Goal: Information Seeking & Learning: Learn about a topic

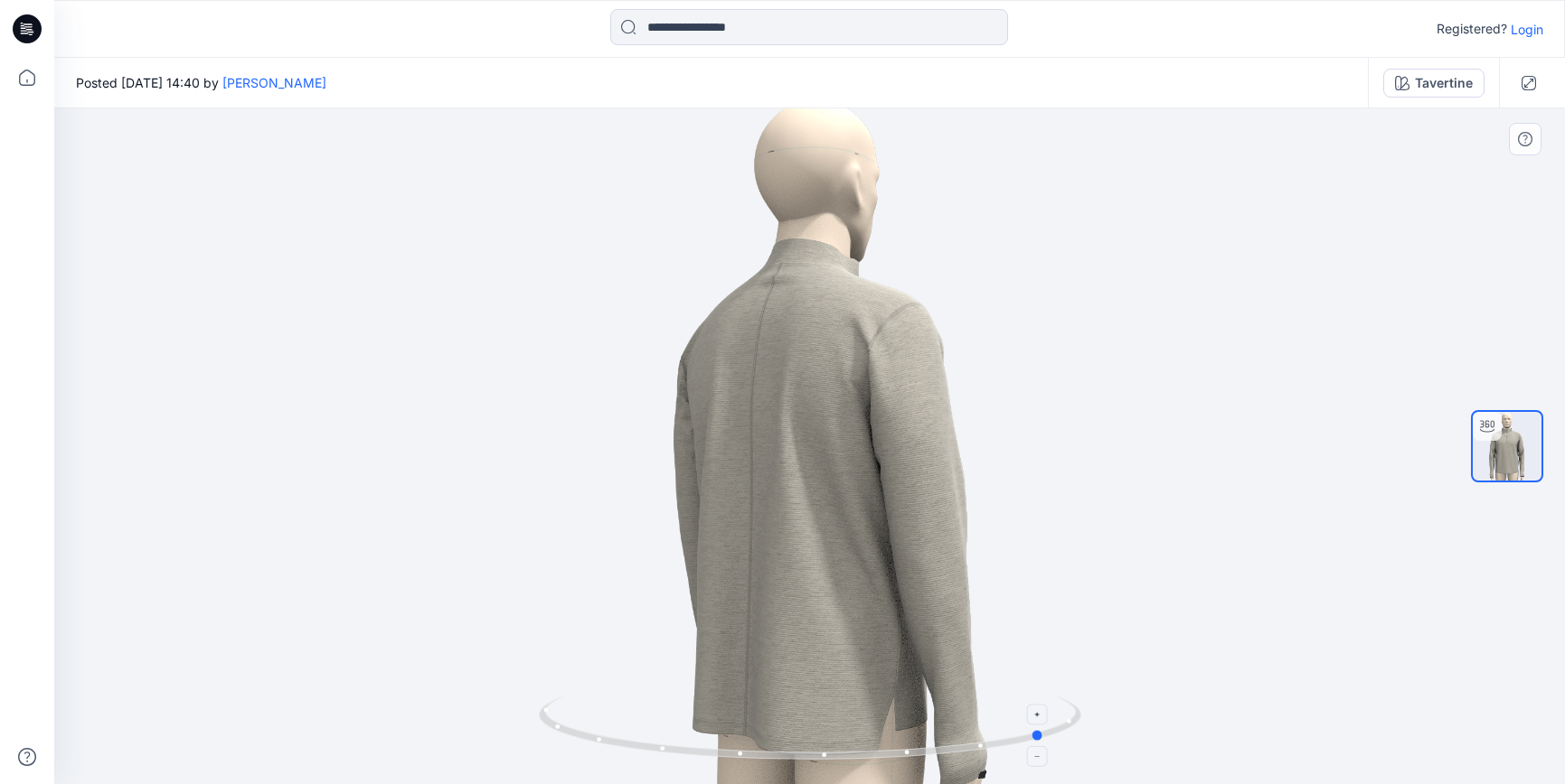
drag, startPoint x: 819, startPoint y: 758, endPoint x: 1013, endPoint y: 733, distance: 195.6
click at [1011, 735] on icon at bounding box center [812, 731] width 547 height 68
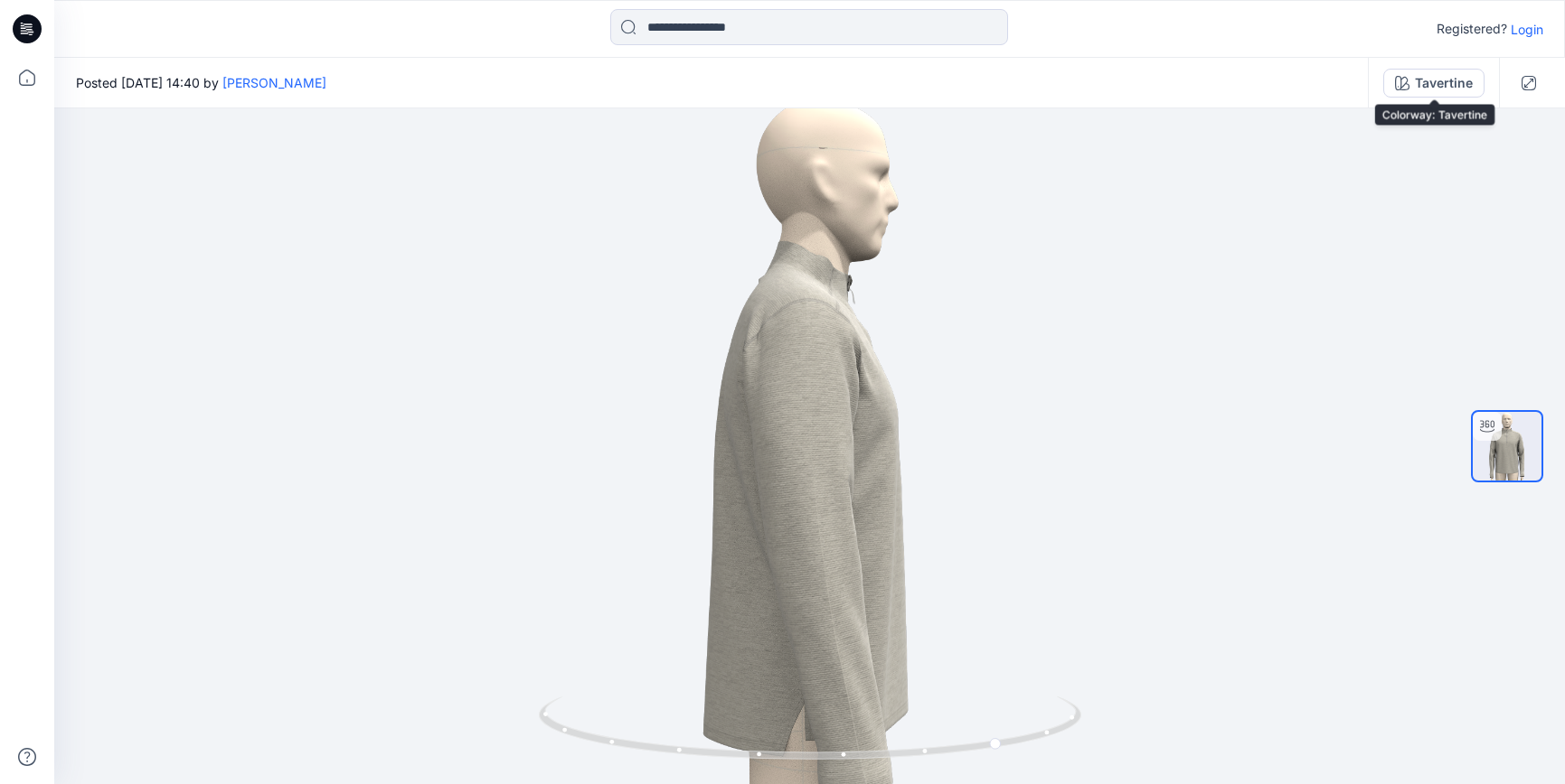
click at [1463, 84] on div "Tavertine" at bounding box center [1444, 83] width 58 height 20
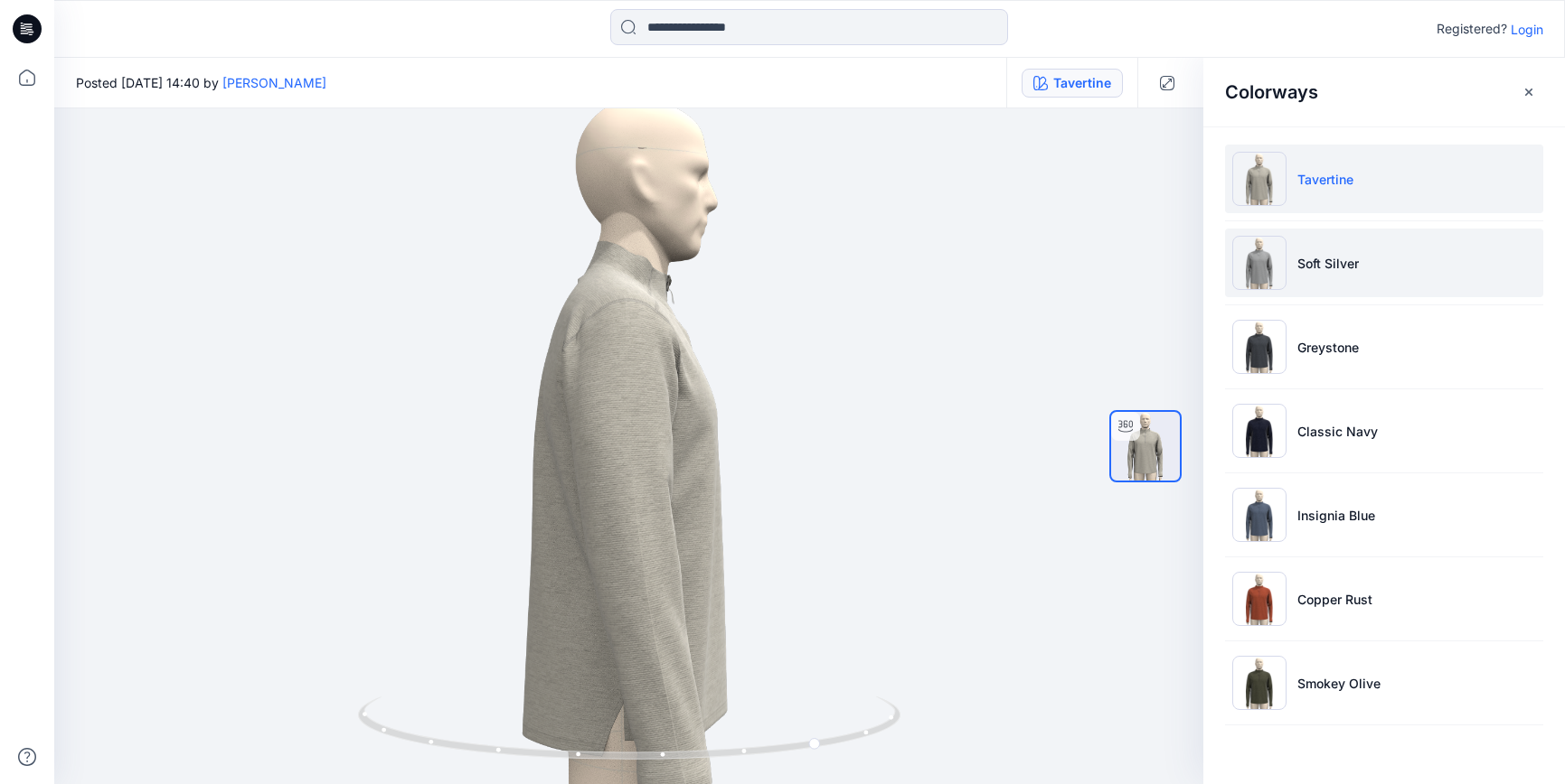
click at [1312, 269] on p "Soft Silver" at bounding box center [1328, 263] width 62 height 19
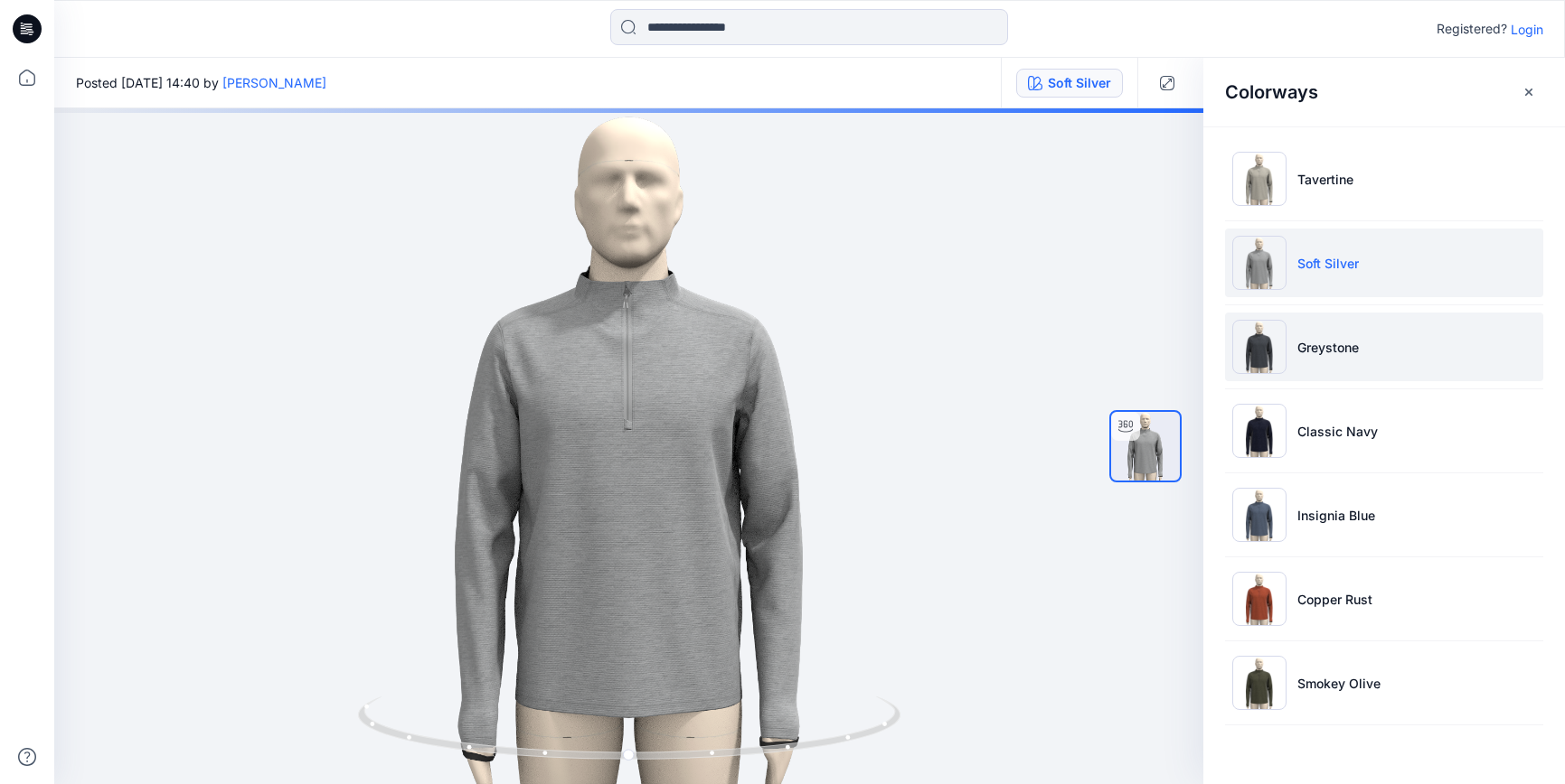
click at [1335, 343] on p "Greystone" at bounding box center [1328, 347] width 62 height 19
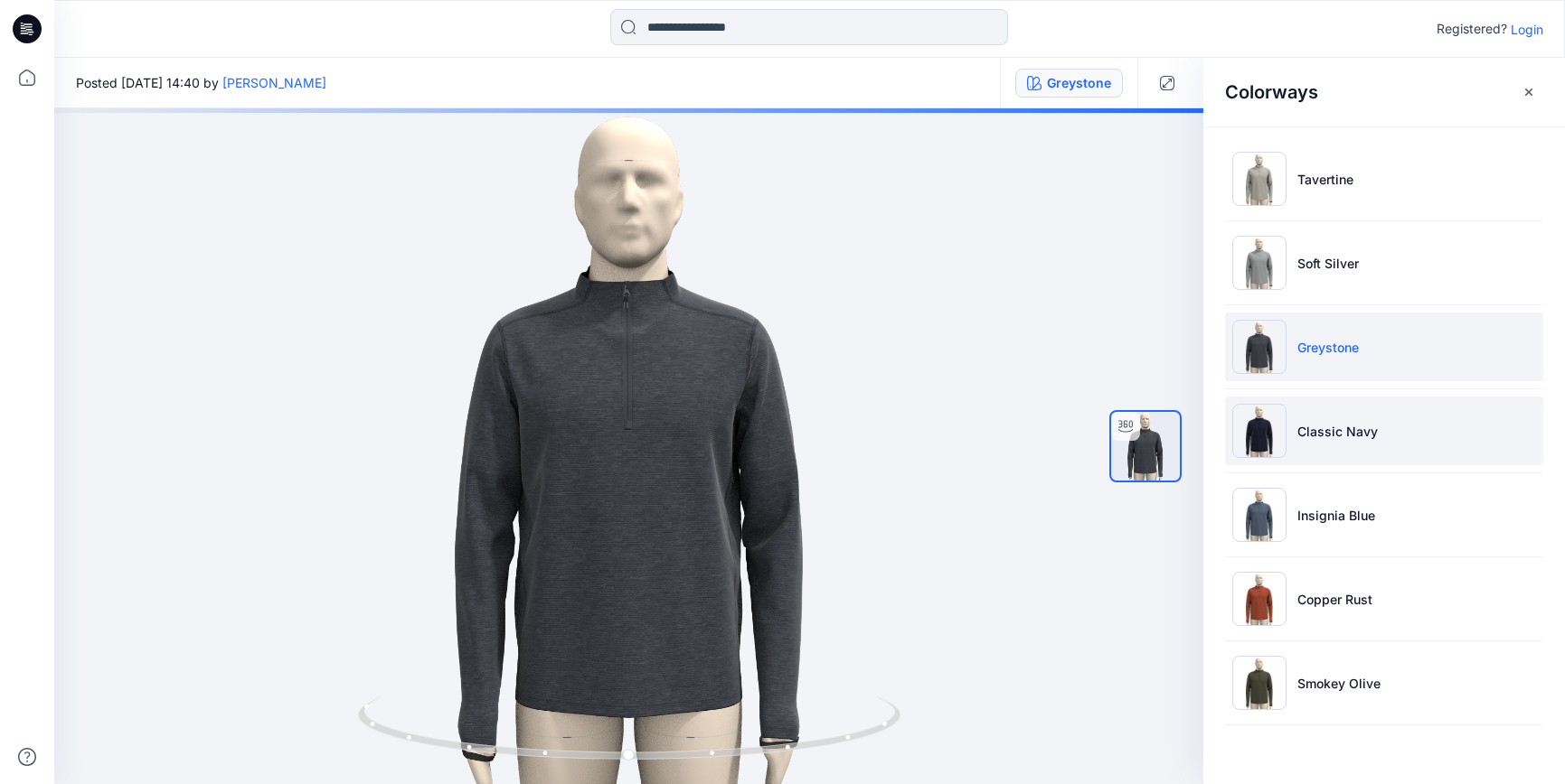
click at [1315, 430] on p "Classic Navy" at bounding box center [1337, 431] width 81 height 19
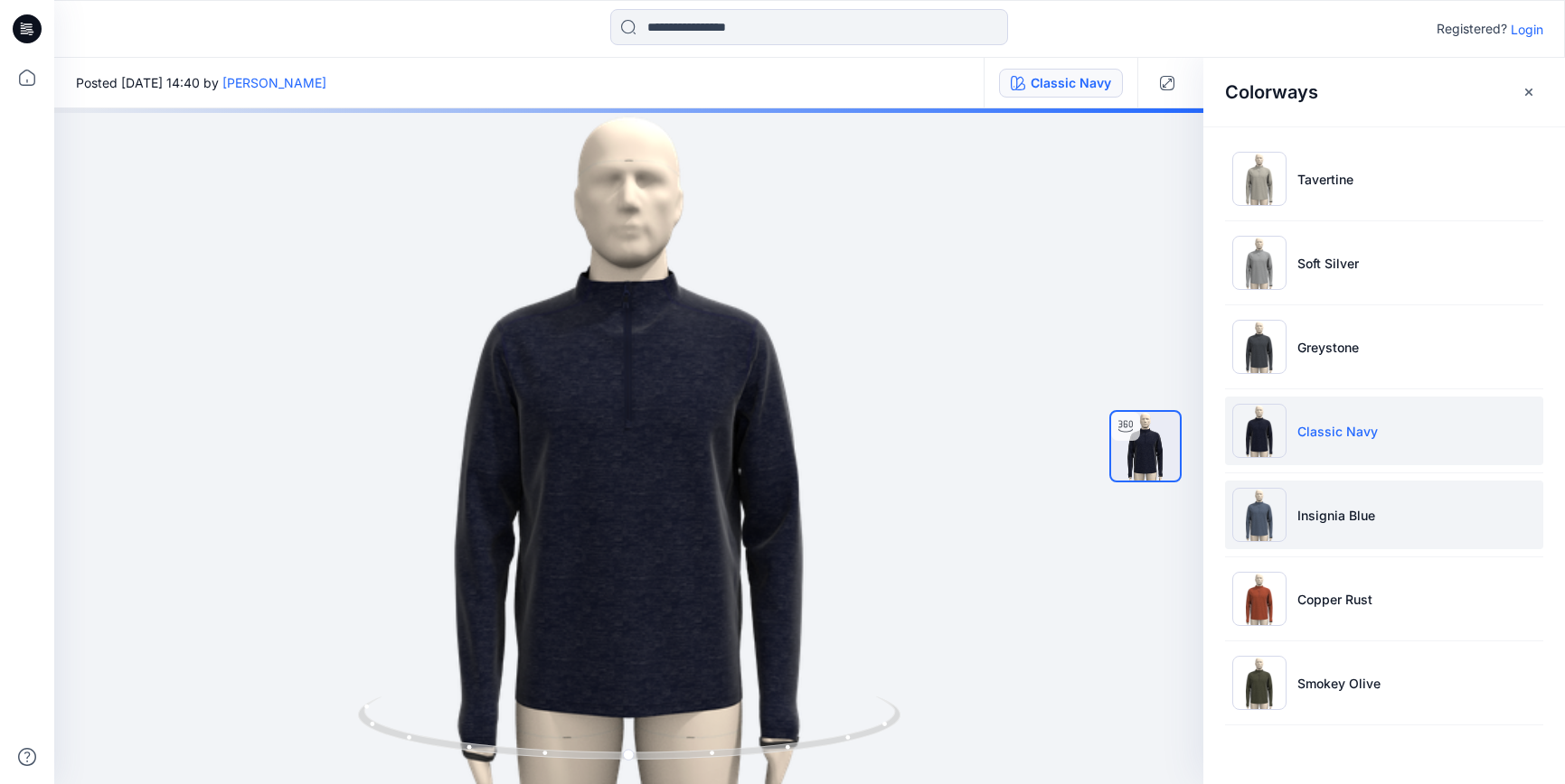
scroll to position [0, 1]
click at [1321, 516] on p "Insignia Blue" at bounding box center [1336, 515] width 78 height 19
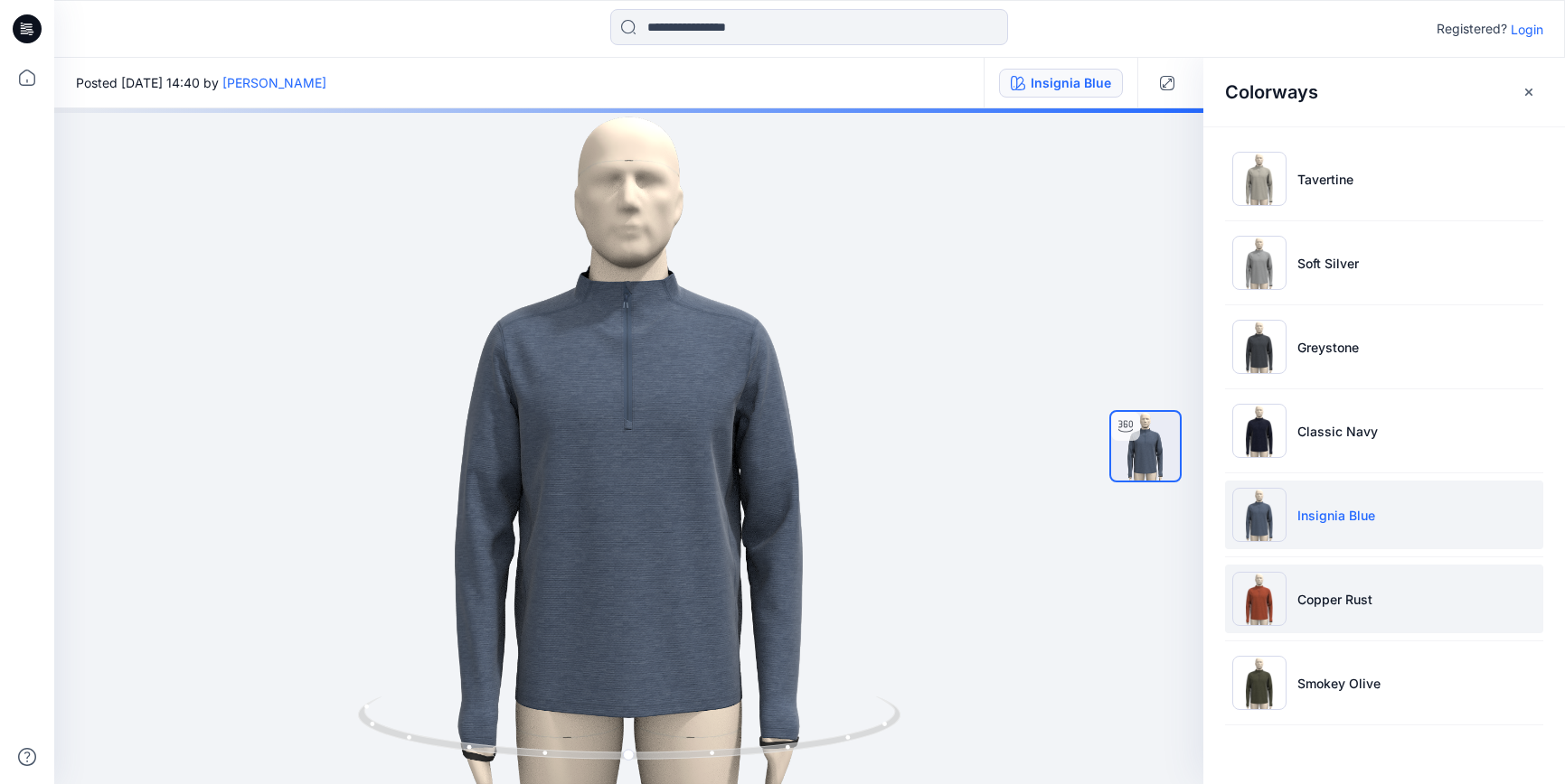
click at [1340, 605] on p "Copper Rust" at bounding box center [1334, 600] width 75 height 19
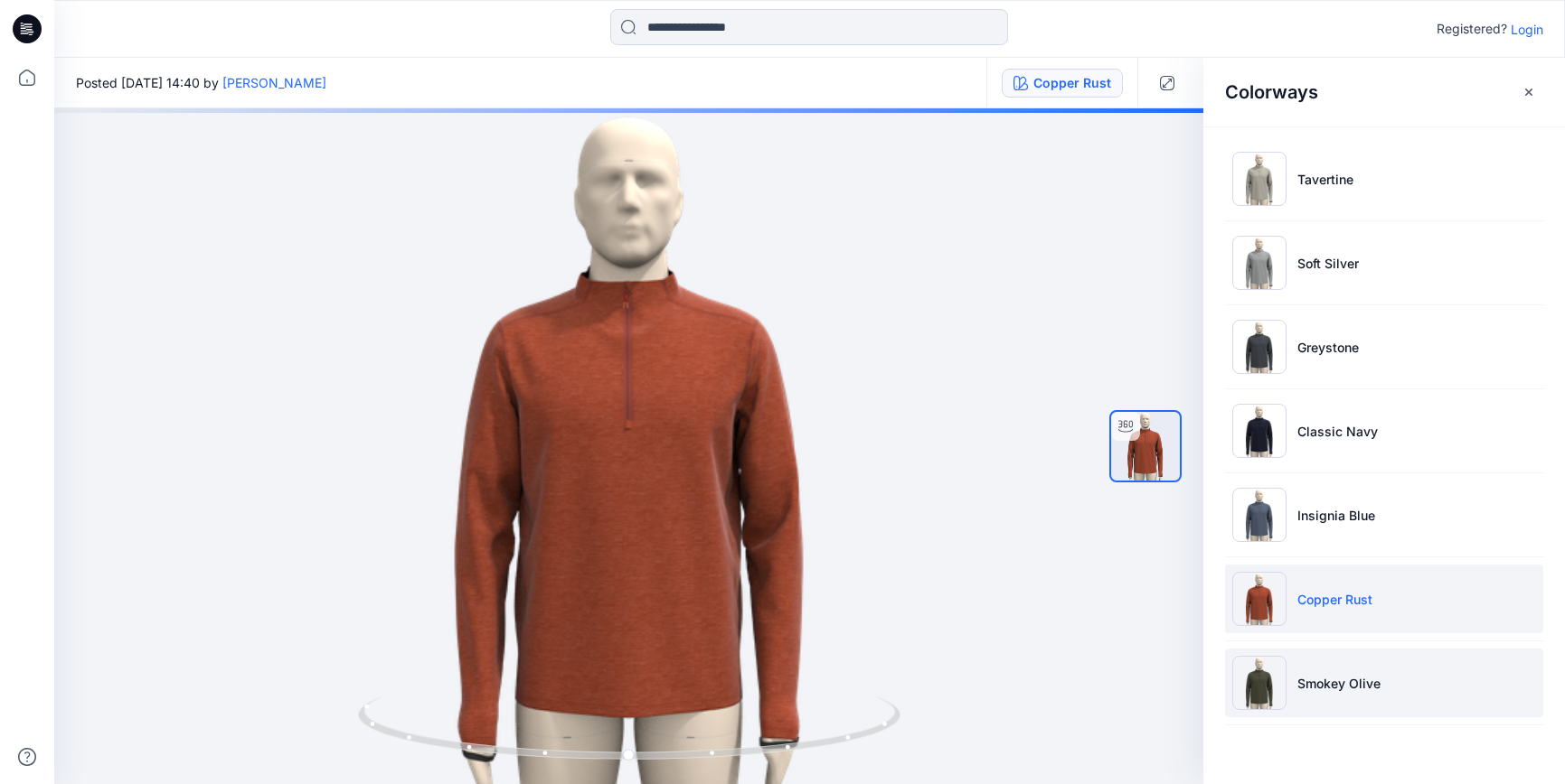
click at [1336, 684] on p "Smokey Olive" at bounding box center [1339, 684] width 83 height 19
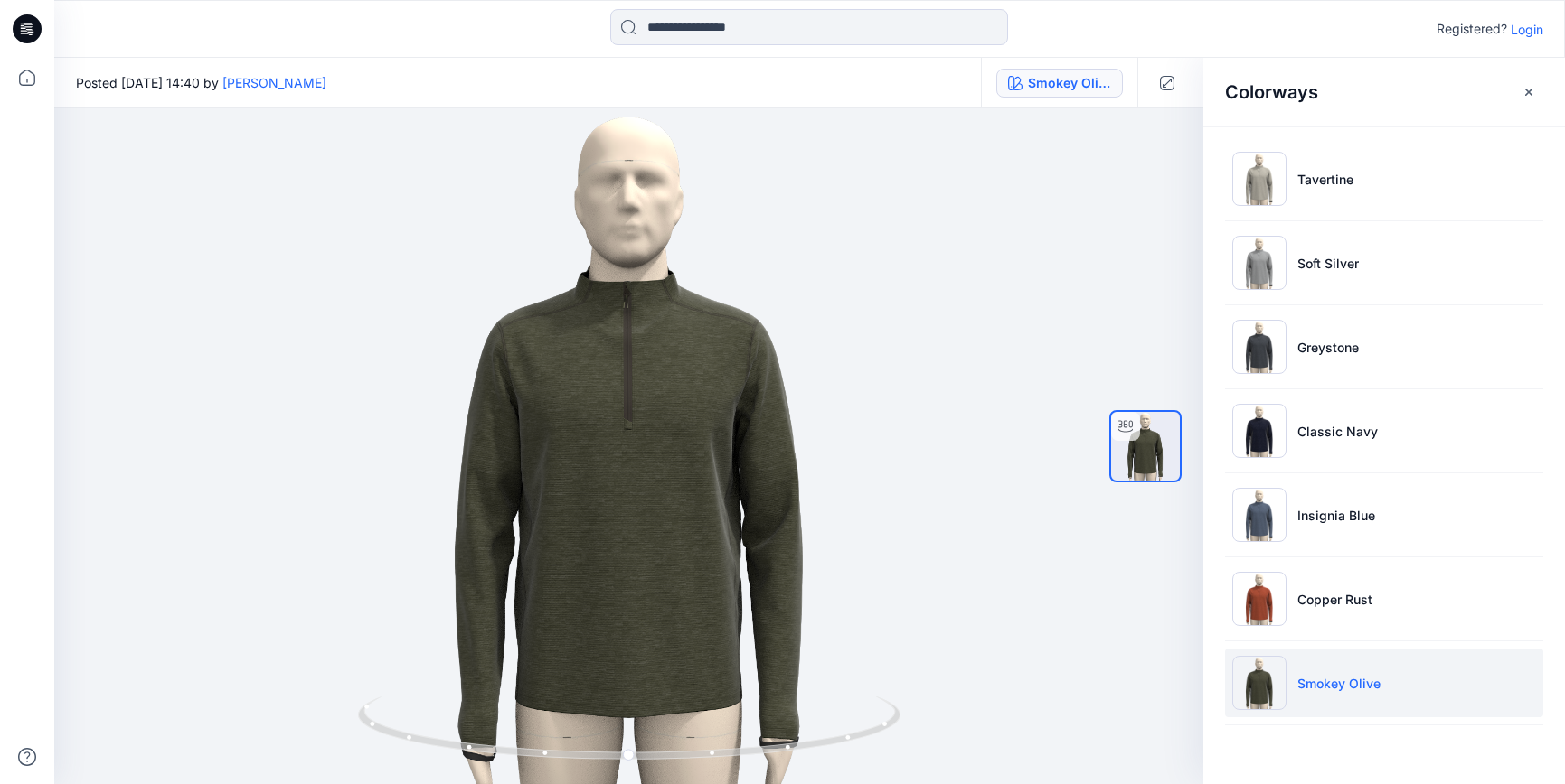
scroll to position [7, 0]
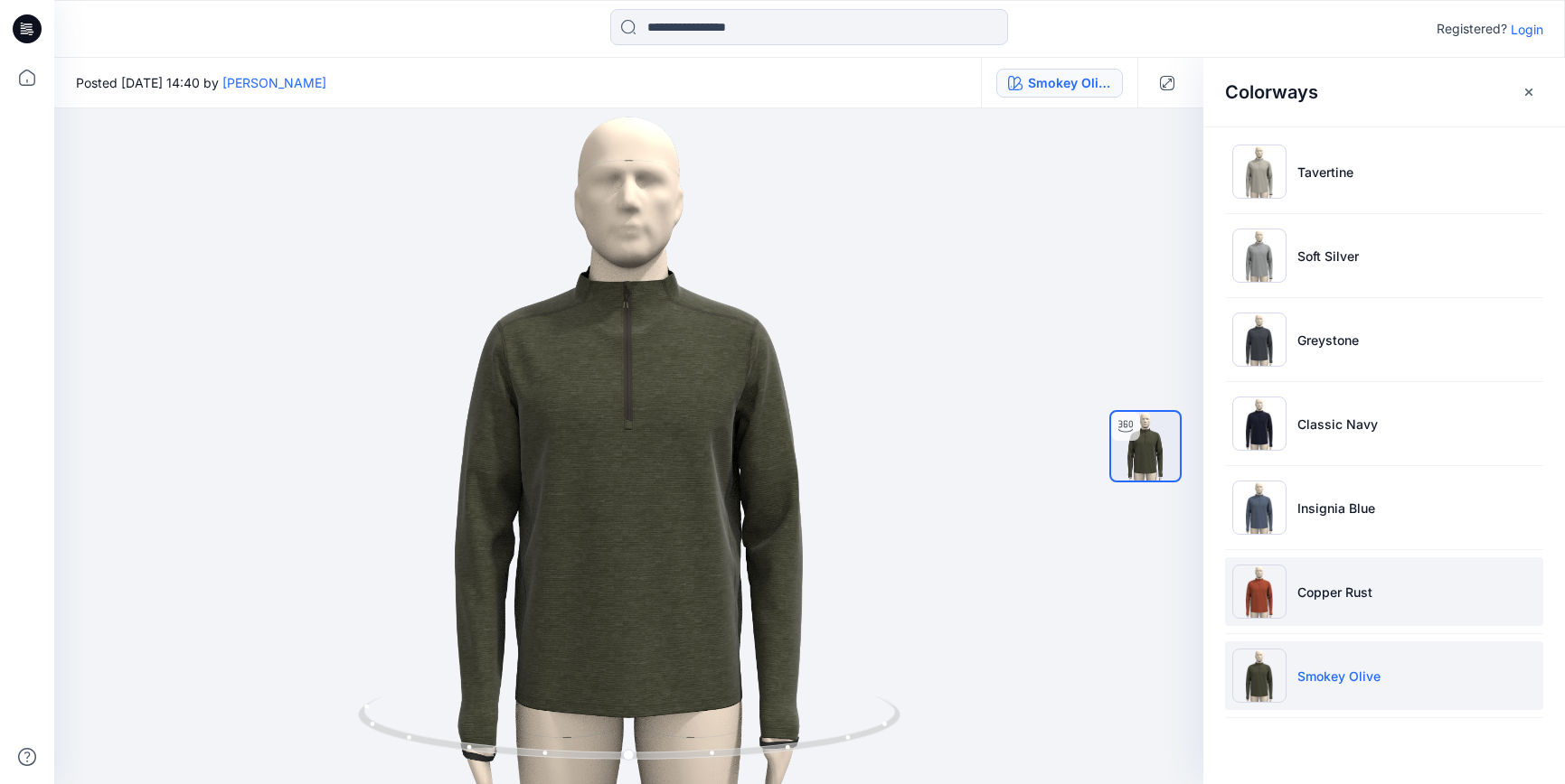
click at [1321, 588] on p "Copper Rust" at bounding box center [1334, 592] width 75 height 19
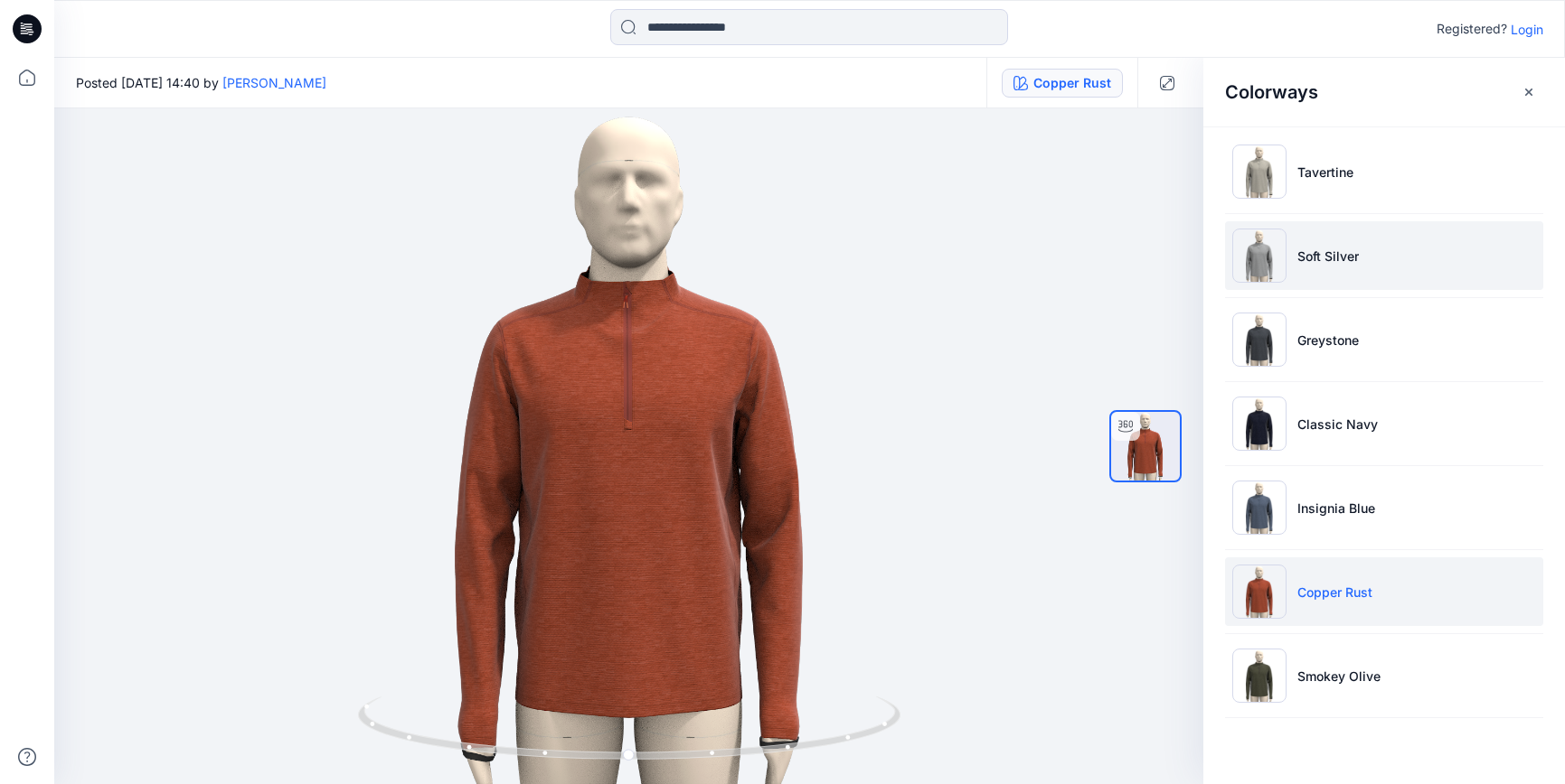
click at [1315, 253] on p "Soft Silver" at bounding box center [1328, 256] width 62 height 19
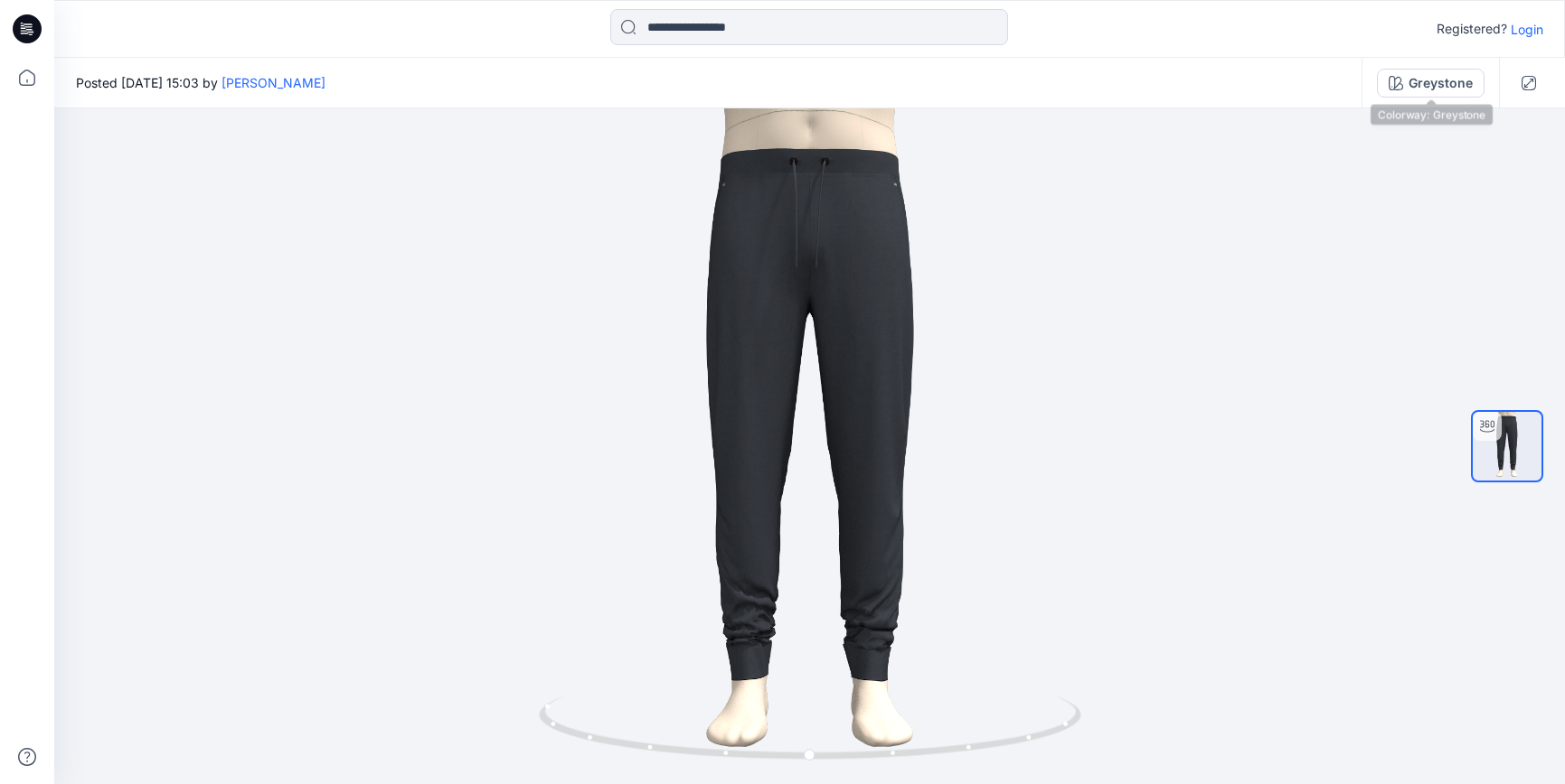
click at [1419, 95] on button "Greystone" at bounding box center [1430, 83] width 108 height 29
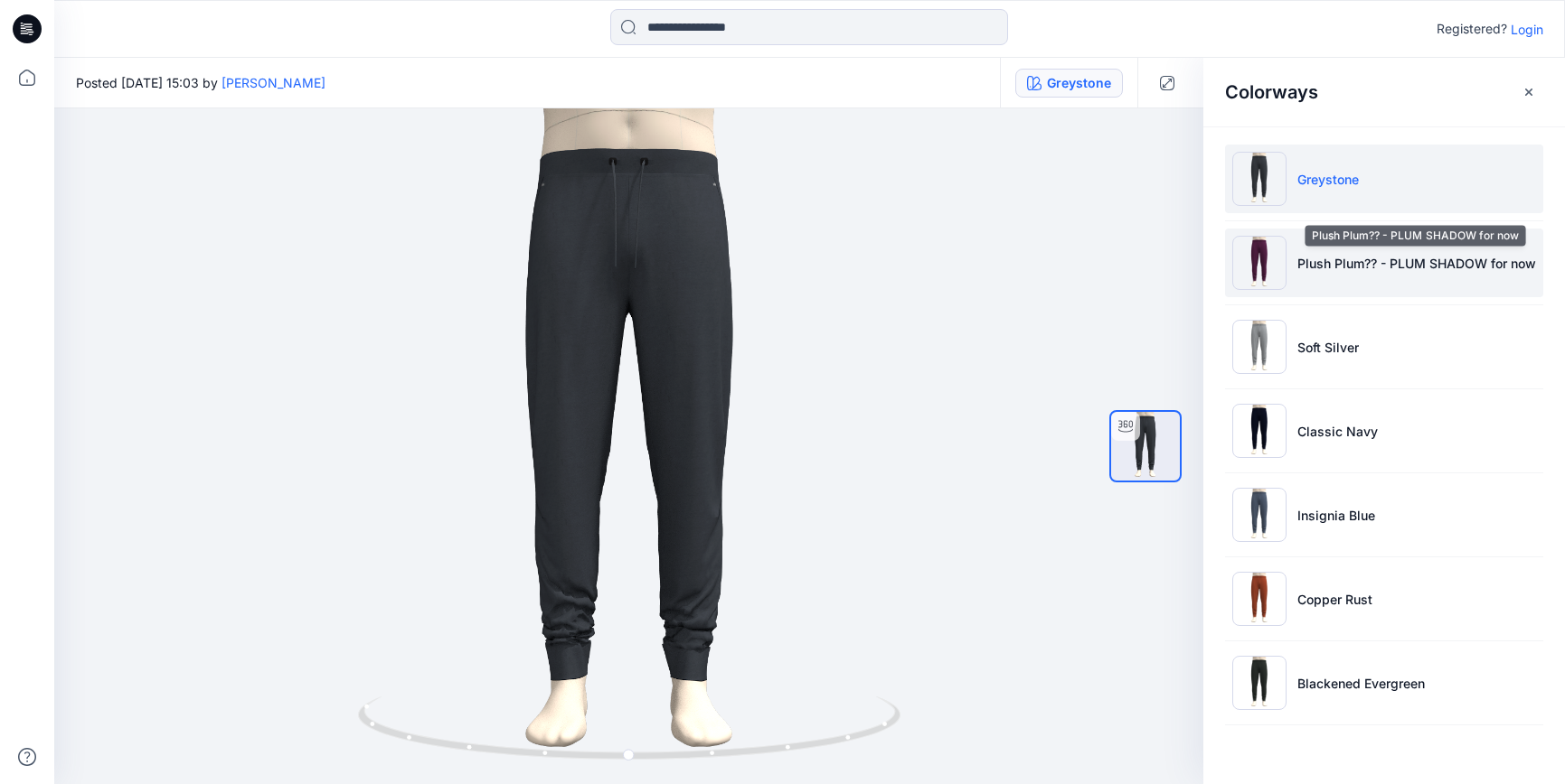
click at [1333, 257] on p "Plush Plum?? - PLUM SHADOW for now" at bounding box center [1417, 263] width 239 height 19
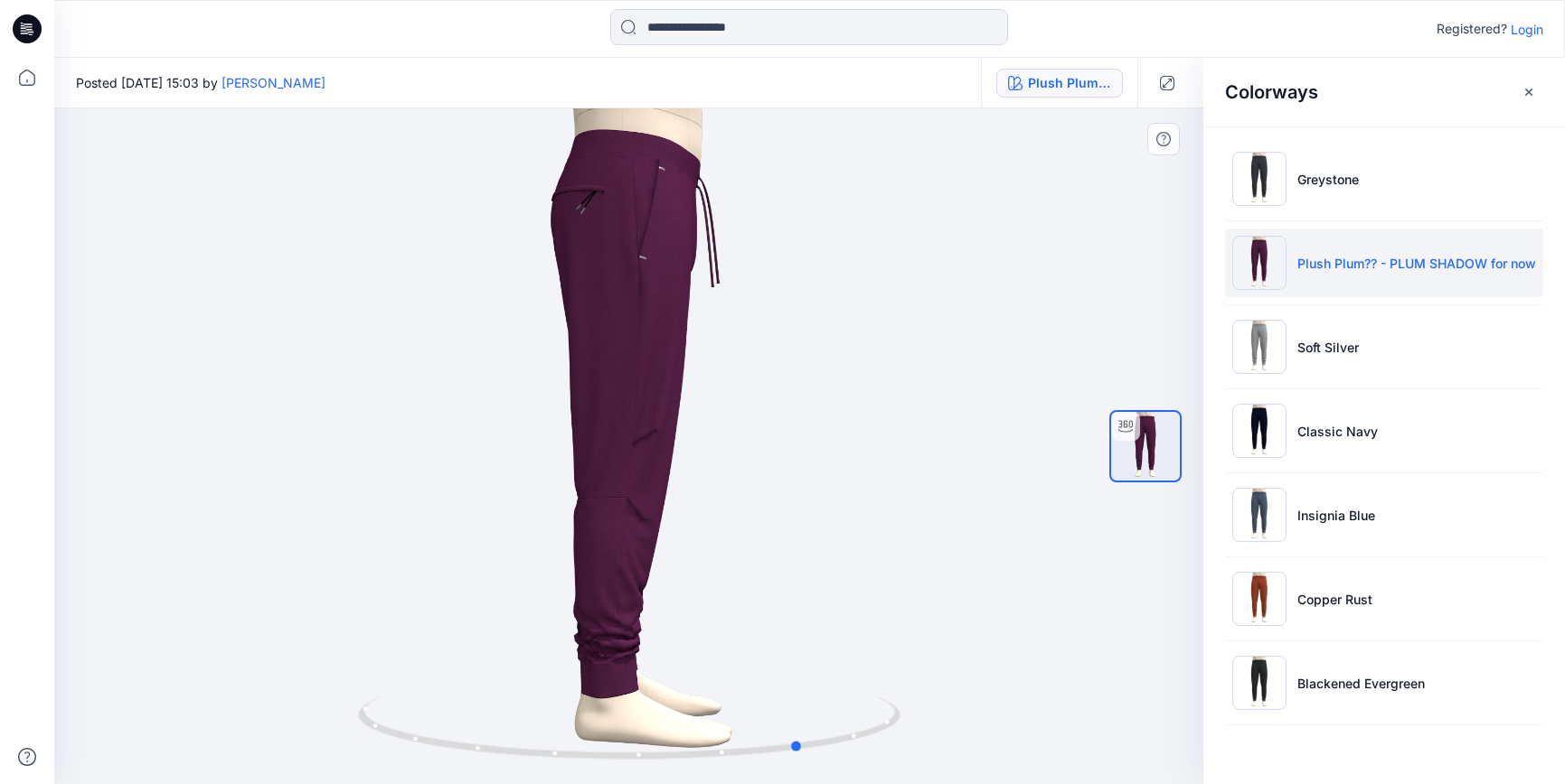
drag, startPoint x: 637, startPoint y: 756, endPoint x: 808, endPoint y: 679, distance: 187.5
click at [810, 680] on div at bounding box center [629, 447] width 1149 height 676
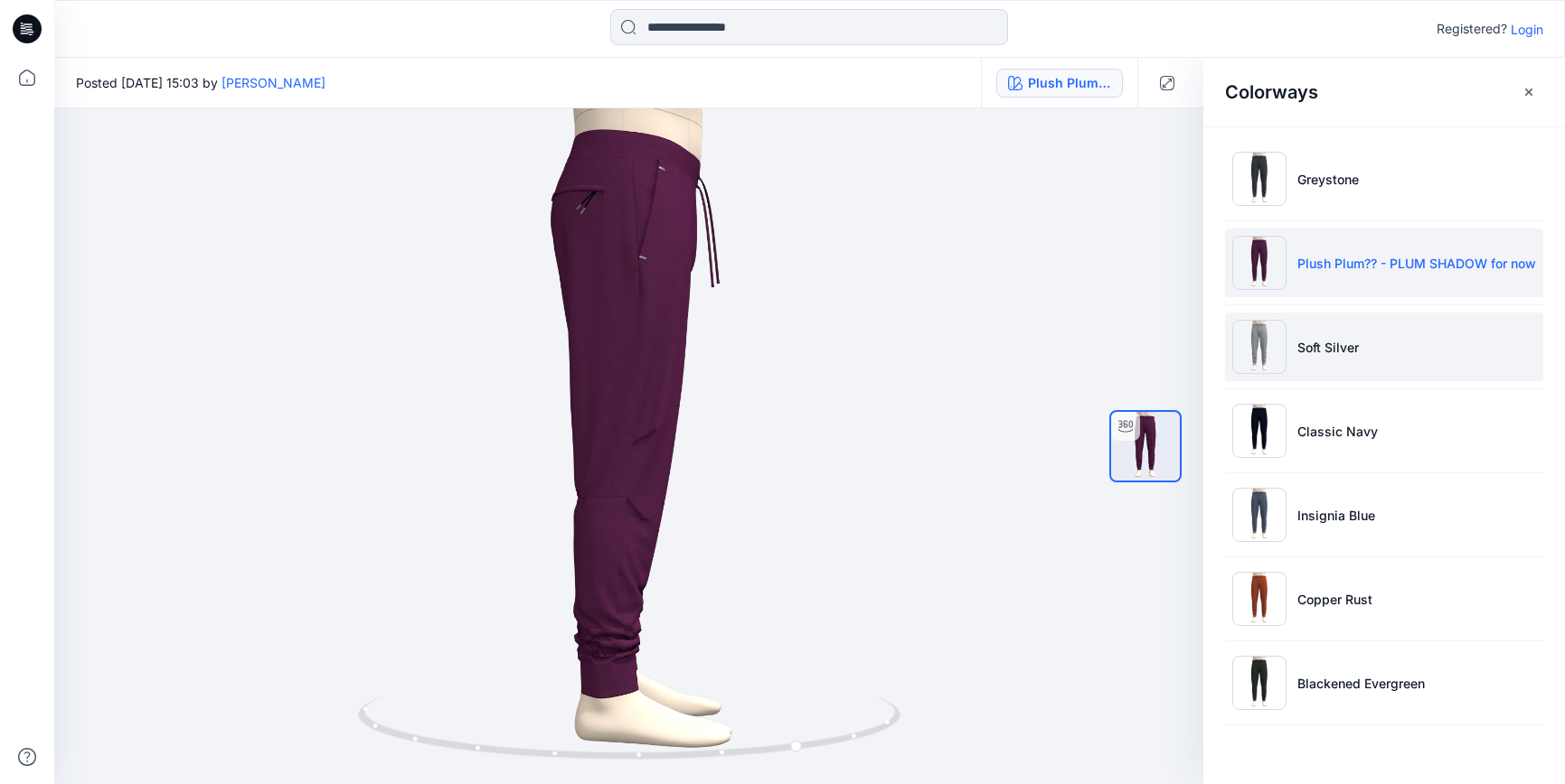
click at [1316, 348] on p "Soft Silver" at bounding box center [1328, 347] width 62 height 19
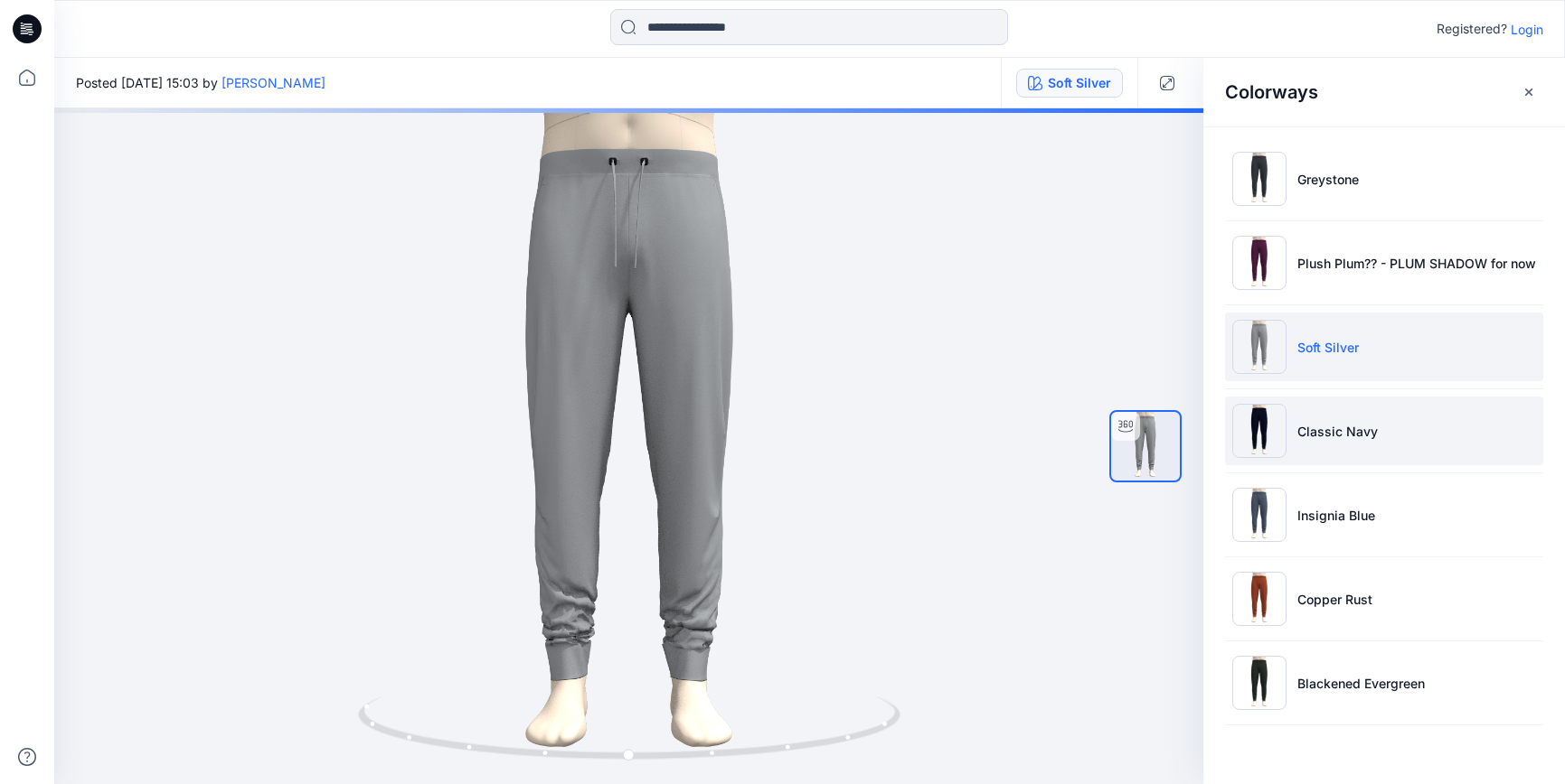
click at [1329, 432] on p "Classic Navy" at bounding box center [1337, 431] width 81 height 19
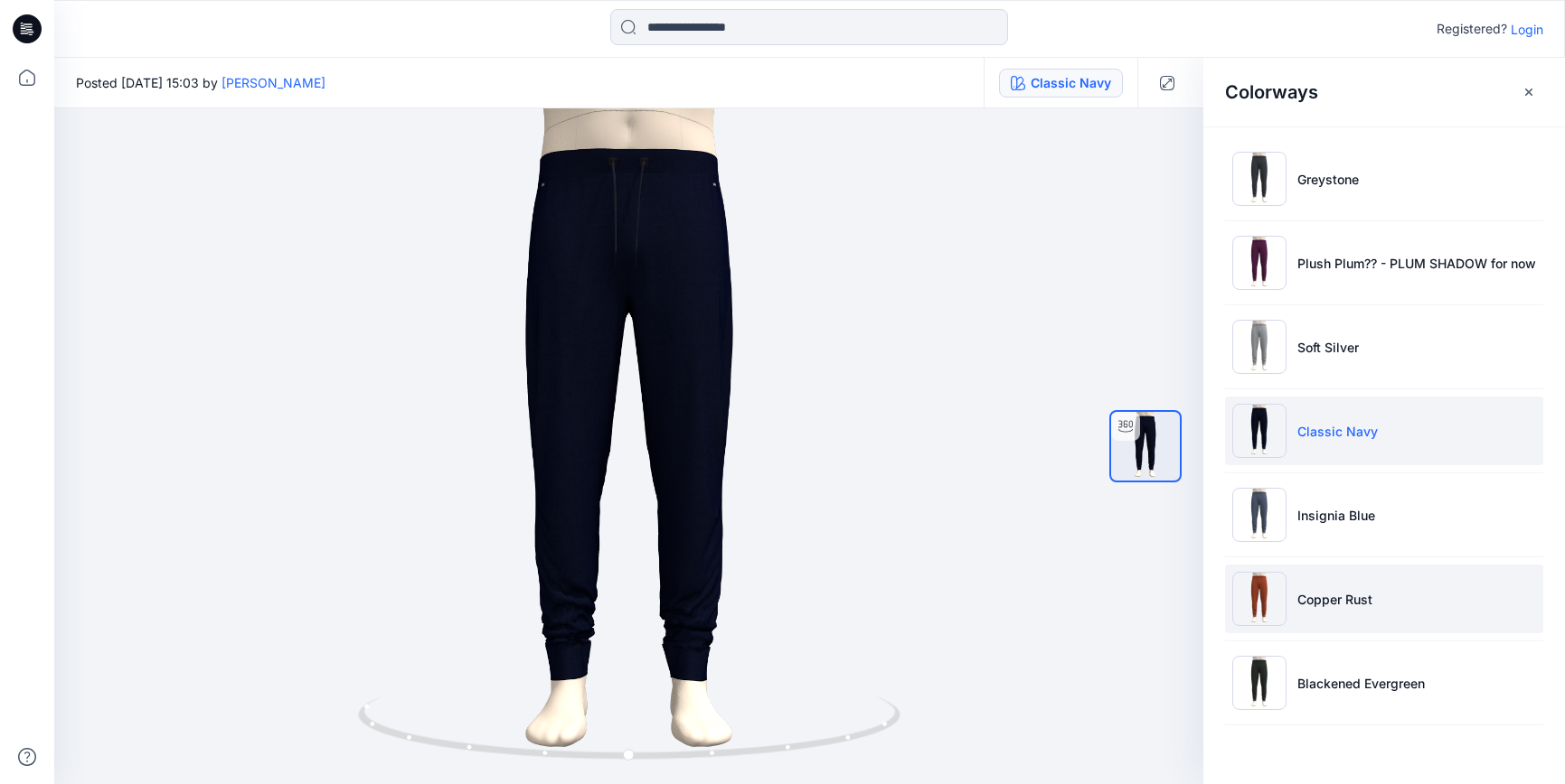
click at [1322, 602] on p "Copper Rust" at bounding box center [1334, 600] width 75 height 19
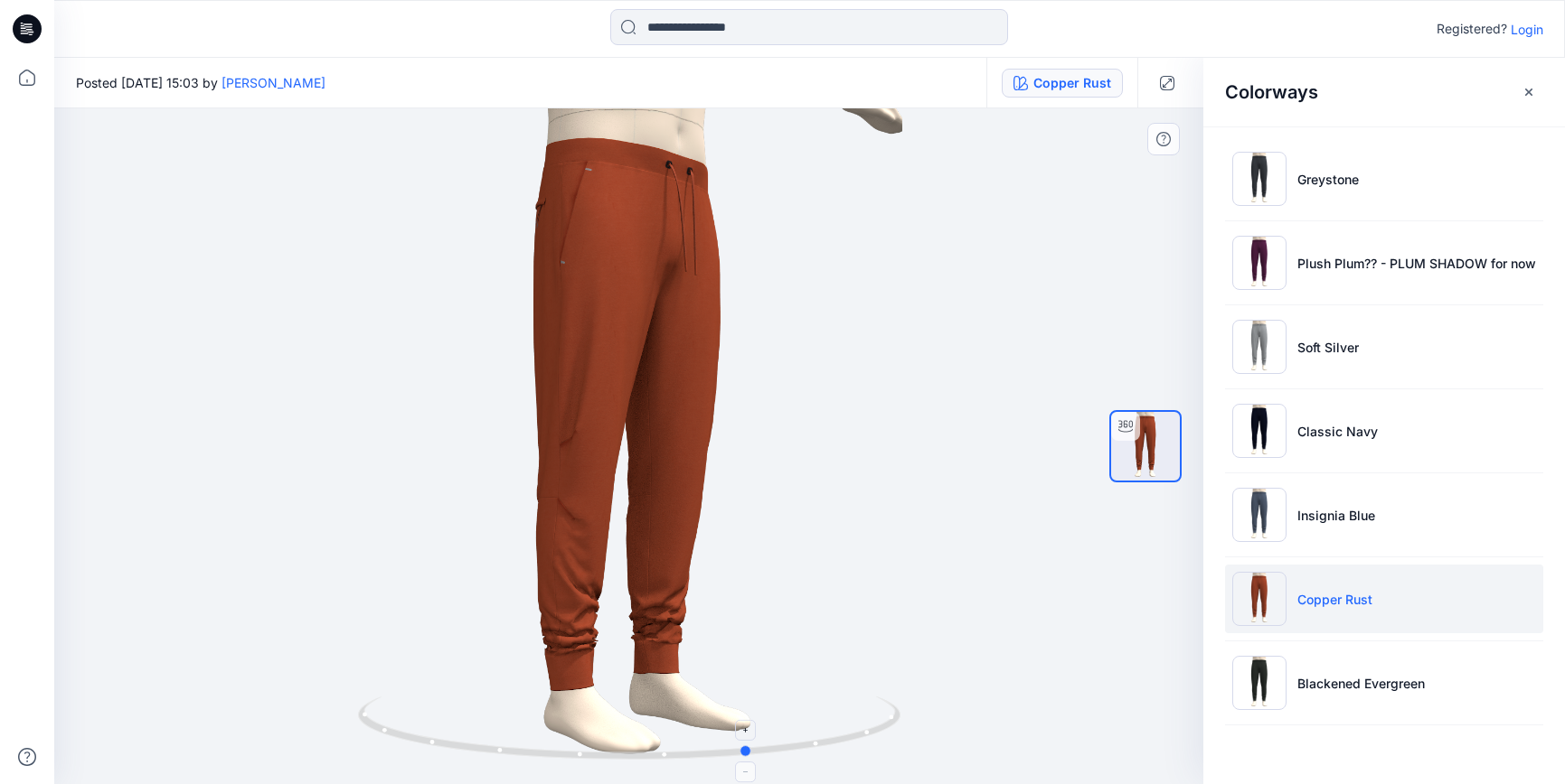
drag, startPoint x: 650, startPoint y: 755, endPoint x: 755, endPoint y: 737, distance: 106.5
click at [755, 737] on icon at bounding box center [631, 731] width 547 height 68
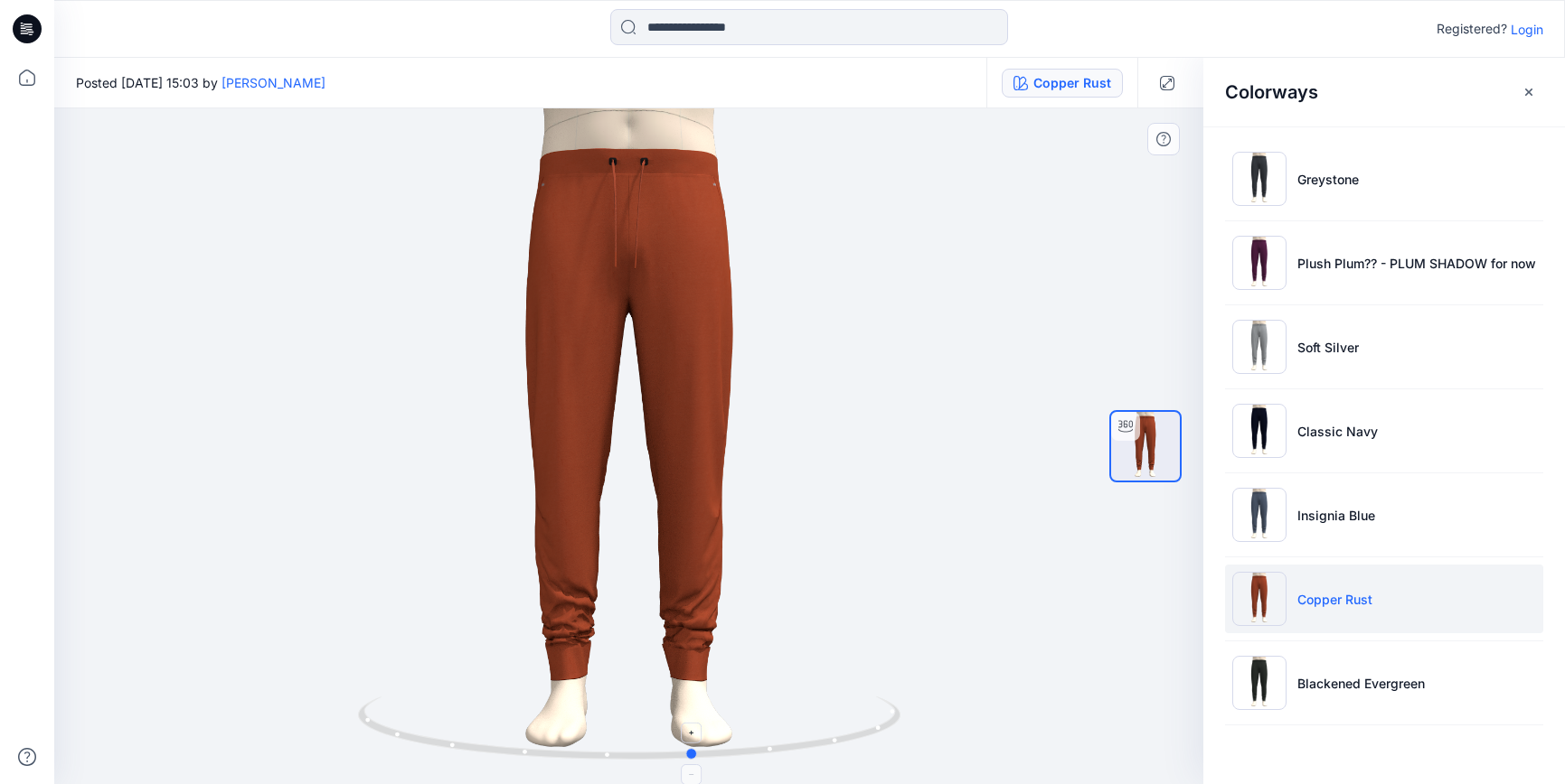
drag, startPoint x: 659, startPoint y: 752, endPoint x: 775, endPoint y: 698, distance: 128.0
click at [602, 730] on icon at bounding box center [631, 731] width 547 height 68
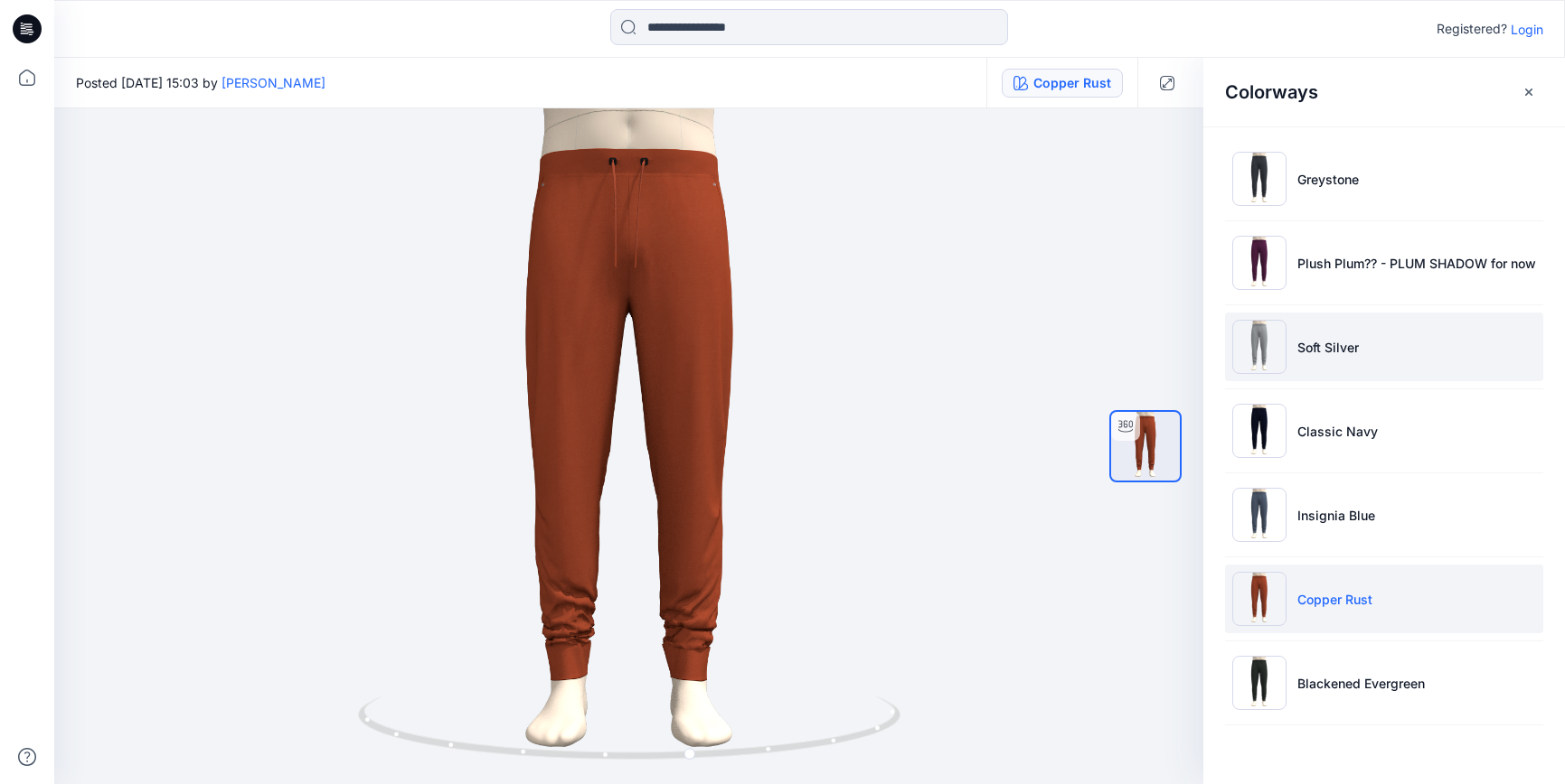
click at [1326, 341] on p "Soft Silver" at bounding box center [1328, 347] width 62 height 19
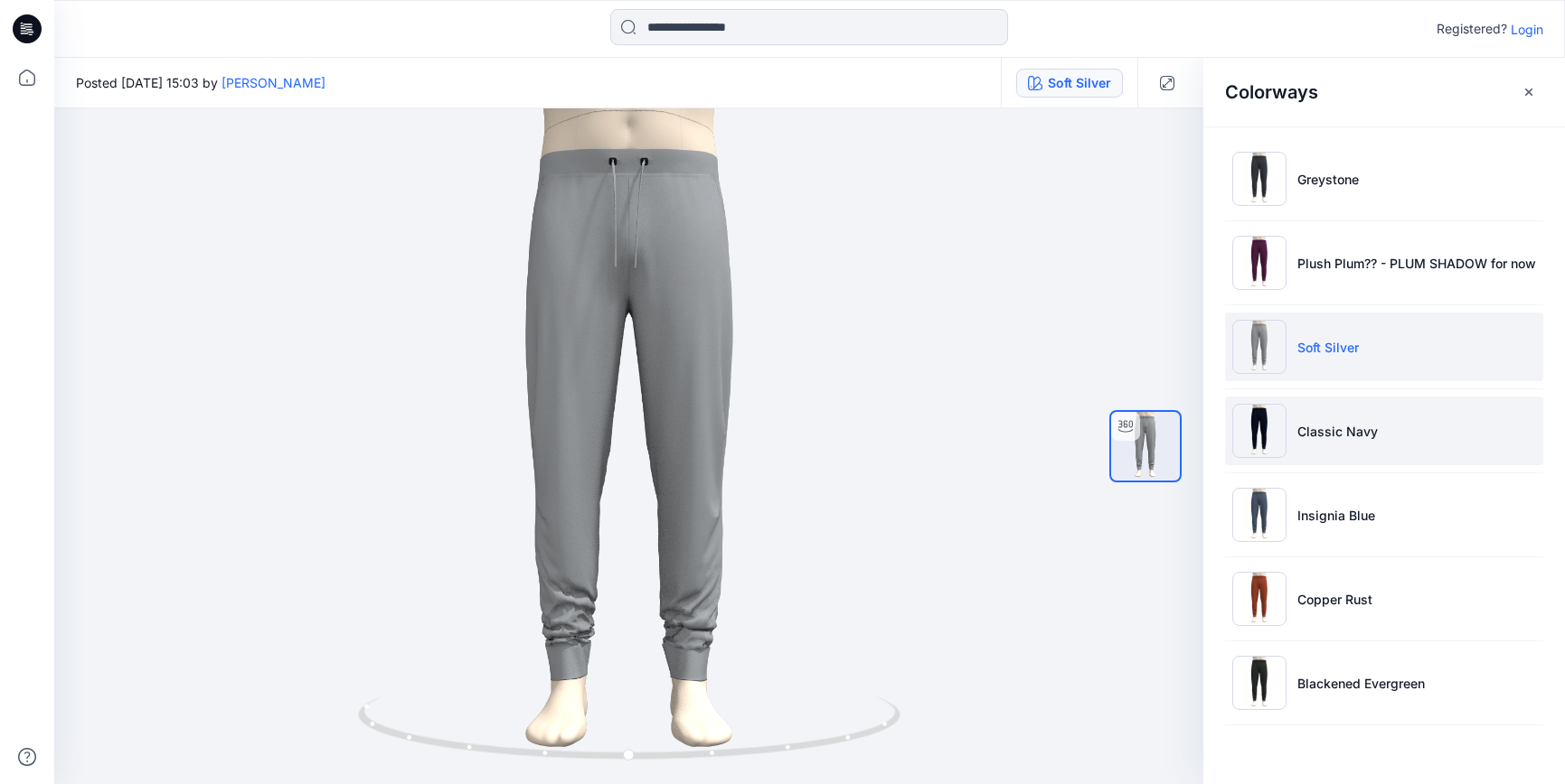
click at [1336, 433] on p "Classic Navy" at bounding box center [1337, 431] width 81 height 19
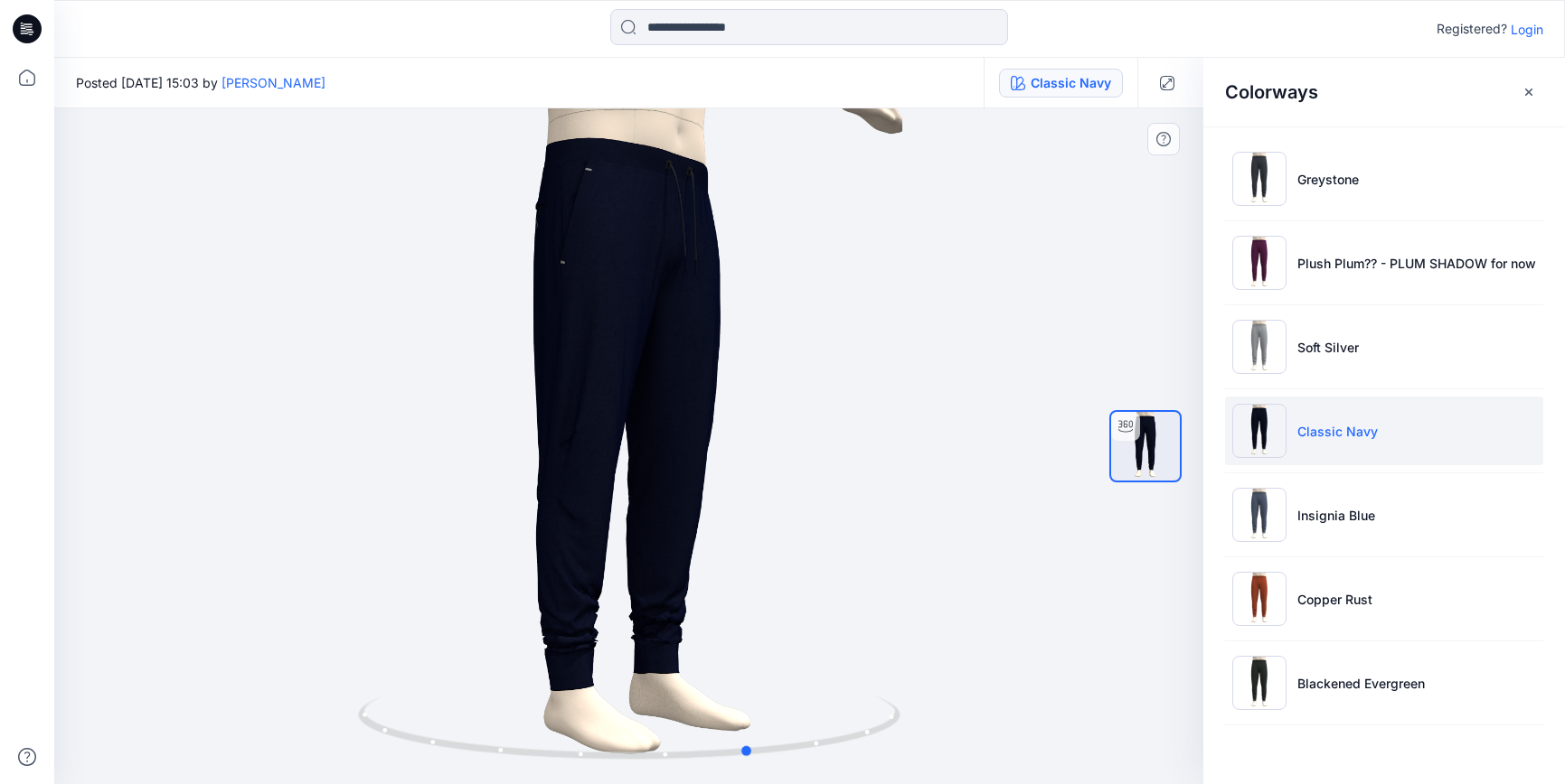
drag, startPoint x: 789, startPoint y: 763, endPoint x: 1136, endPoint y: 683, distance: 356.1
click at [752, 753] on icon at bounding box center [631, 731] width 547 height 68
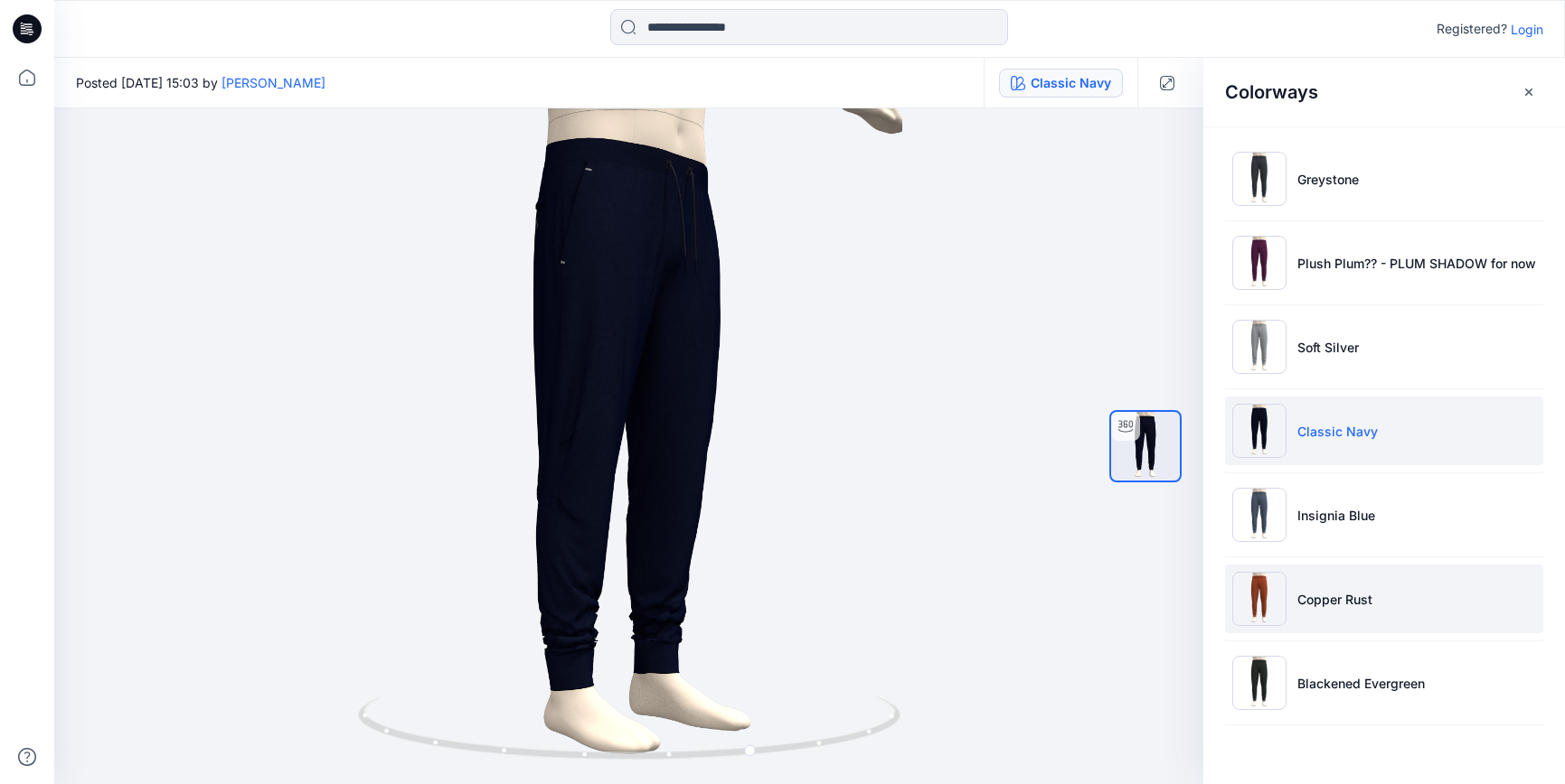
click at [1336, 600] on p "Copper Rust" at bounding box center [1334, 600] width 75 height 19
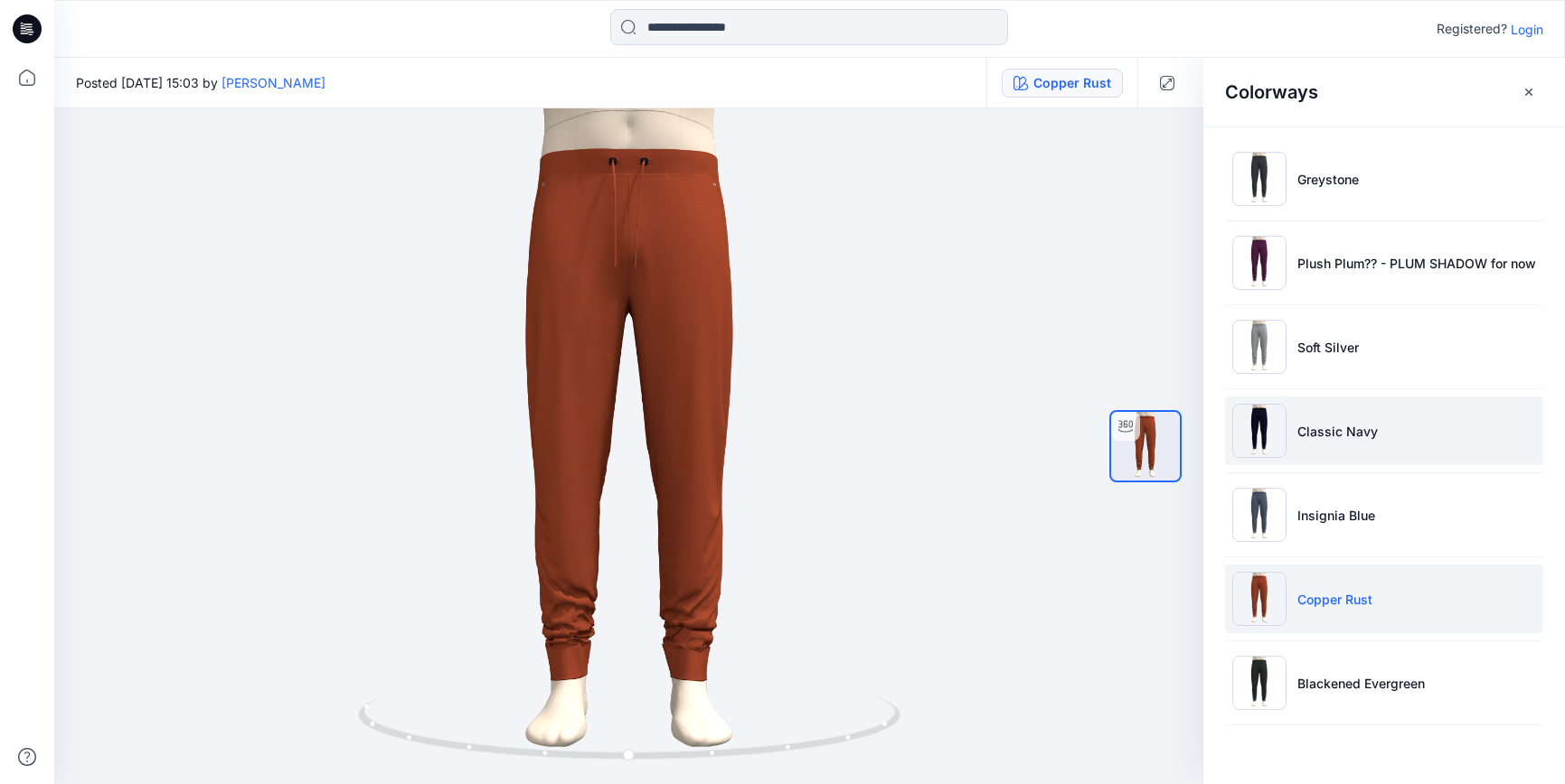
click at [1321, 430] on p "Classic Navy" at bounding box center [1337, 431] width 81 height 19
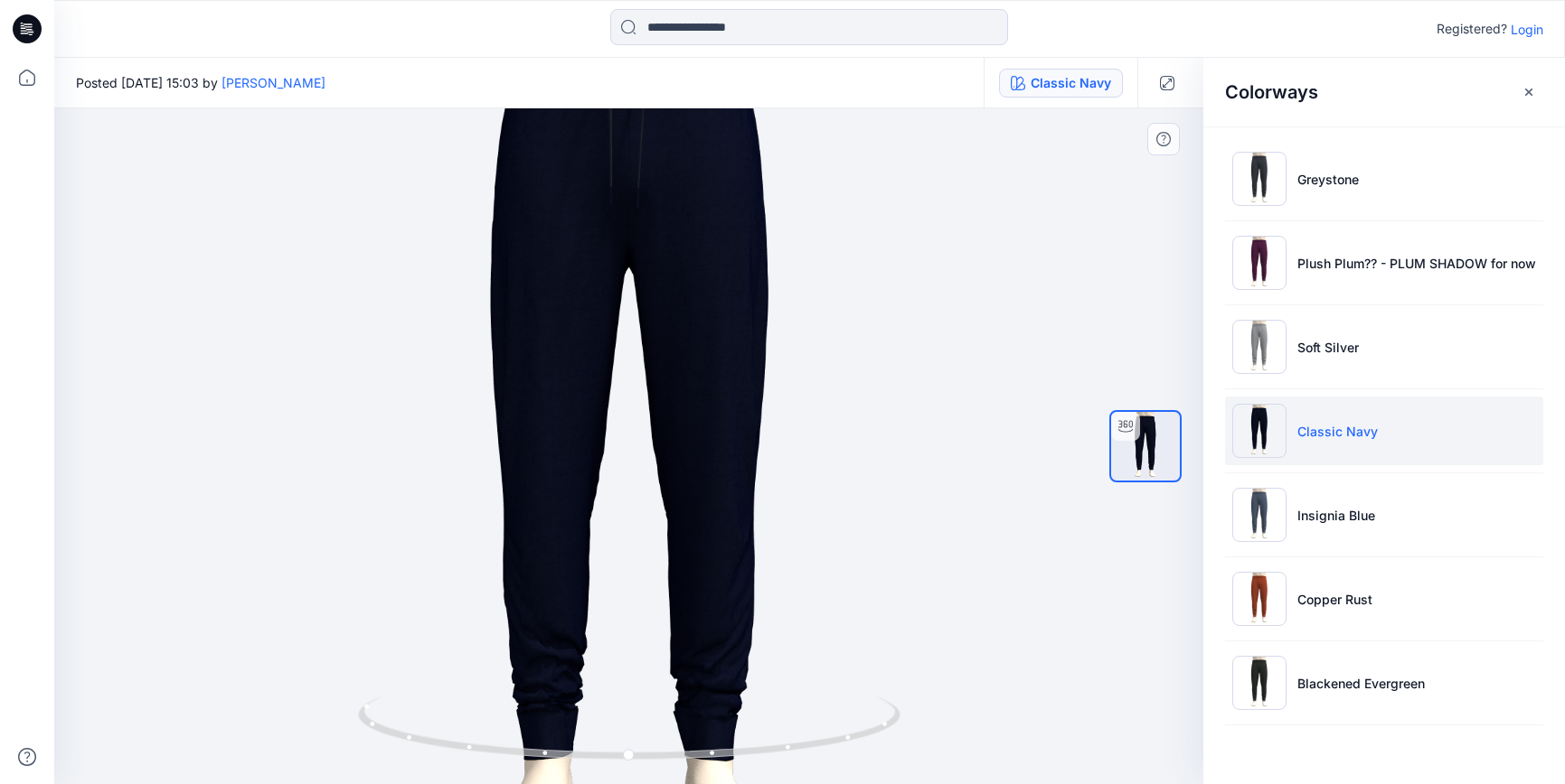
drag, startPoint x: 677, startPoint y: 742, endPoint x: 929, endPoint y: 727, distance: 252.4
click at [929, 727] on div at bounding box center [629, 447] width 1149 height 676
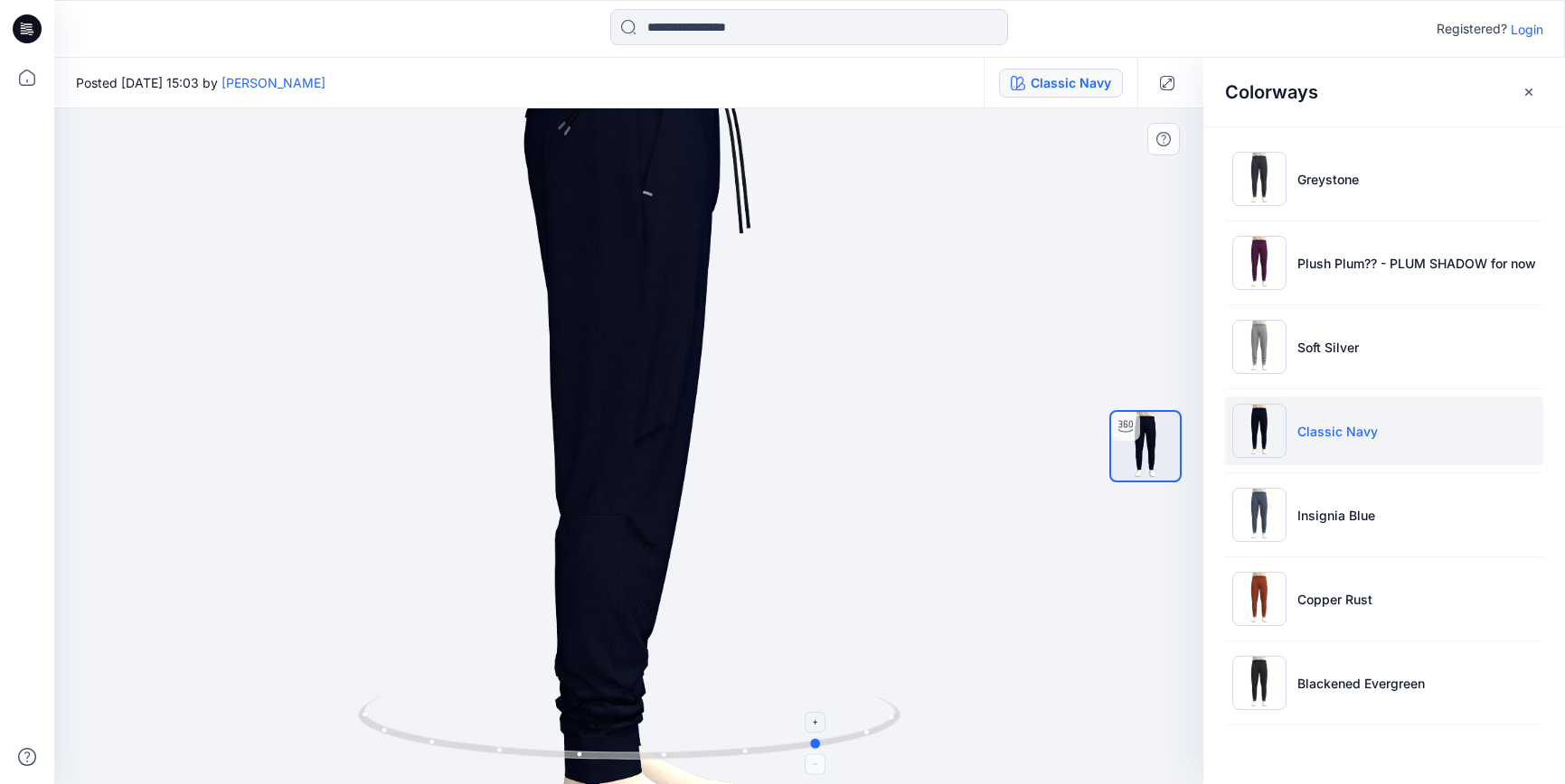
drag, startPoint x: 852, startPoint y: 736, endPoint x: 531, endPoint y: 753, distance: 321.4
click at [531, 753] on icon at bounding box center [631, 731] width 547 height 68
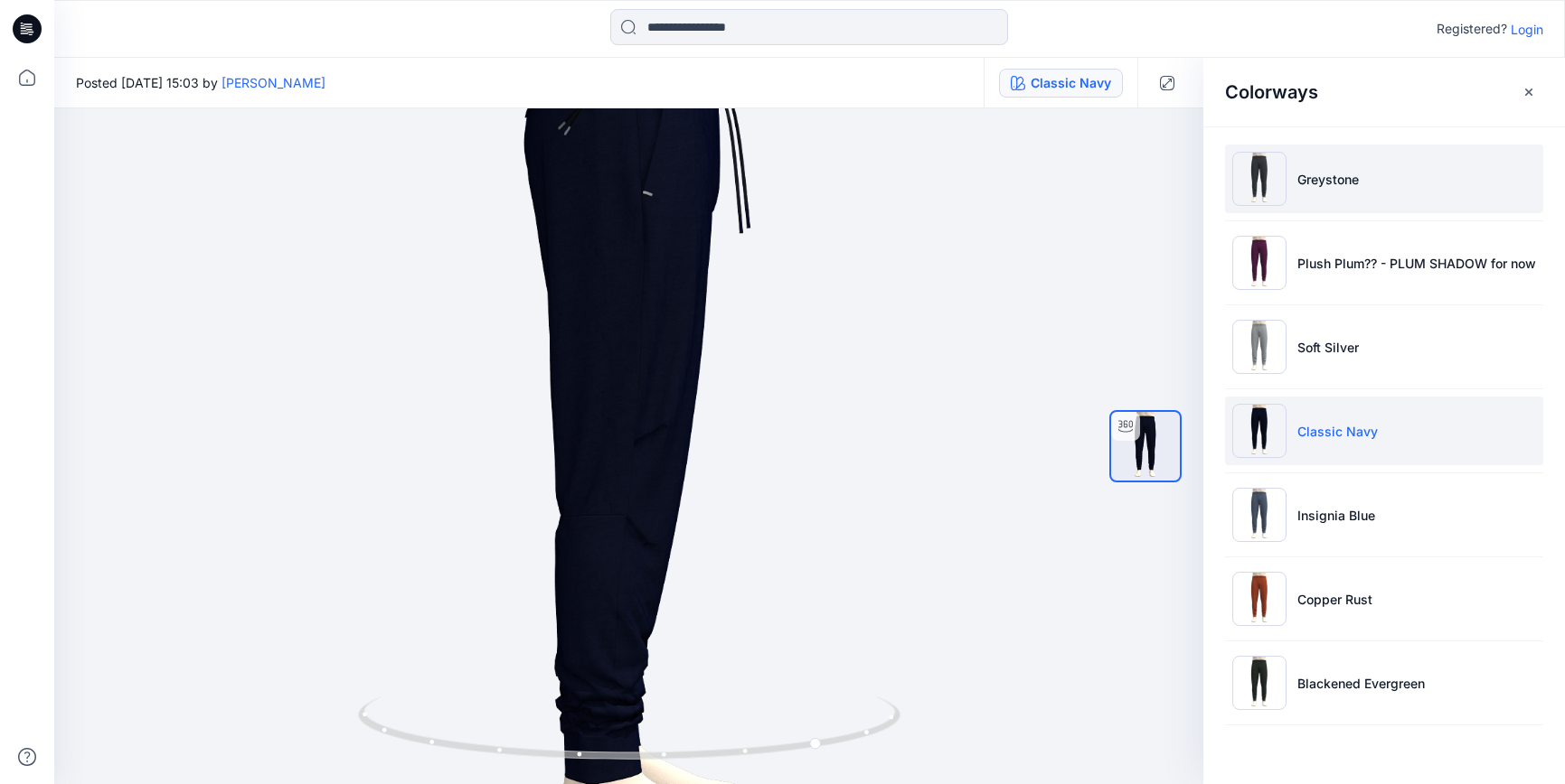
click at [1322, 181] on p "Greystone" at bounding box center [1328, 179] width 62 height 19
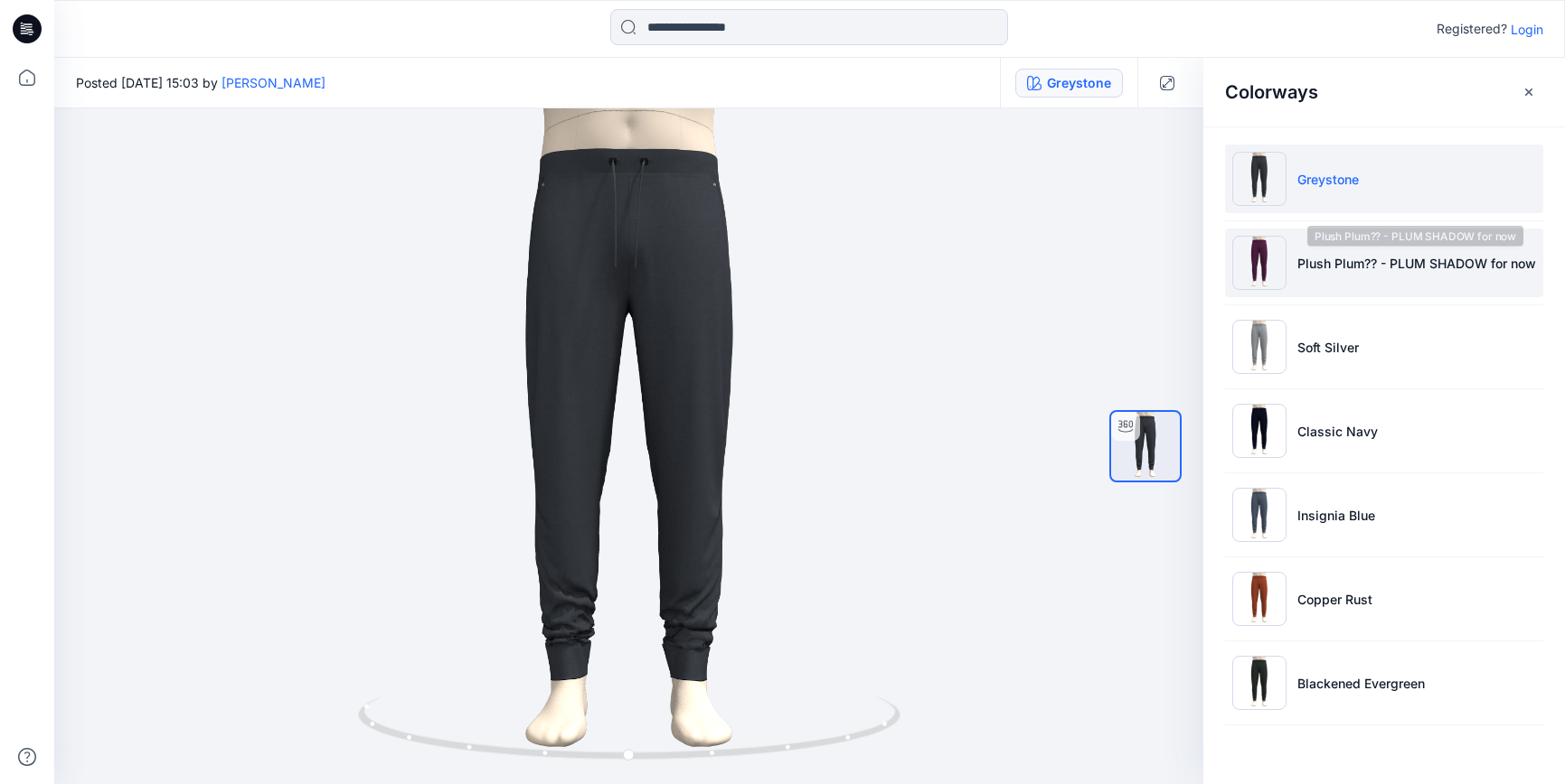
click at [1350, 262] on p "Plush Plum?? - PLUM SHADOW for now" at bounding box center [1417, 263] width 239 height 19
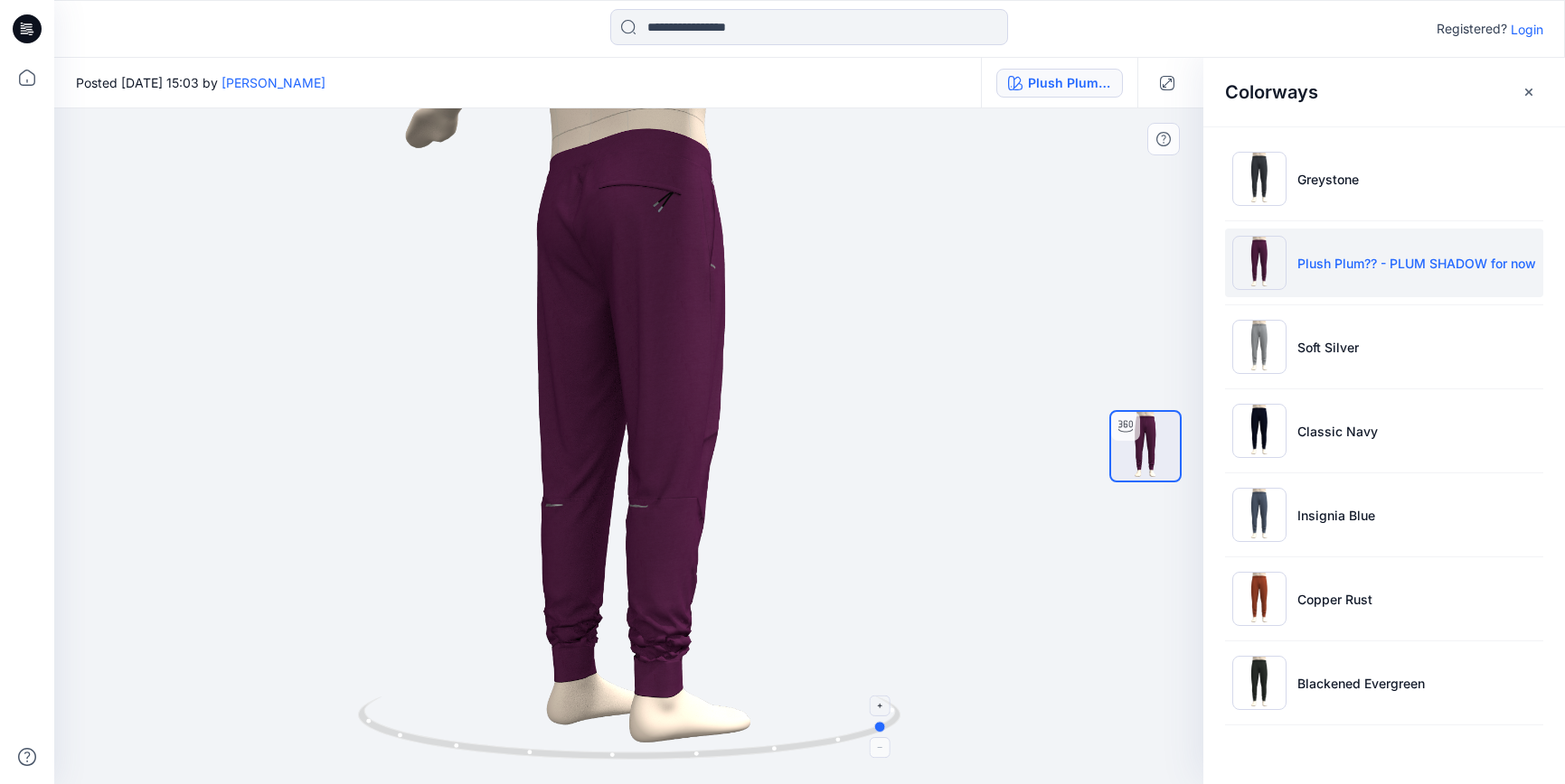
drag, startPoint x: 661, startPoint y: 754, endPoint x: 890, endPoint y: 717, distance: 232.0
click at [890, 717] on icon at bounding box center [631, 731] width 547 height 68
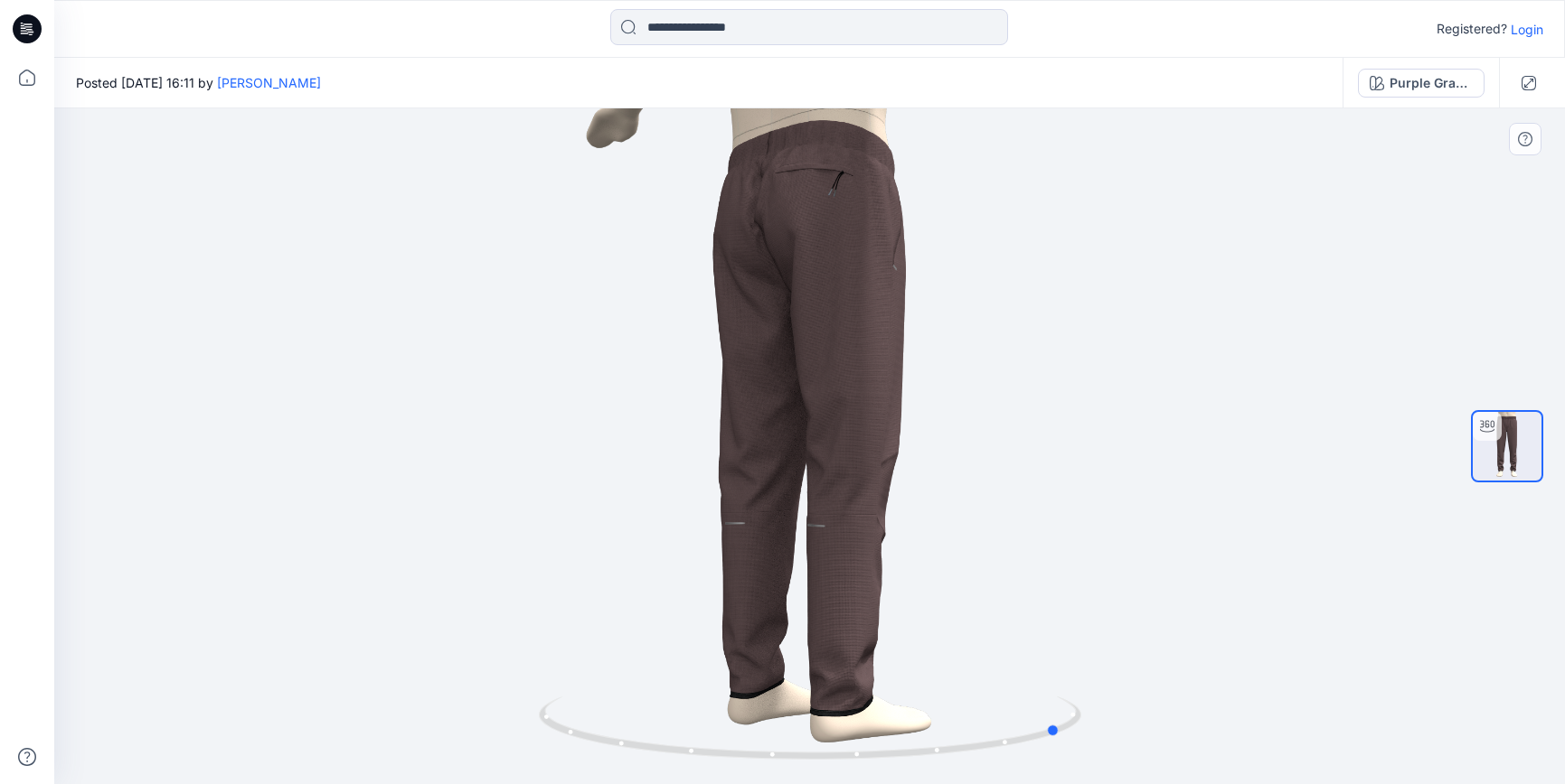
click at [1060, 659] on div at bounding box center [810, 447] width 1511 height 676
click at [1417, 70] on button "Purple Granite" at bounding box center [1421, 83] width 127 height 29
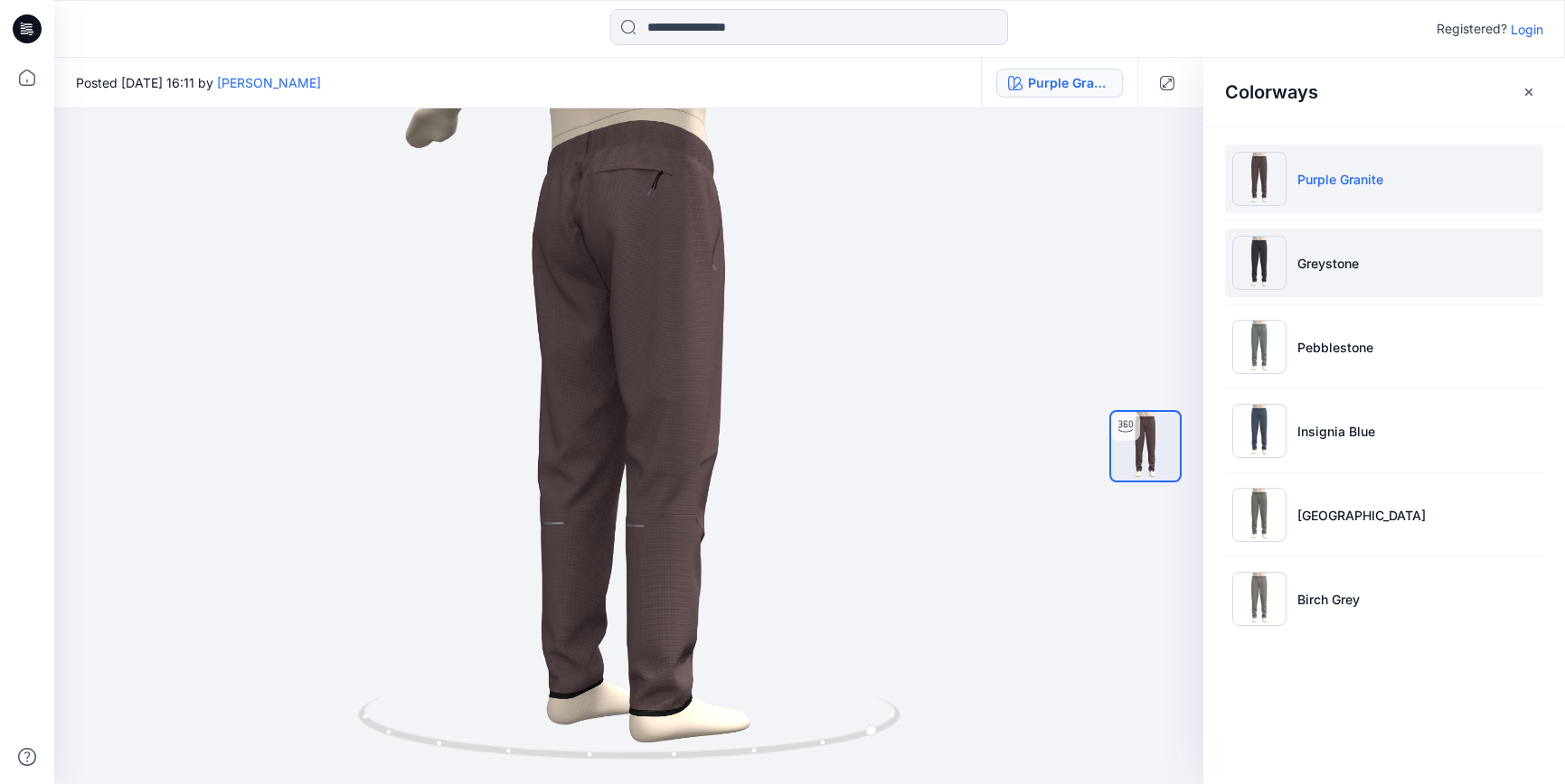
click at [1344, 265] on p "Greystone" at bounding box center [1328, 263] width 62 height 19
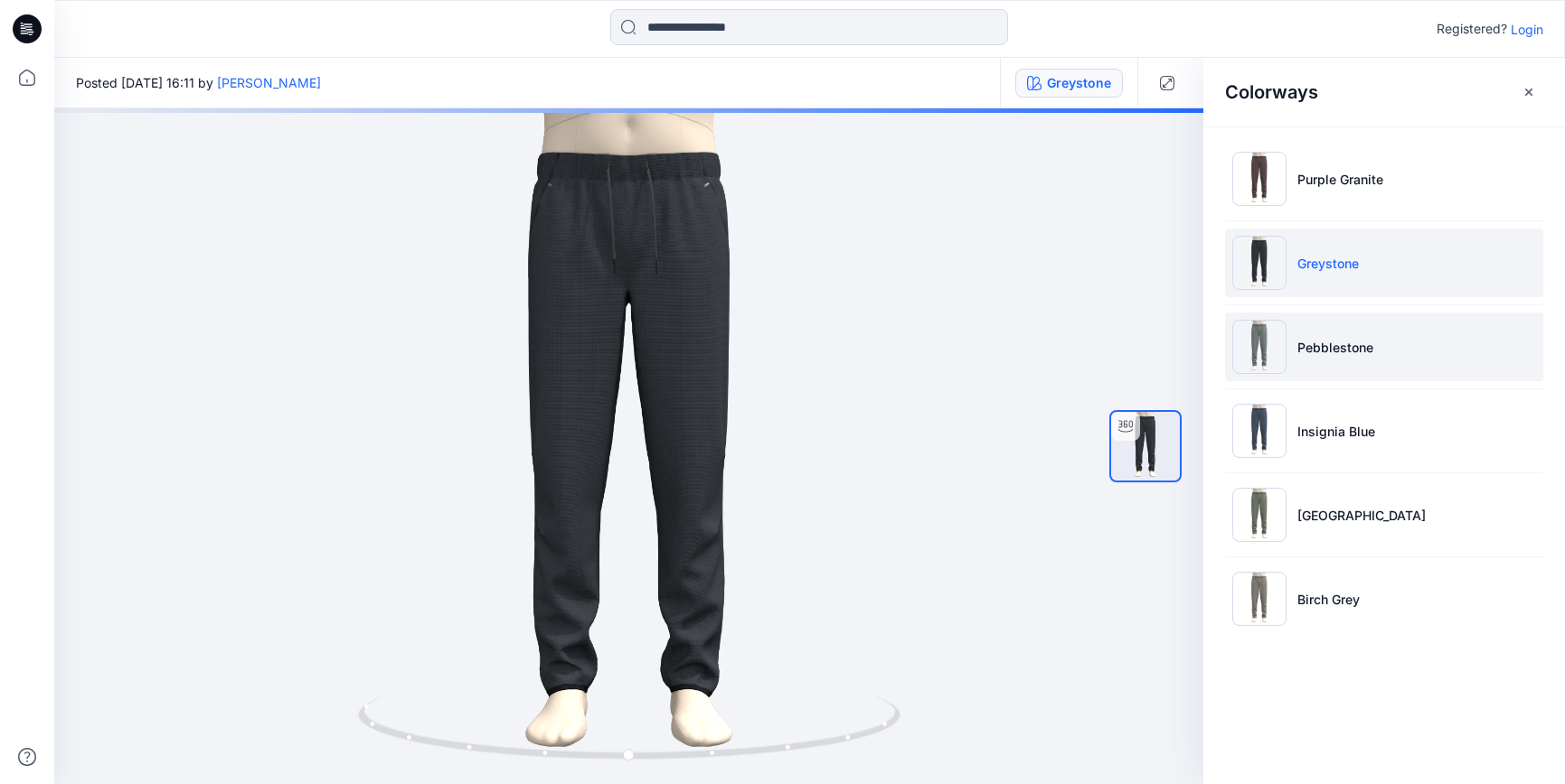
click at [1330, 345] on p "Pebblestone" at bounding box center [1335, 347] width 76 height 19
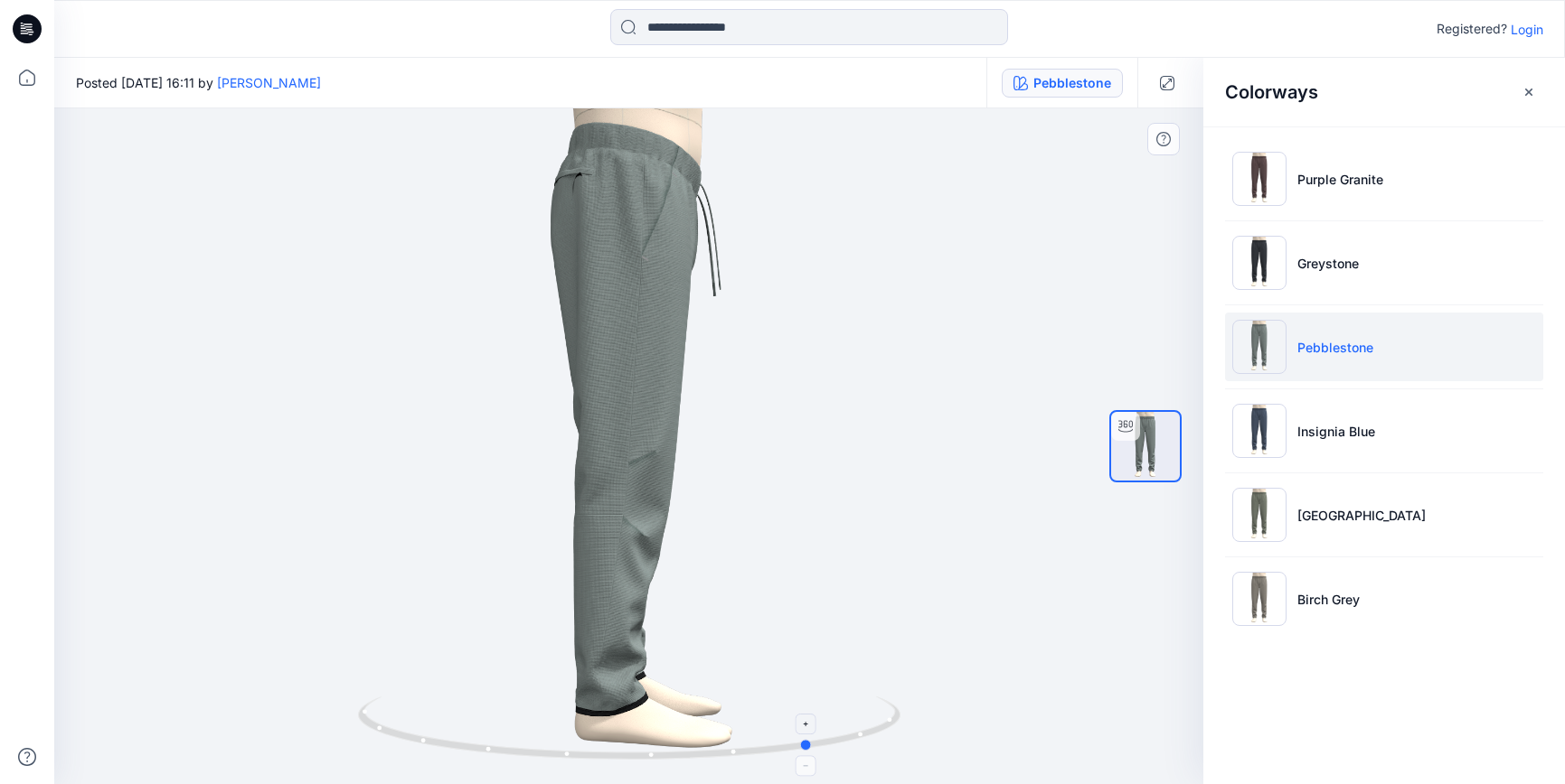
drag, startPoint x: 629, startPoint y: 746, endPoint x: 801, endPoint y: 725, distance: 173.3
click at [800, 726] on icon at bounding box center [631, 731] width 547 height 68
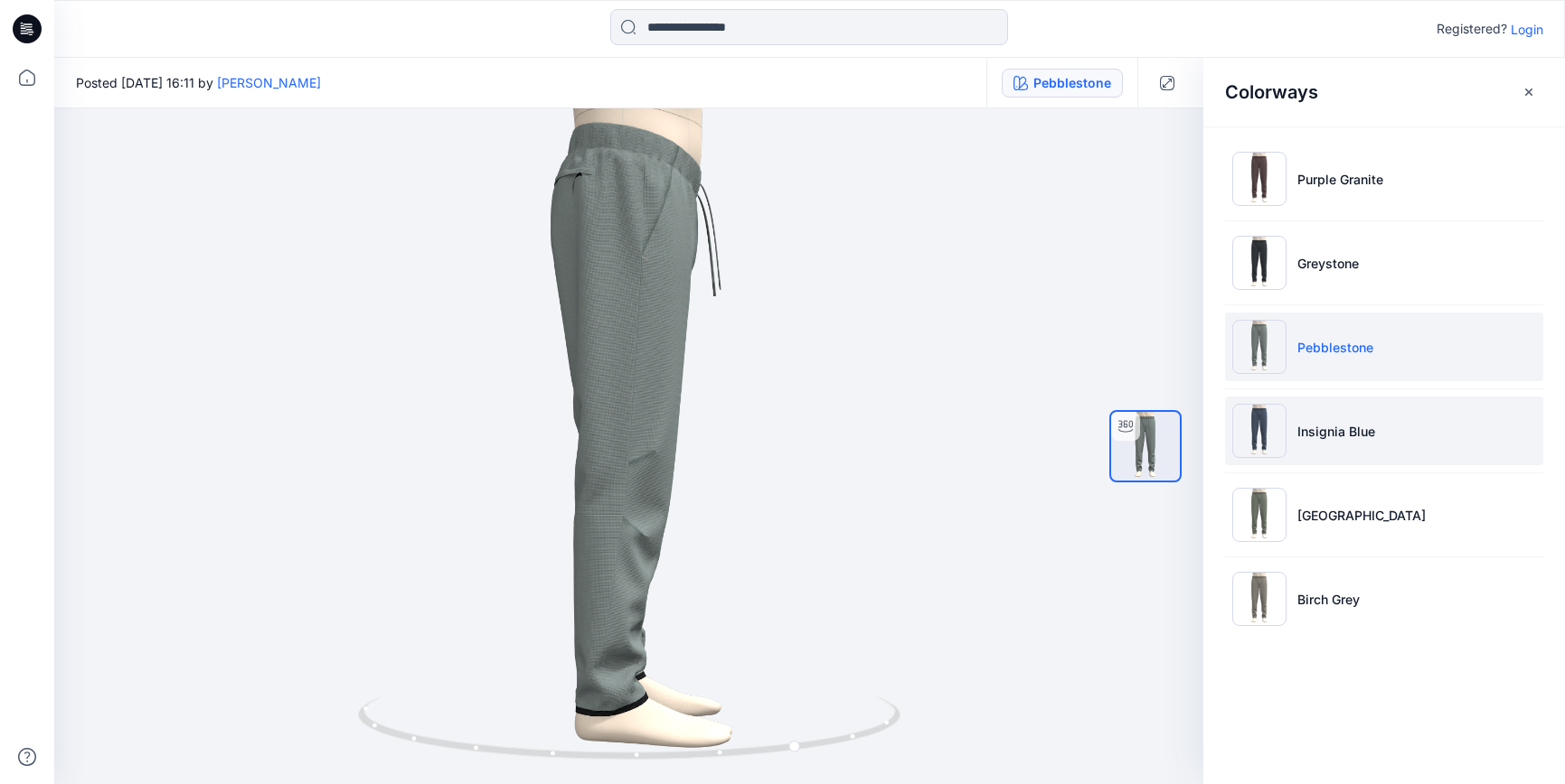
click at [1320, 438] on p "Insignia Blue" at bounding box center [1336, 431] width 78 height 19
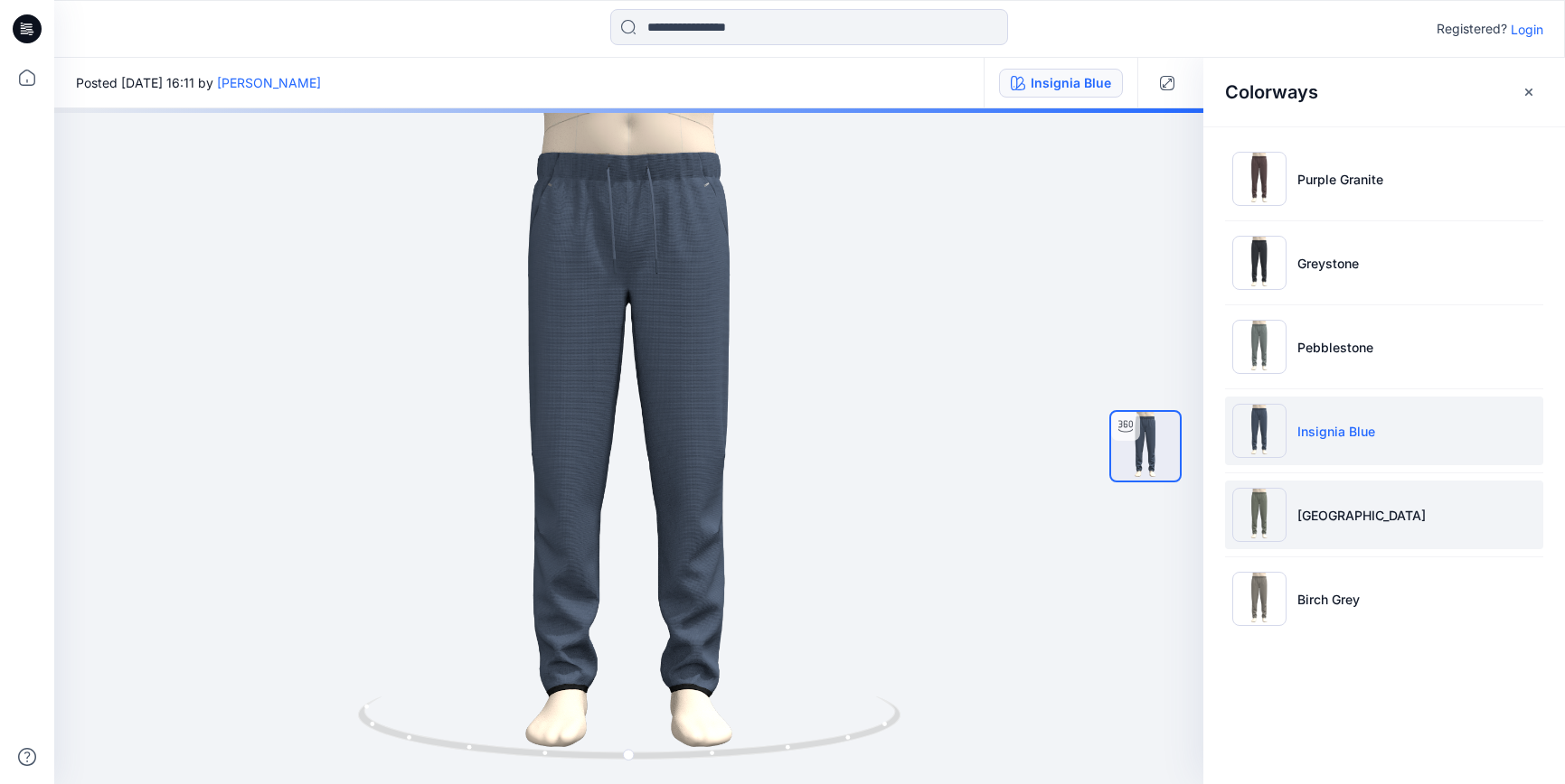
click at [1345, 514] on p "Green Harbor" at bounding box center [1361, 515] width 128 height 19
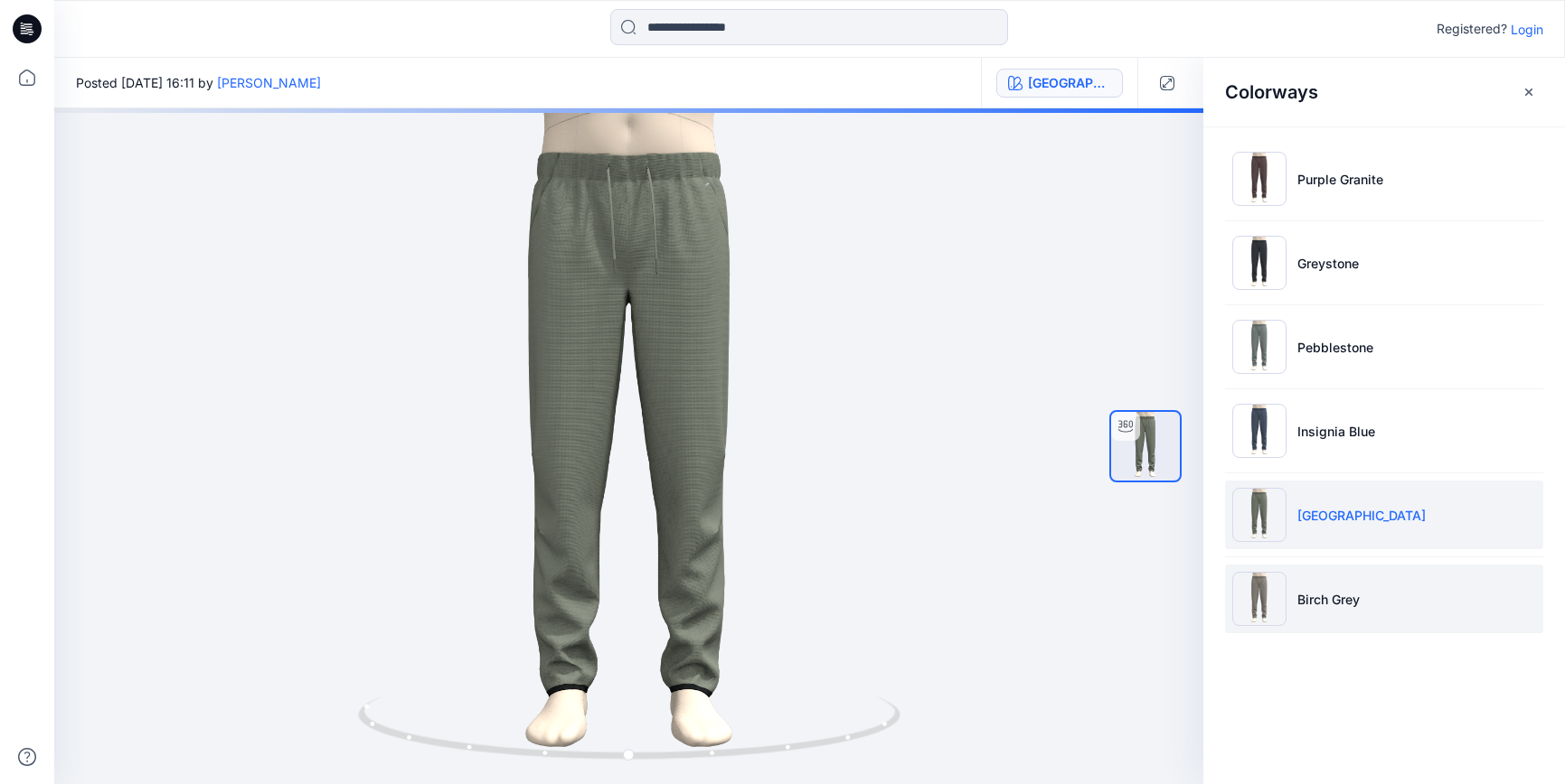
click at [1333, 600] on p "Birch Grey" at bounding box center [1328, 600] width 62 height 19
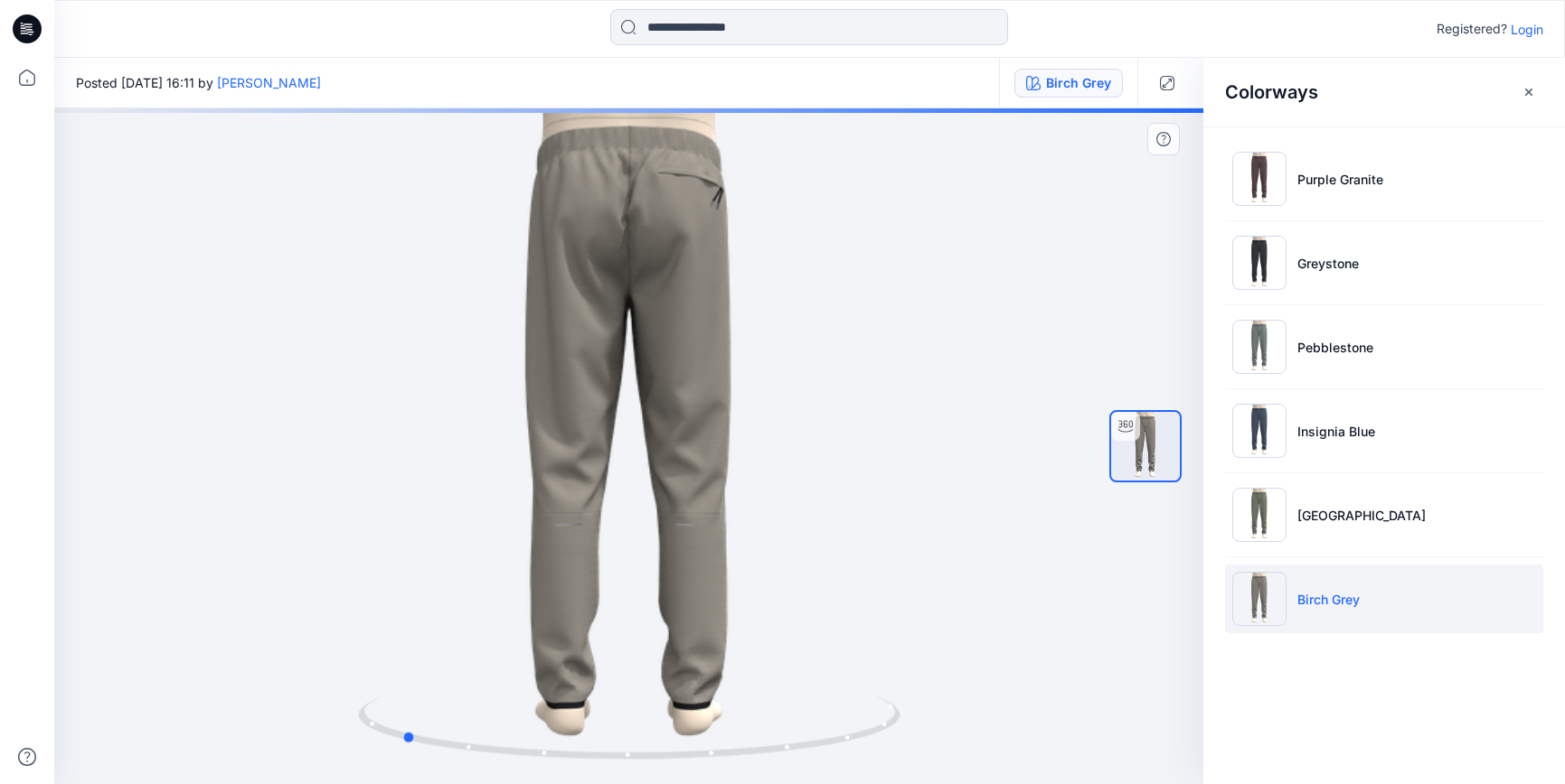
drag, startPoint x: 628, startPoint y: 753, endPoint x: 940, endPoint y: 700, distance: 316.5
click at [940, 700] on div at bounding box center [629, 447] width 1149 height 676
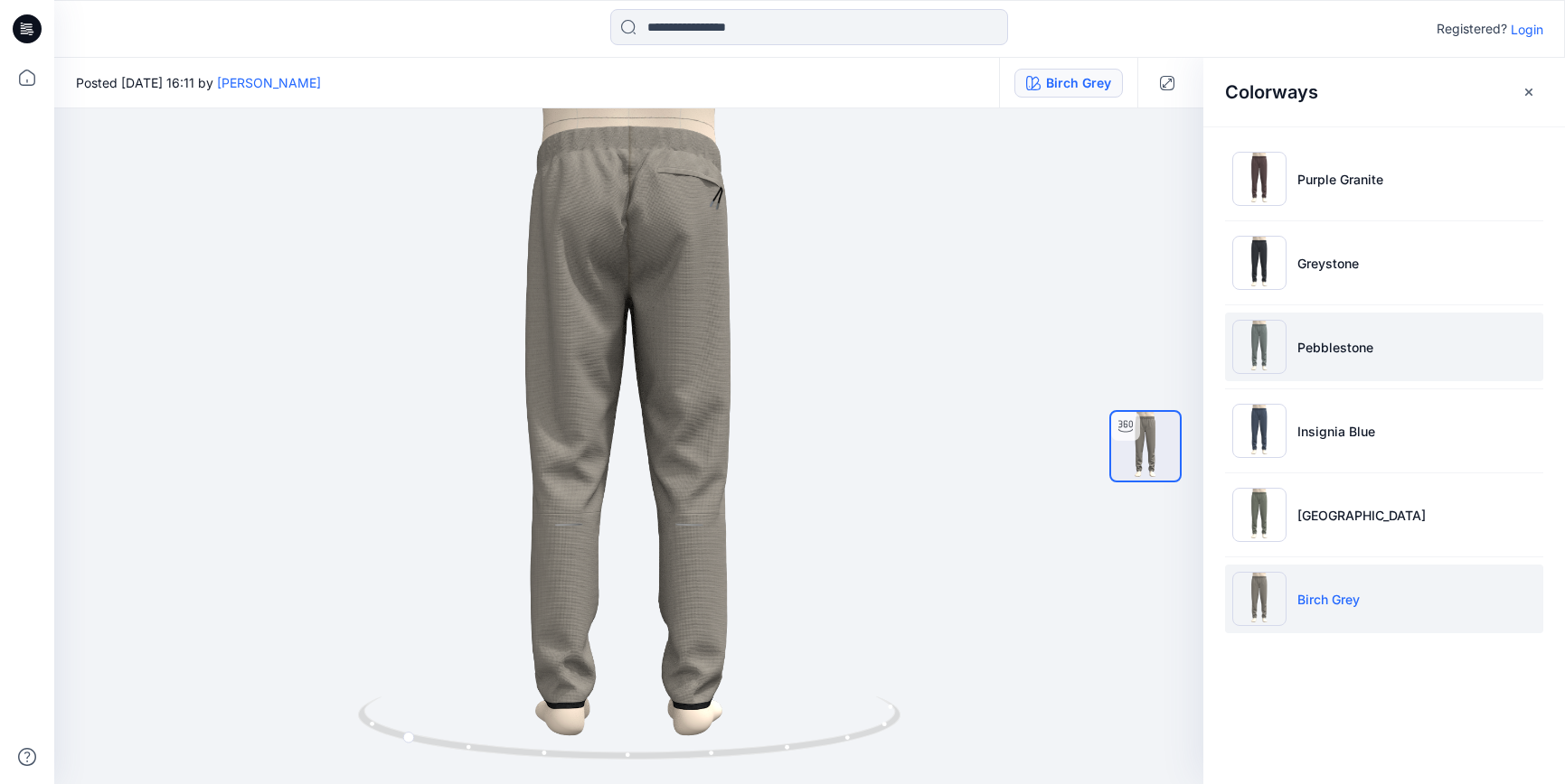
click at [1324, 345] on p "Pebblestone" at bounding box center [1335, 347] width 76 height 19
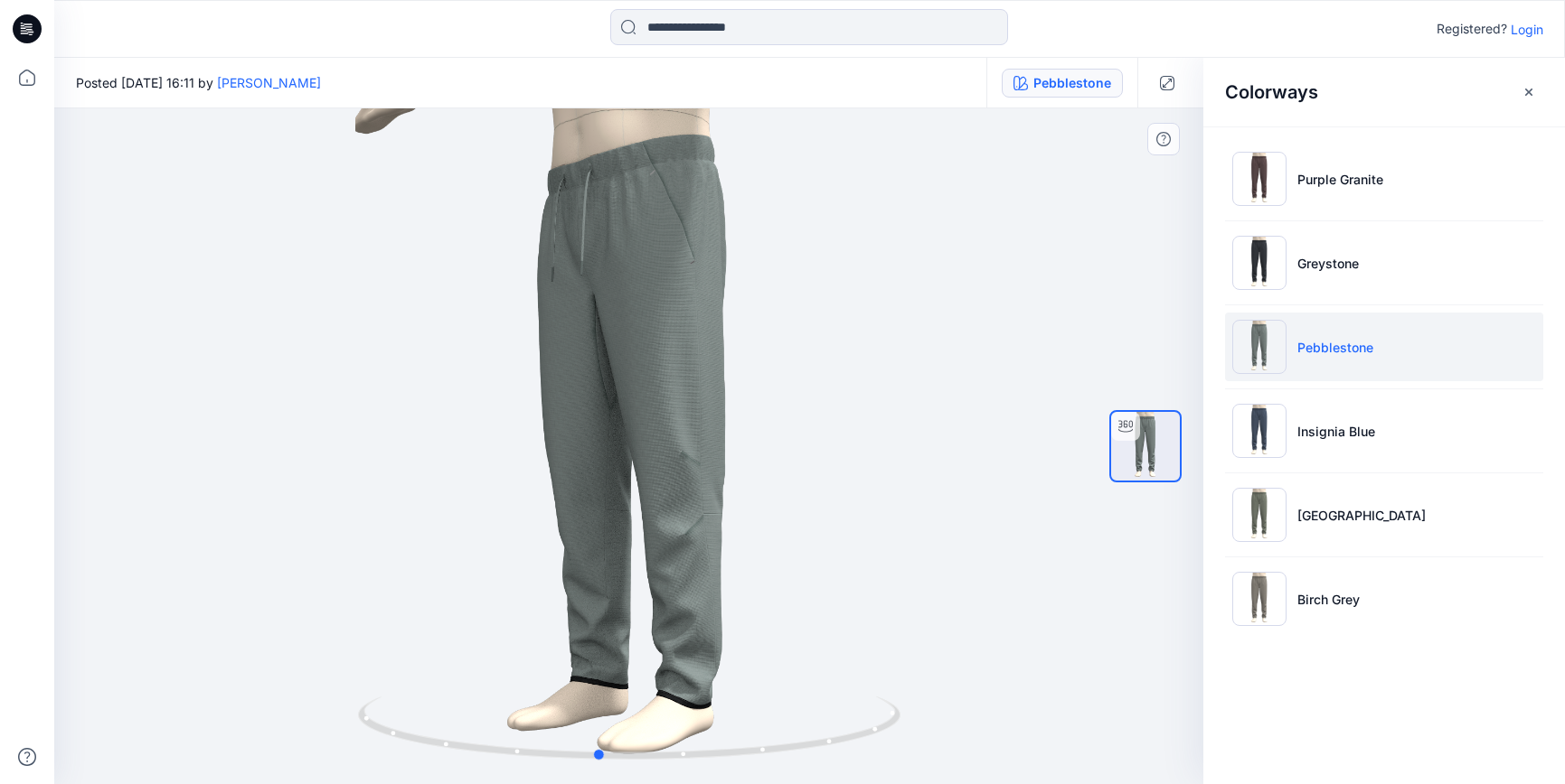
drag, startPoint x: 885, startPoint y: 713, endPoint x: 854, endPoint y: 648, distance: 72.0
click at [854, 648] on div at bounding box center [629, 447] width 1149 height 676
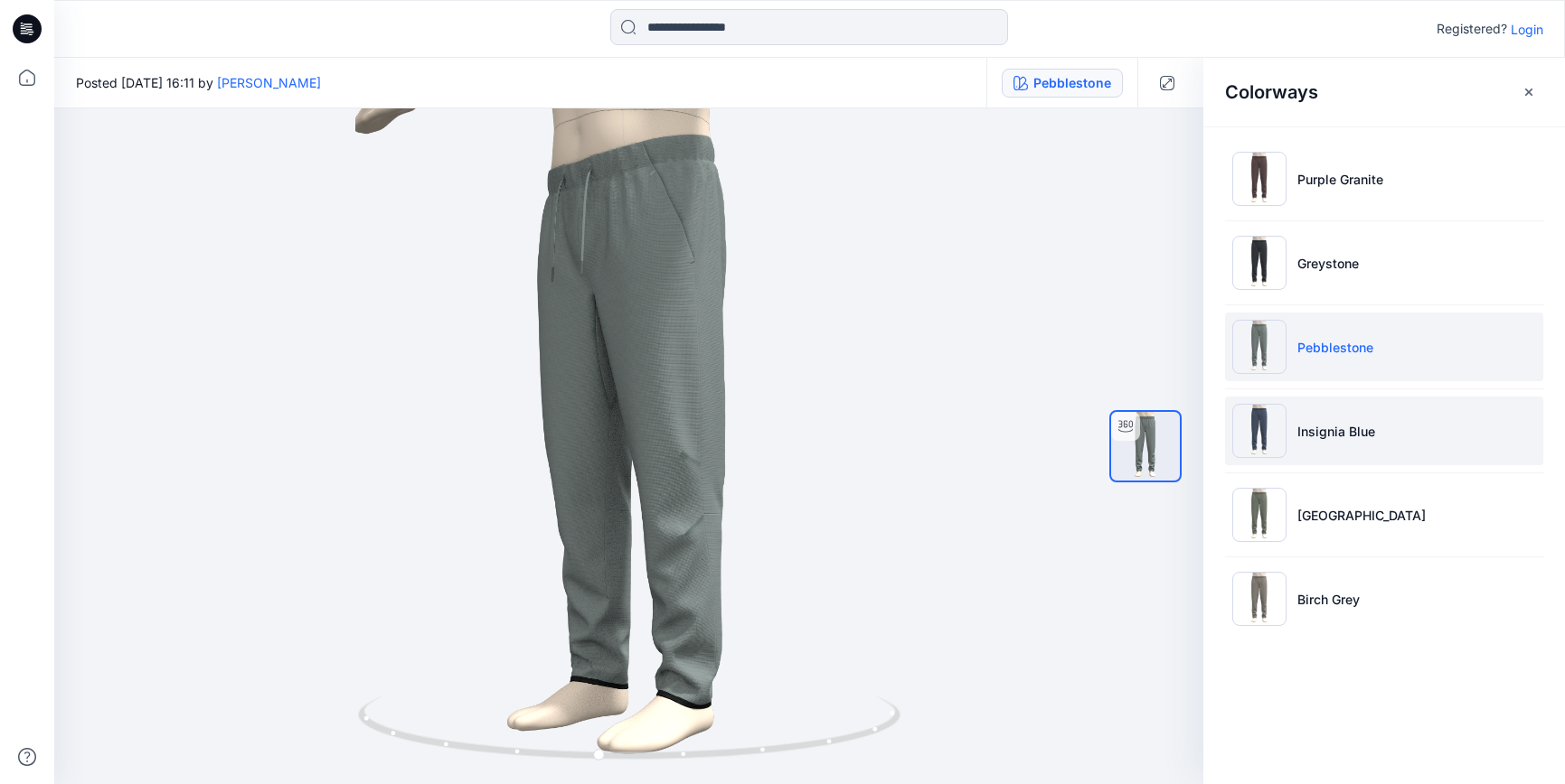
drag, startPoint x: 1331, startPoint y: 421, endPoint x: 1322, endPoint y: 432, distance: 14.2
click at [1331, 422] on p "Insignia Blue" at bounding box center [1336, 431] width 78 height 19
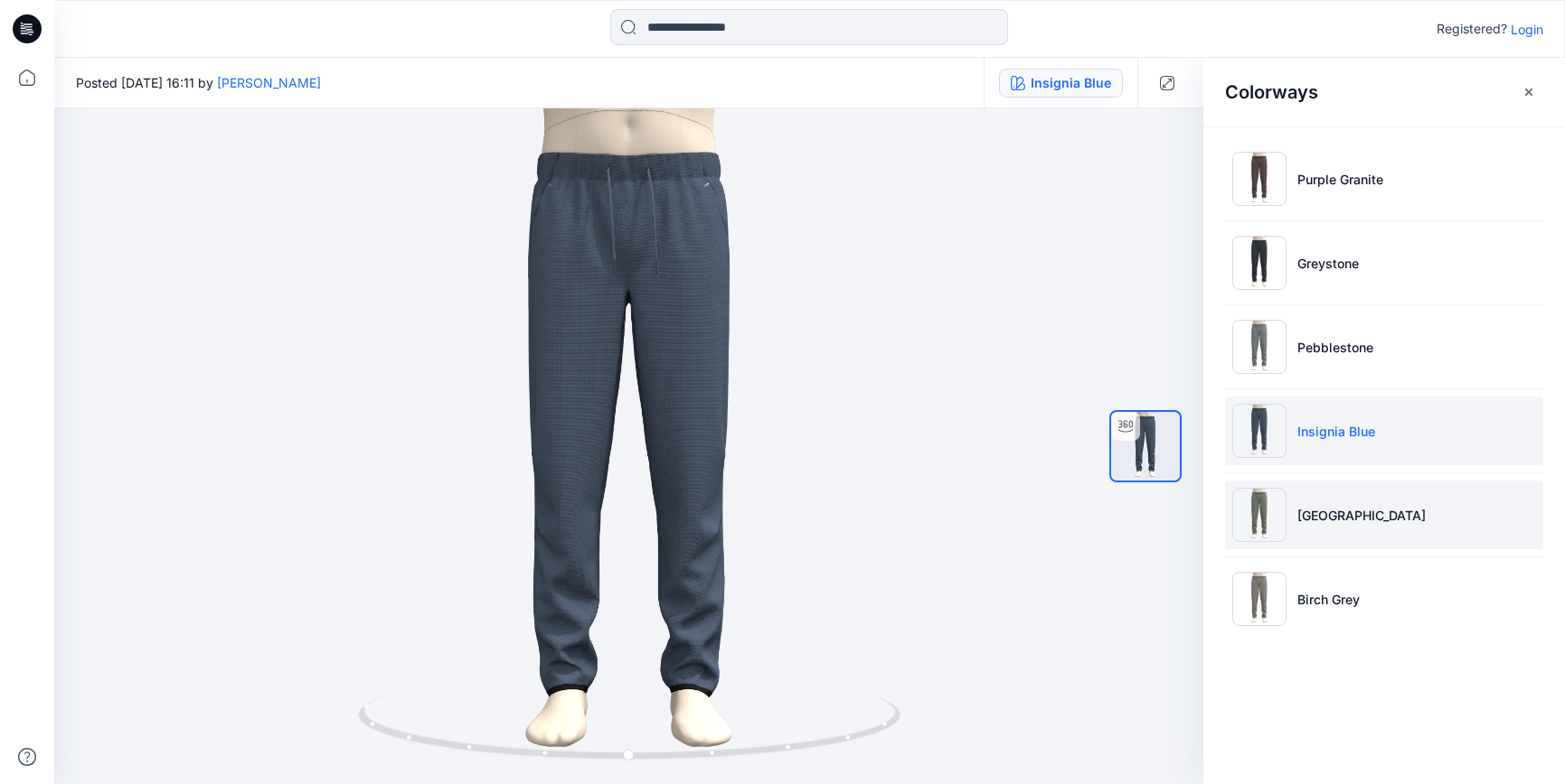
click at [1342, 522] on p "Green Harbor" at bounding box center [1361, 515] width 128 height 19
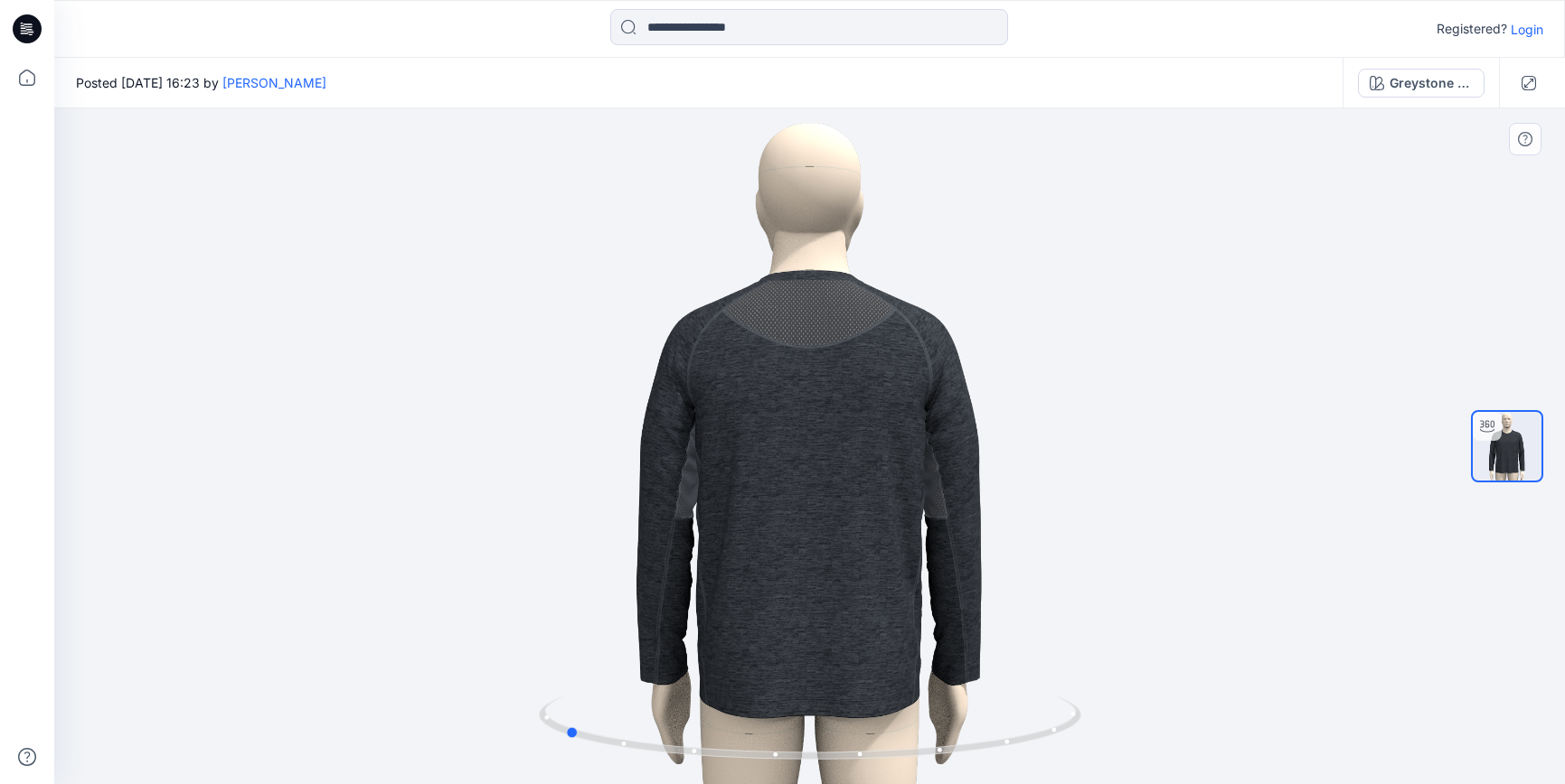
drag, startPoint x: 814, startPoint y: 759, endPoint x: 1111, endPoint y: 661, distance: 312.8
click at [1111, 661] on div at bounding box center [810, 447] width 1511 height 676
click at [1441, 71] on button "Greystone Heather" at bounding box center [1421, 83] width 127 height 29
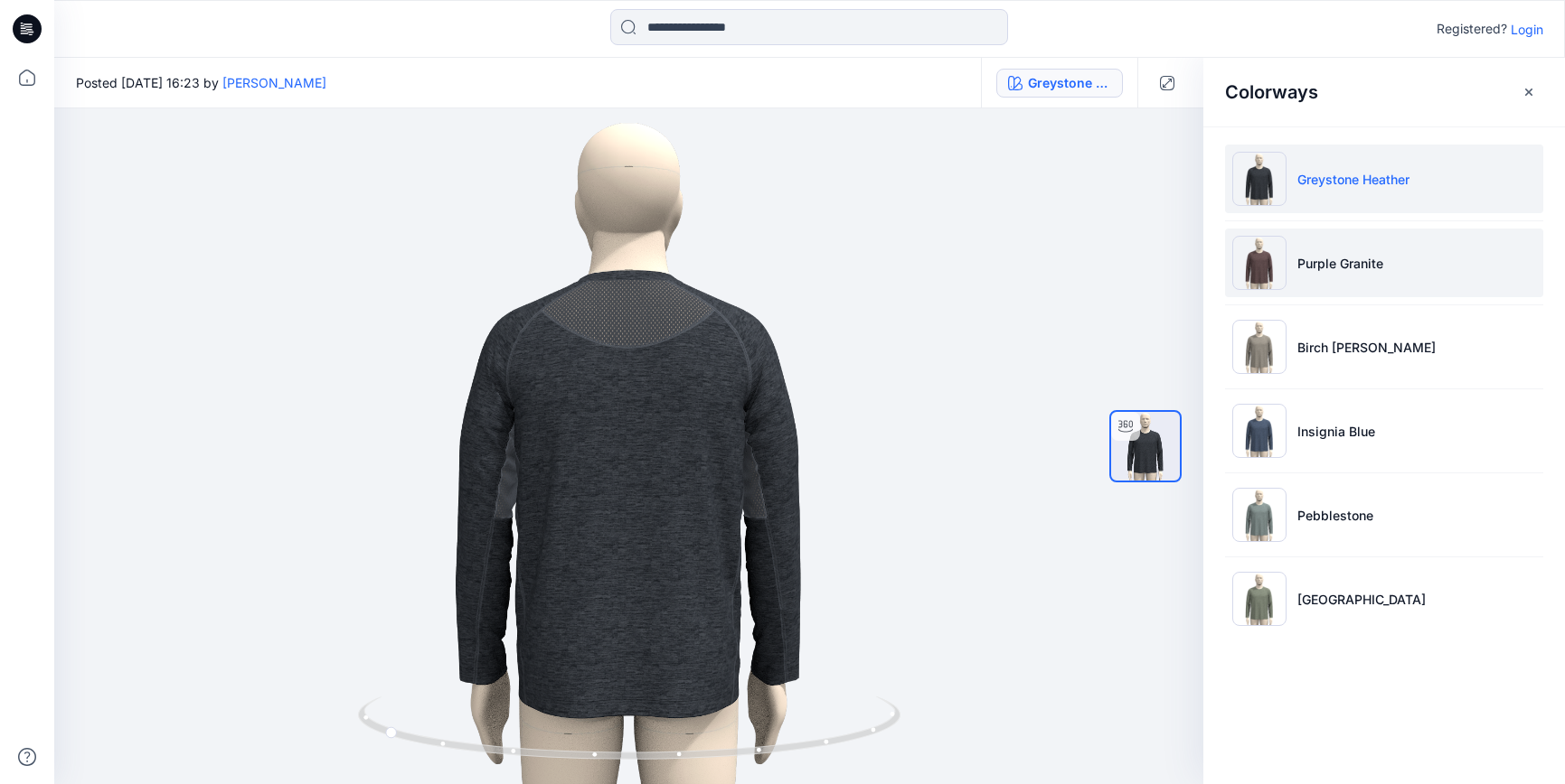
click at [1322, 276] on li "Purple Granite" at bounding box center [1384, 263] width 318 height 69
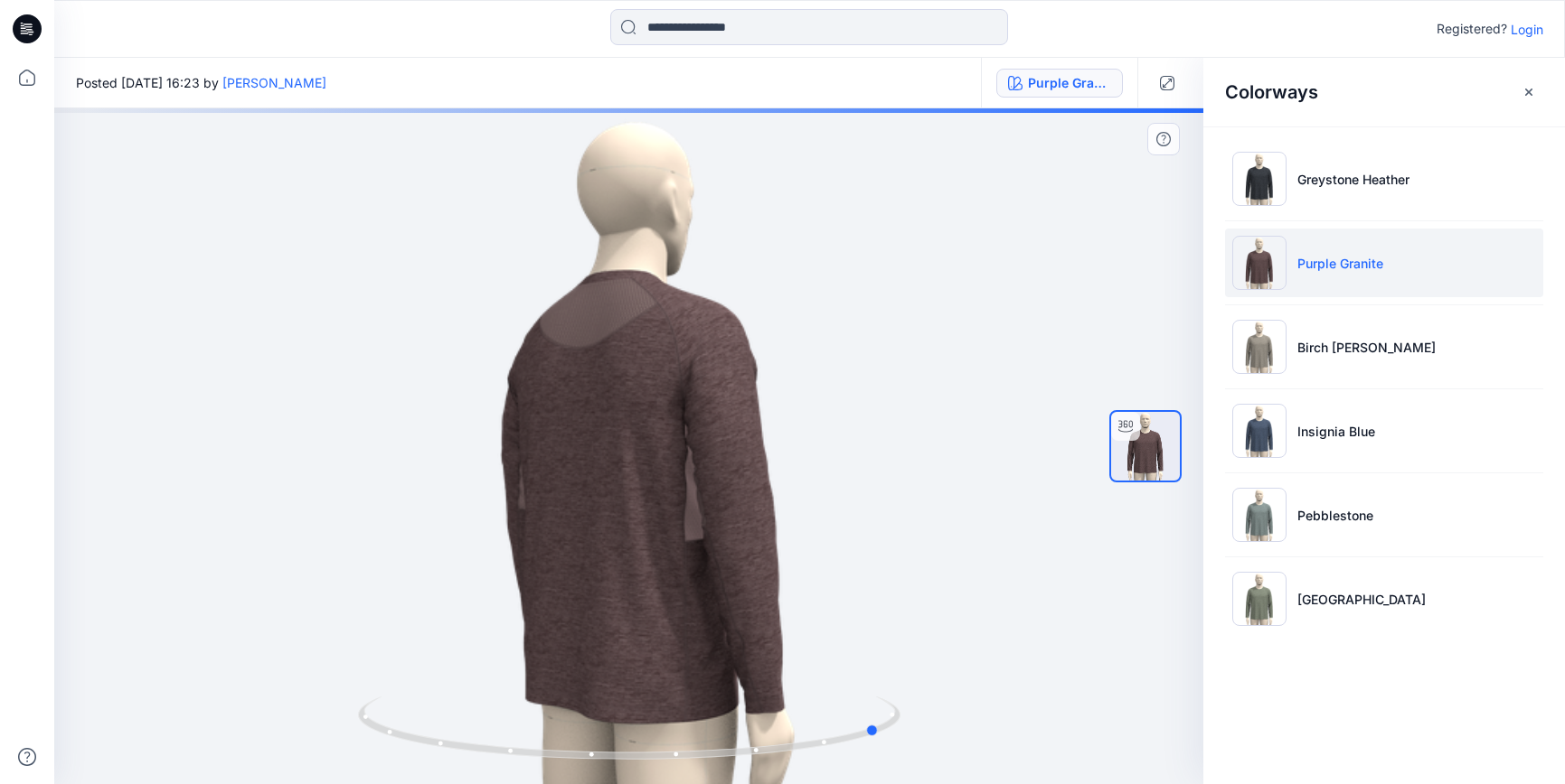
drag, startPoint x: 642, startPoint y: 746, endPoint x: 894, endPoint y: 681, distance: 260.2
click at [894, 681] on div at bounding box center [629, 447] width 1149 height 676
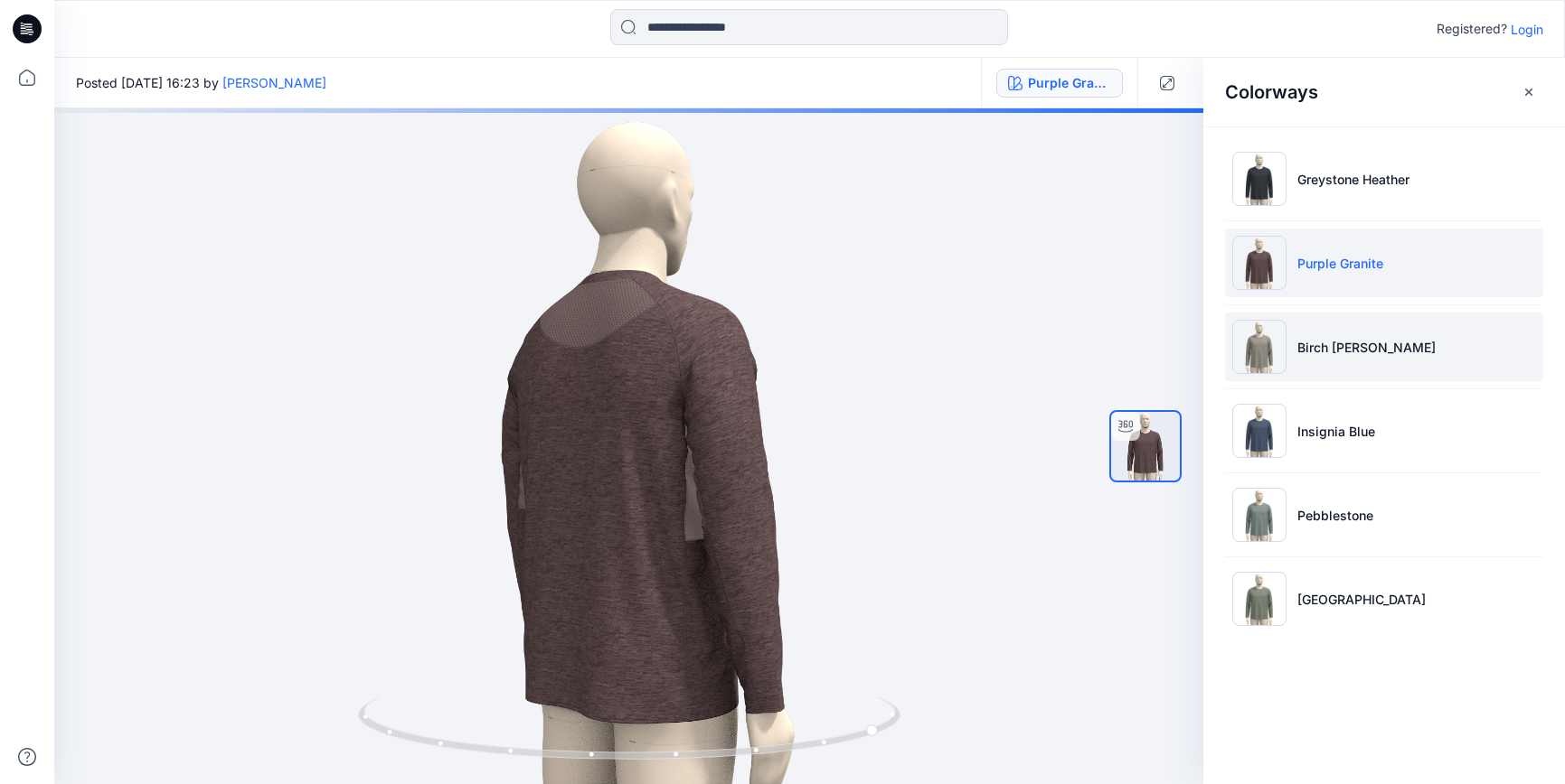
click at [1343, 345] on p "Birch Grey Heather" at bounding box center [1366, 347] width 138 height 19
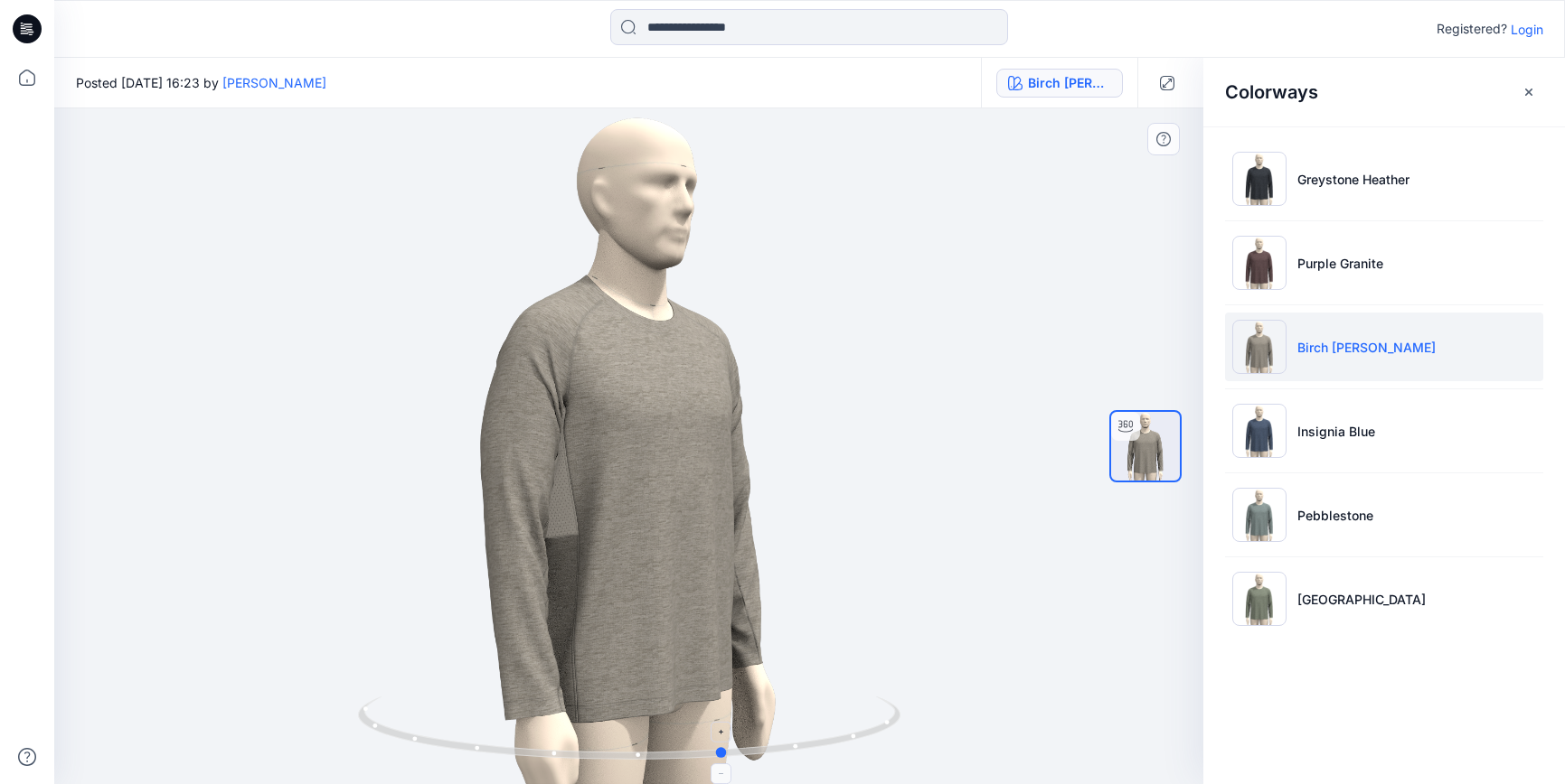
click at [723, 758] on circle at bounding box center [723, 752] width 11 height 11
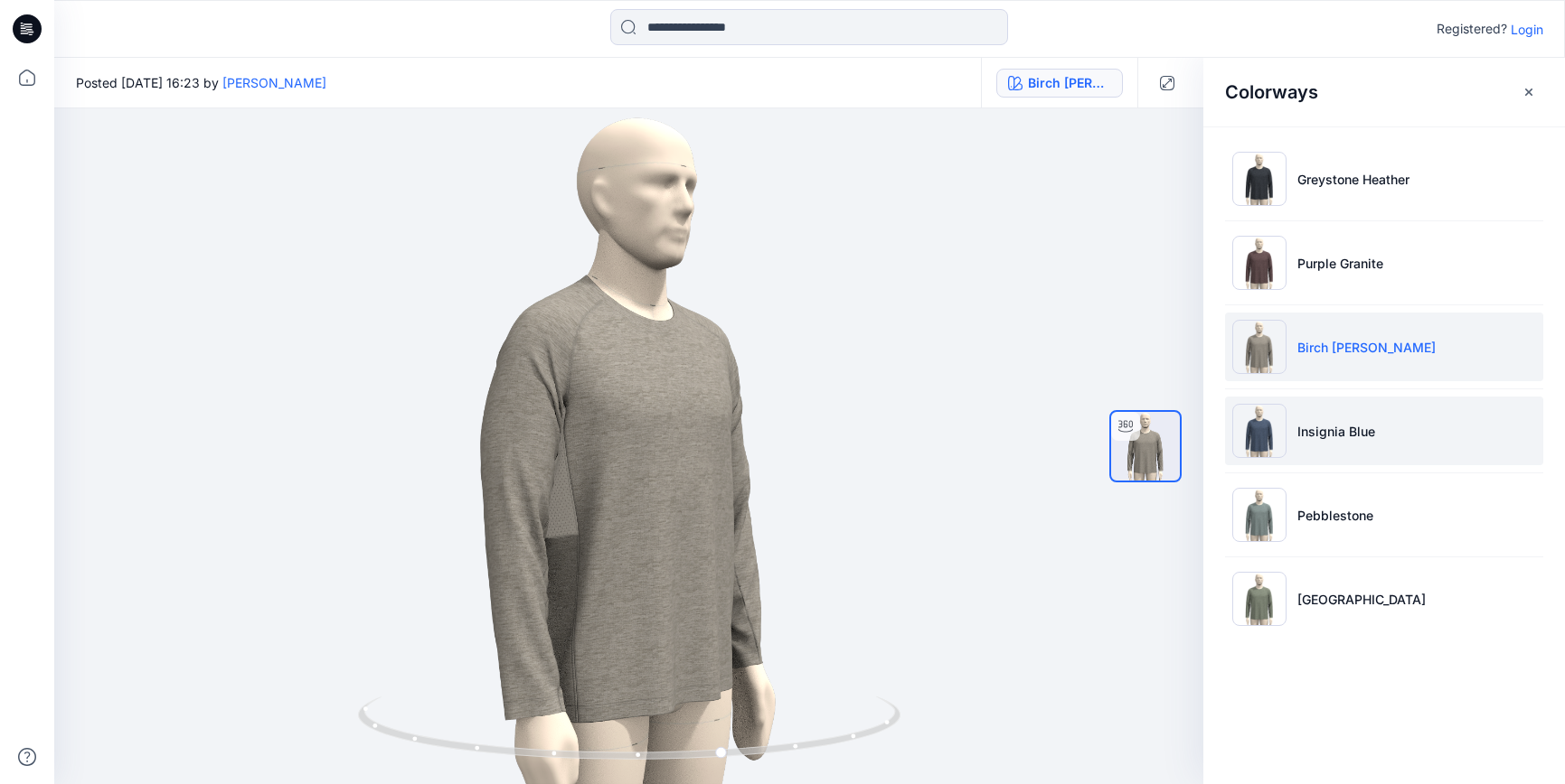
click at [1346, 435] on p "Insignia Blue" at bounding box center [1336, 431] width 78 height 19
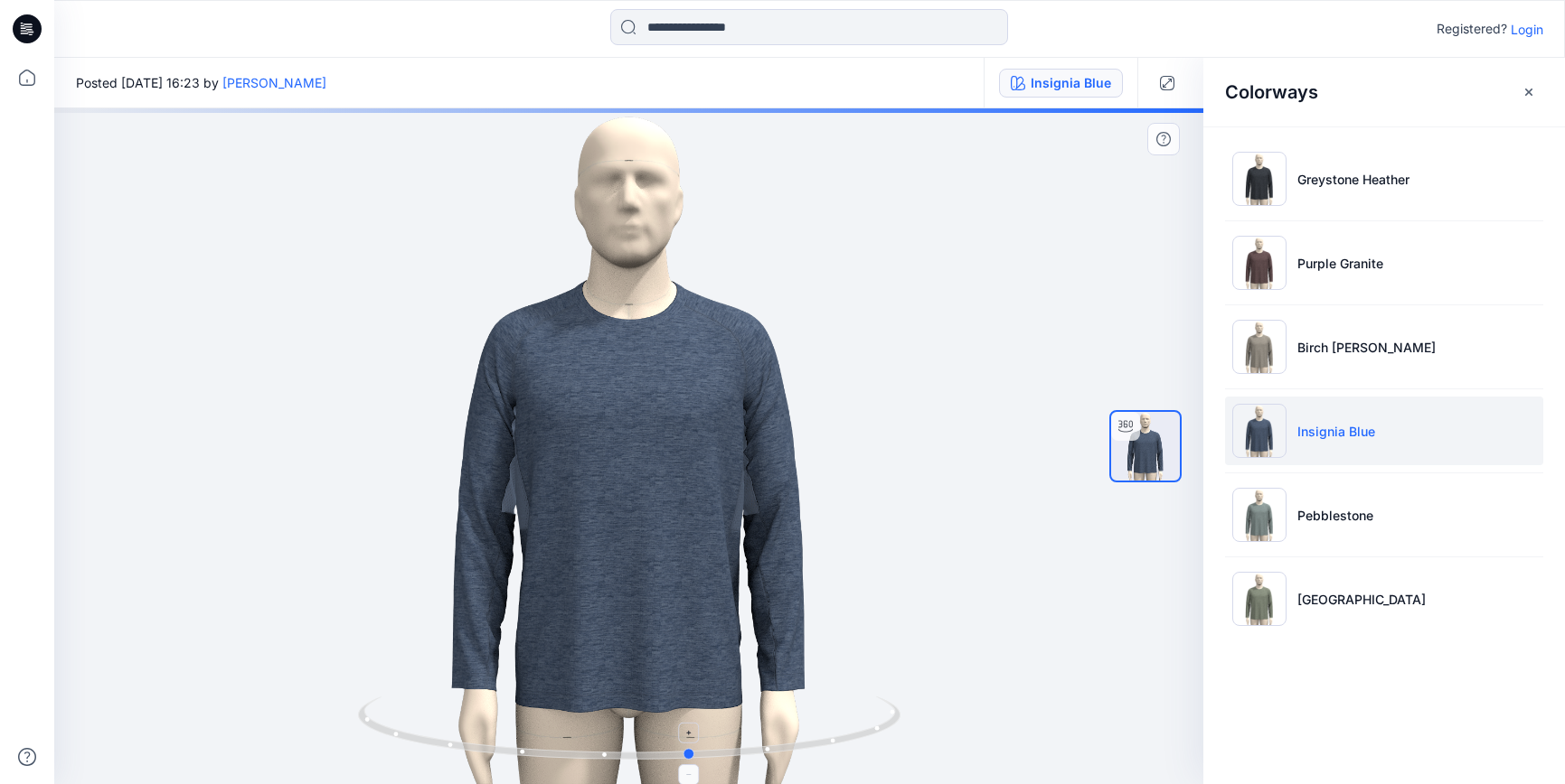
drag, startPoint x: 667, startPoint y: 758, endPoint x: 847, endPoint y: 700, distance: 189.1
click at [694, 726] on icon at bounding box center [631, 731] width 547 height 68
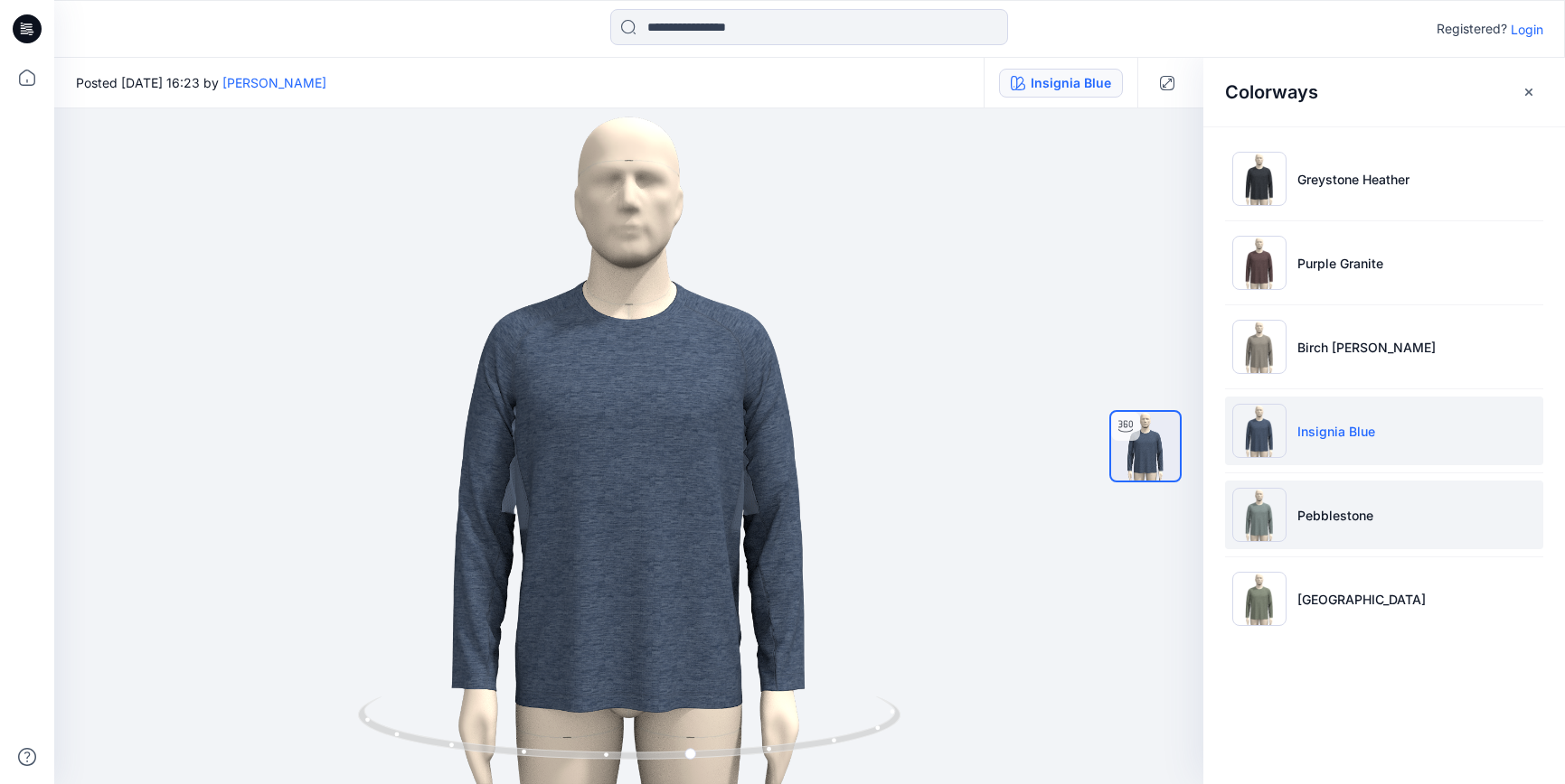
click at [1352, 518] on p "Pebblestone" at bounding box center [1335, 515] width 76 height 19
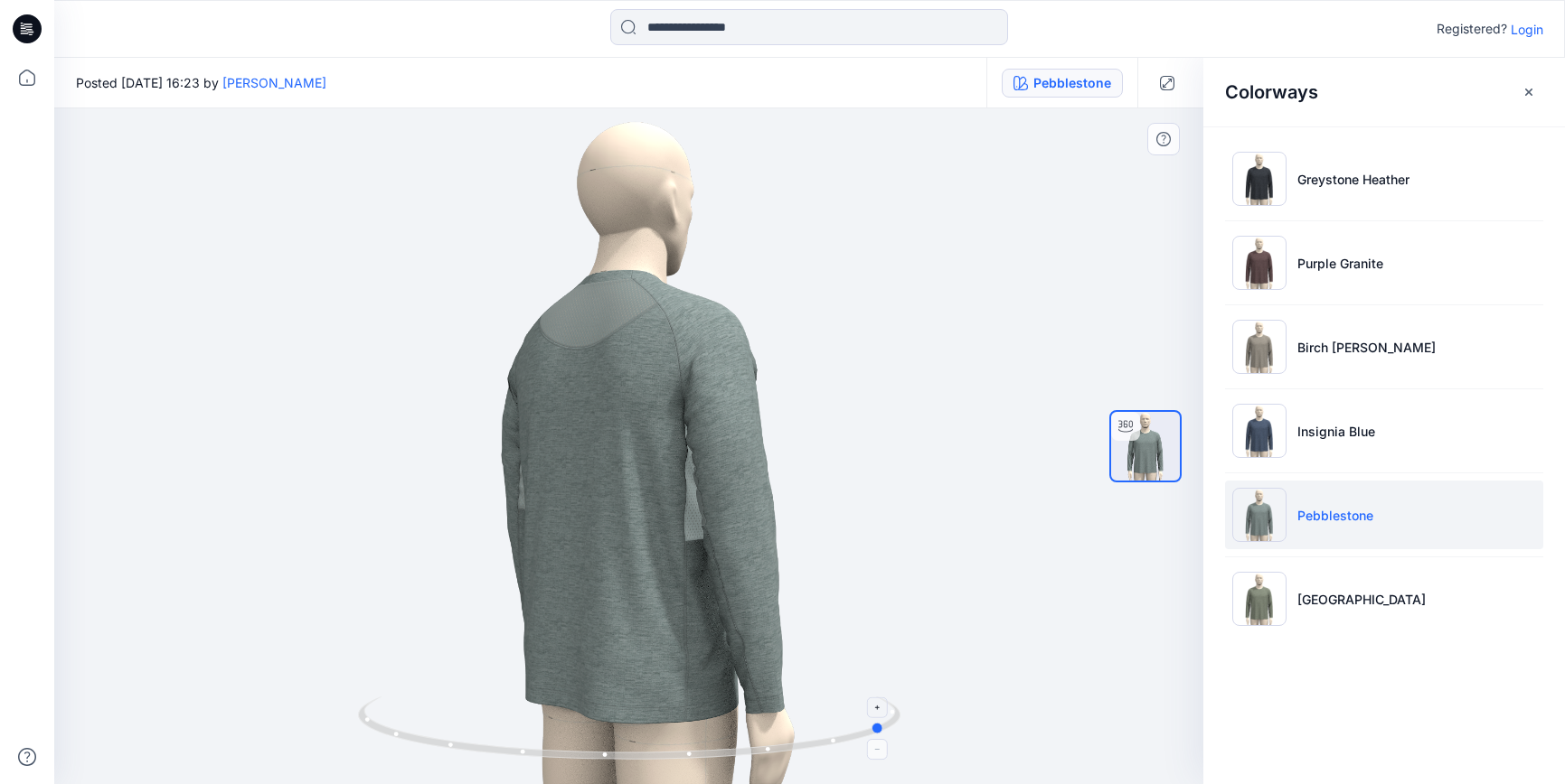
drag, startPoint x: 627, startPoint y: 761, endPoint x: 884, endPoint y: 711, distance: 261.8
click at [884, 711] on icon at bounding box center [631, 731] width 547 height 68
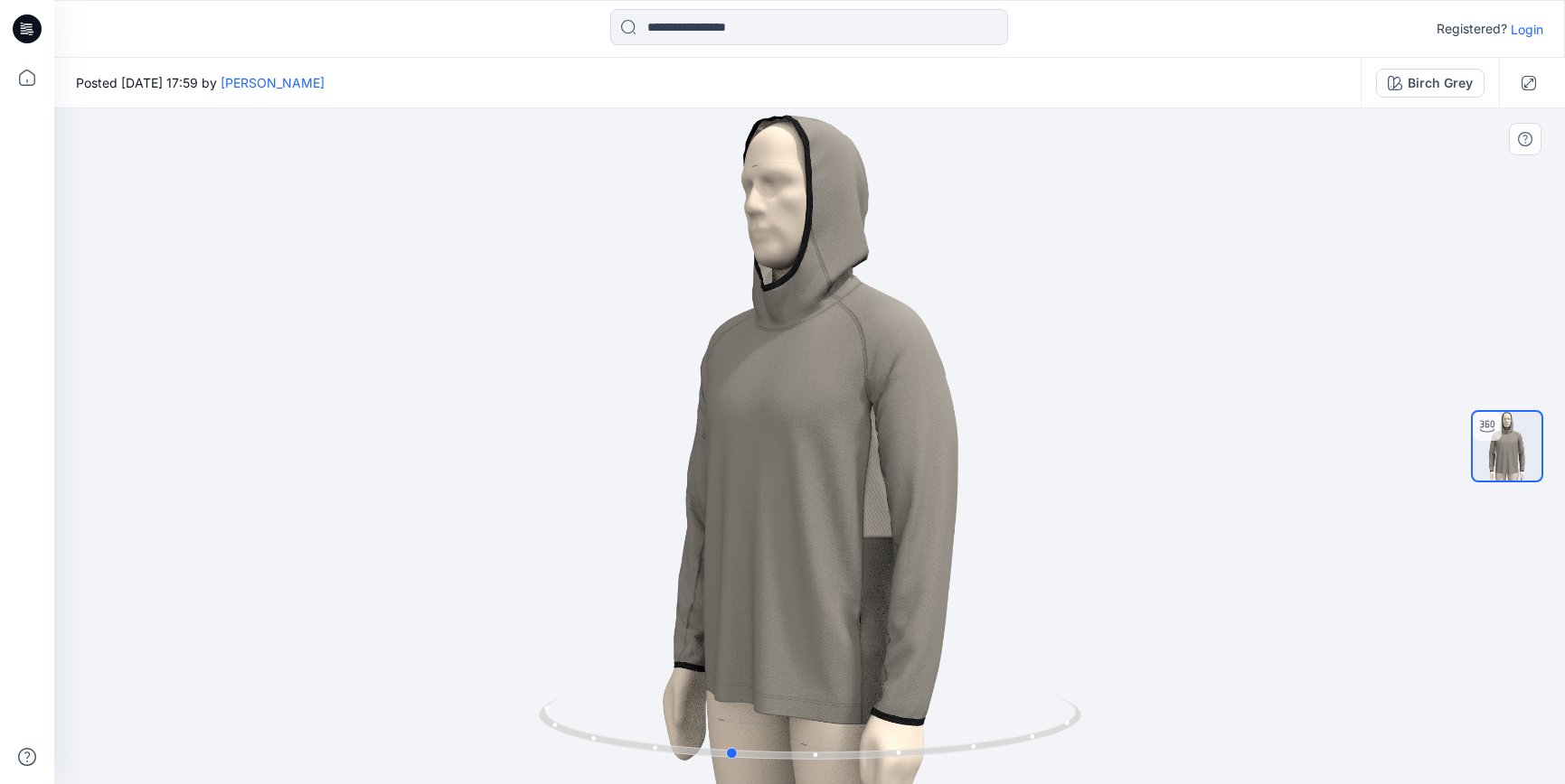
click at [730, 694] on div at bounding box center [810, 447] width 1511 height 676
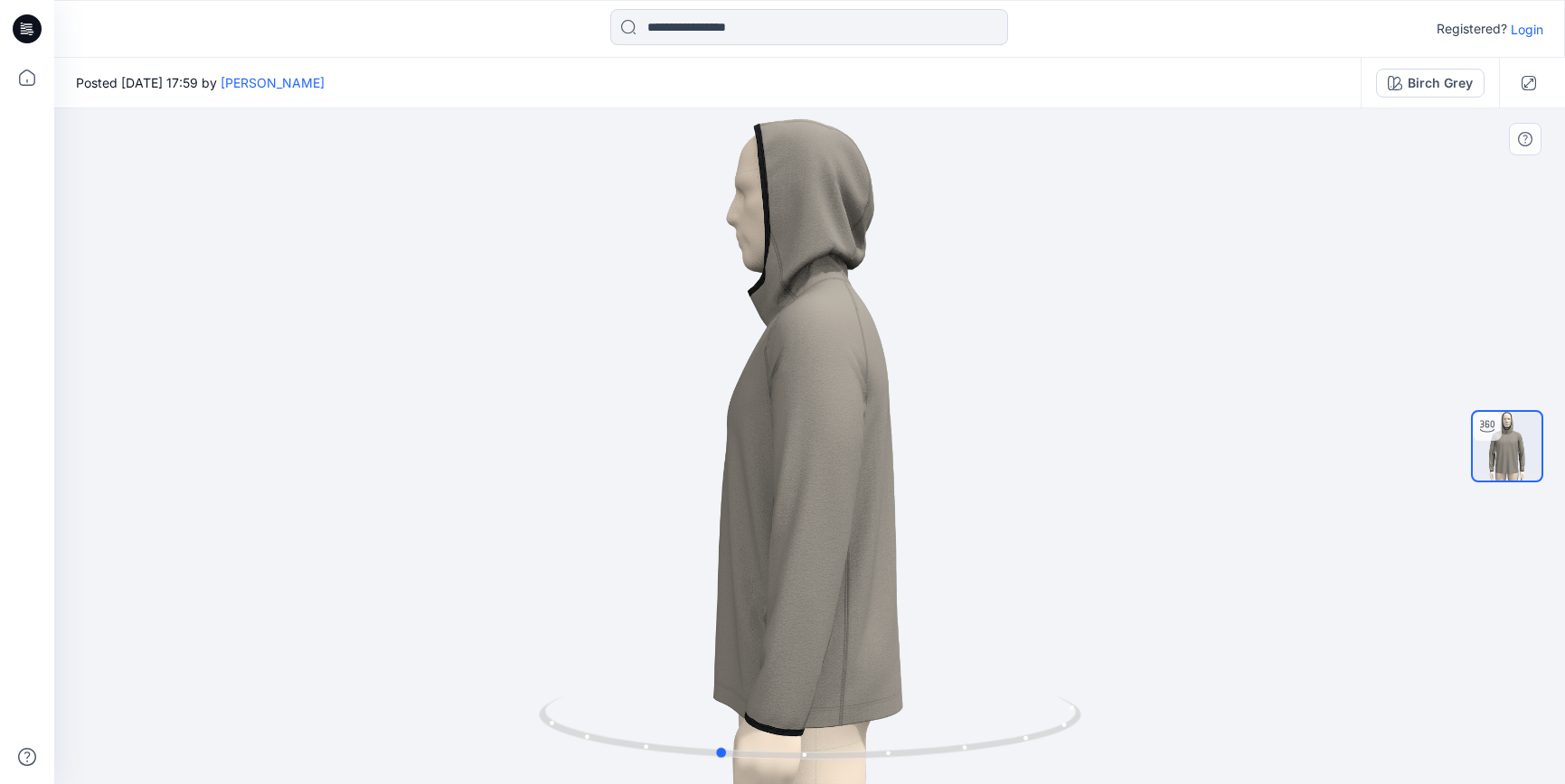
drag, startPoint x: 840, startPoint y: 759, endPoint x: 807, endPoint y: 769, distance: 34.5
click at [807, 769] on div at bounding box center [810, 447] width 1511 height 676
click at [1423, 89] on div "Birch Grey" at bounding box center [1440, 83] width 65 height 20
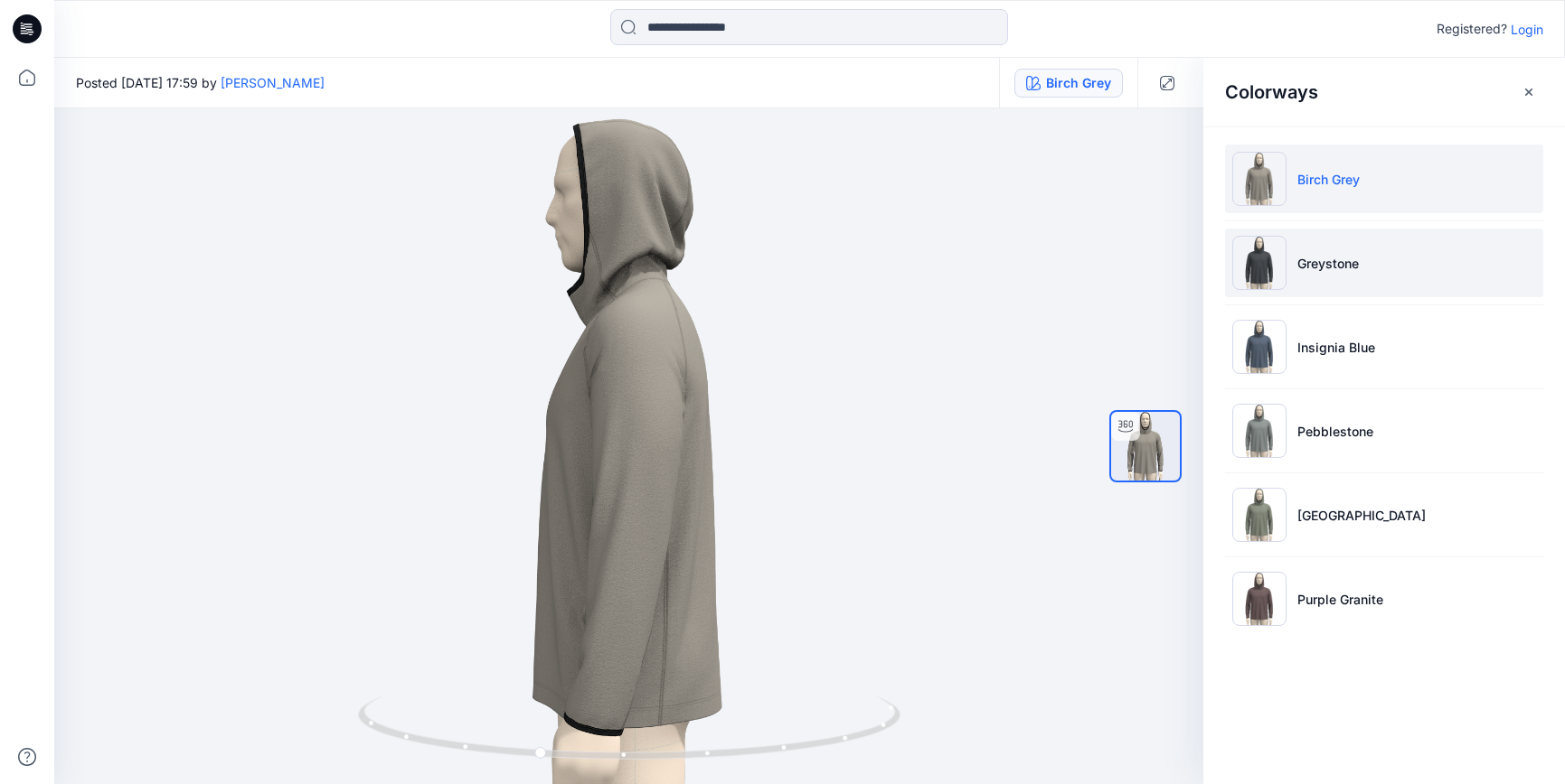
click at [1346, 274] on li "Greystone" at bounding box center [1384, 263] width 318 height 69
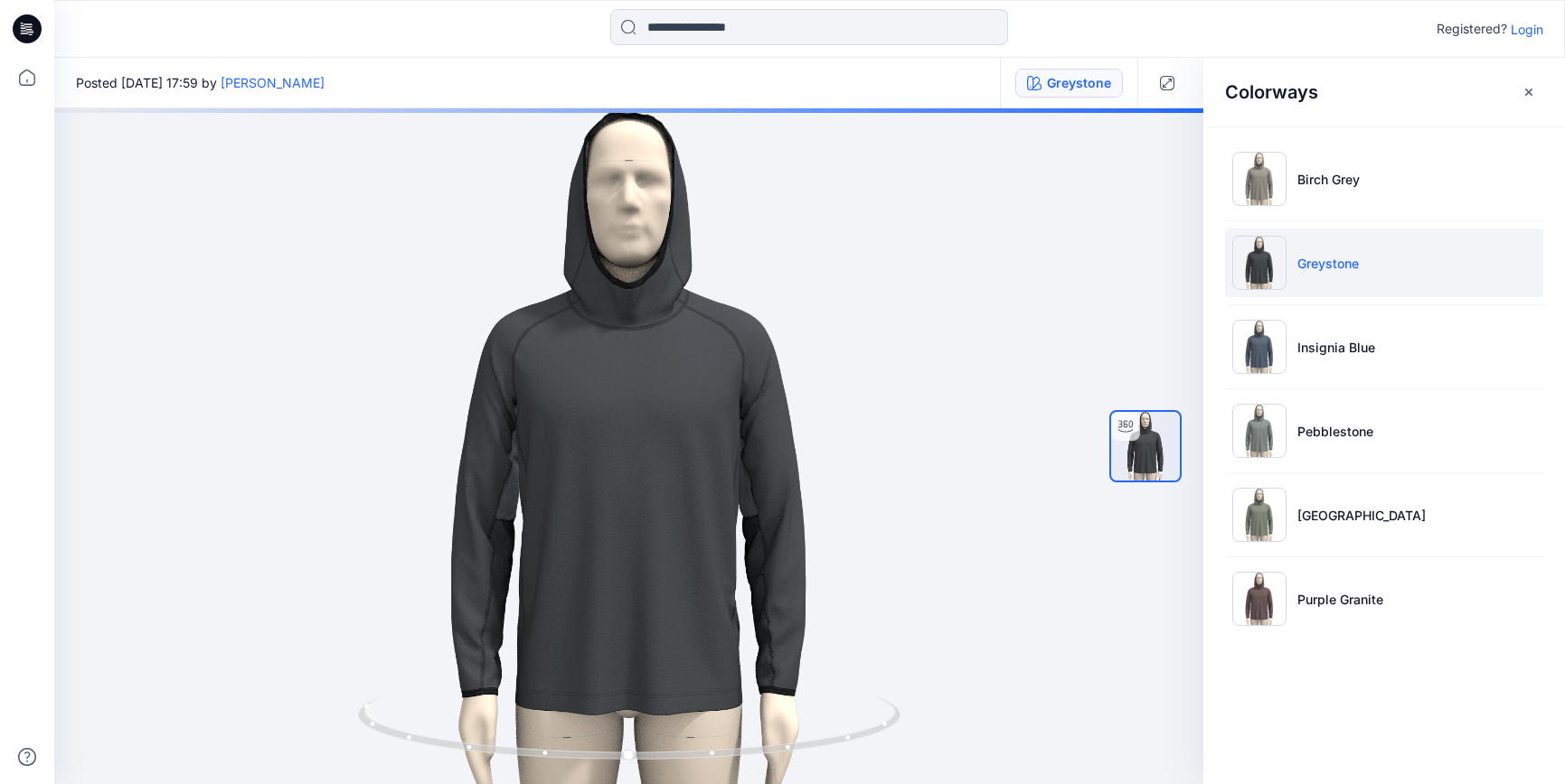
click at [1332, 250] on li "Greystone" at bounding box center [1384, 263] width 318 height 69
click at [1333, 331] on li "Insignia Blue" at bounding box center [1384, 347] width 318 height 69
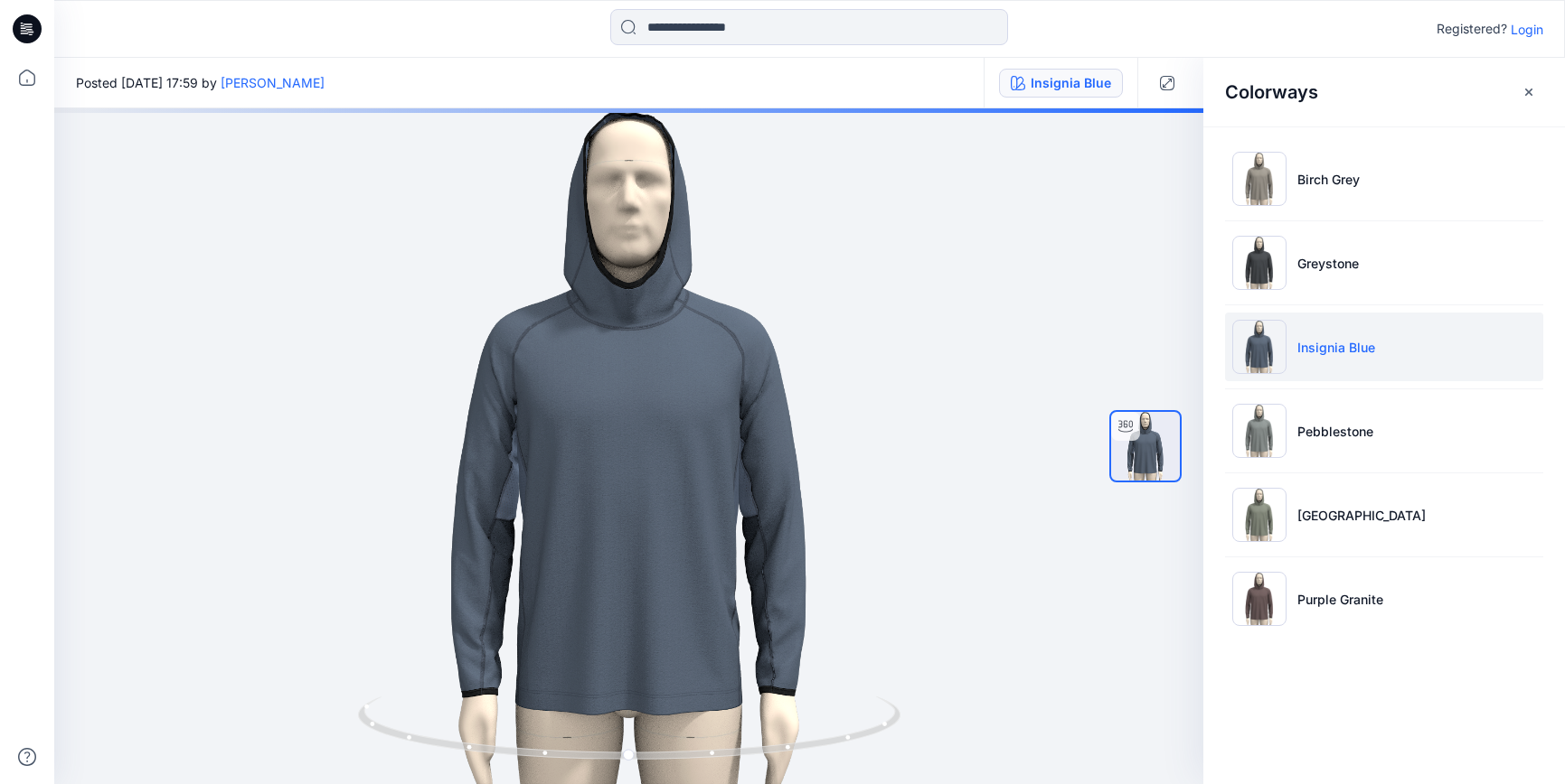
click at [1323, 348] on p "Insignia Blue" at bounding box center [1336, 347] width 78 height 19
click at [1329, 438] on p "Pebblestone" at bounding box center [1335, 431] width 76 height 19
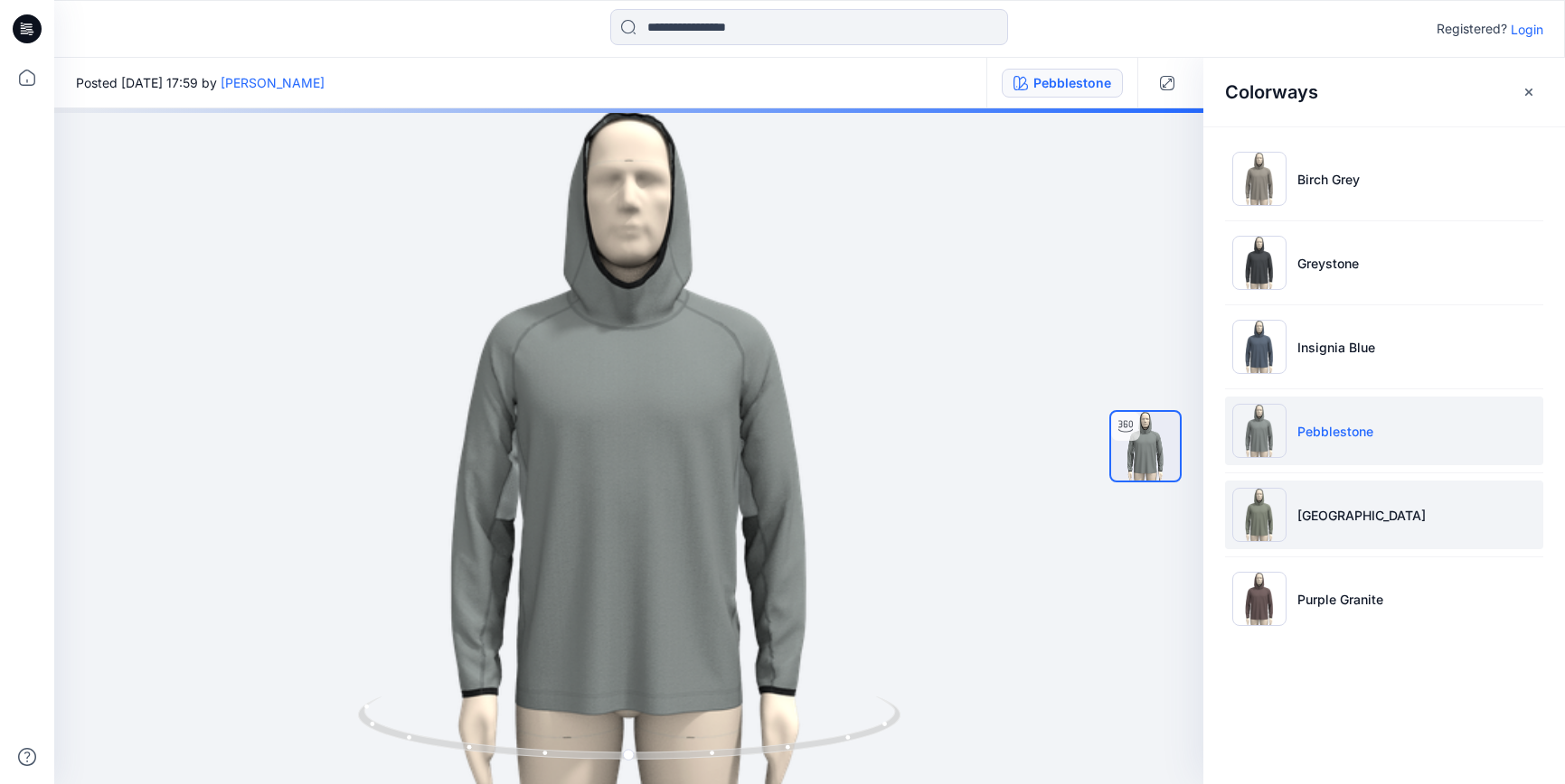
click at [1321, 509] on p "Green Harbor" at bounding box center [1361, 515] width 128 height 19
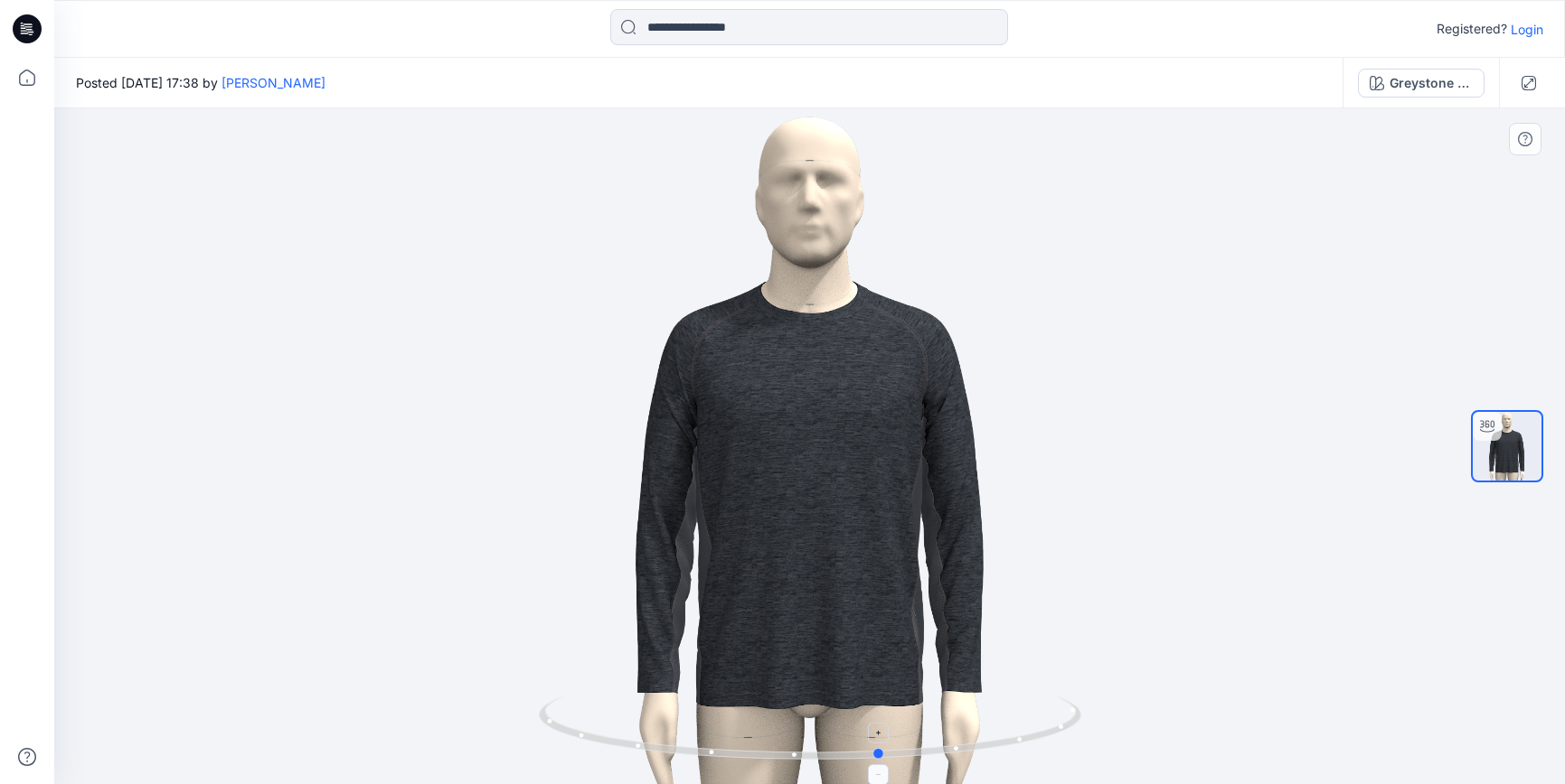
click at [886, 717] on icon at bounding box center [812, 731] width 547 height 68
click at [1411, 90] on div "Greystone Heather" at bounding box center [1431, 83] width 83 height 20
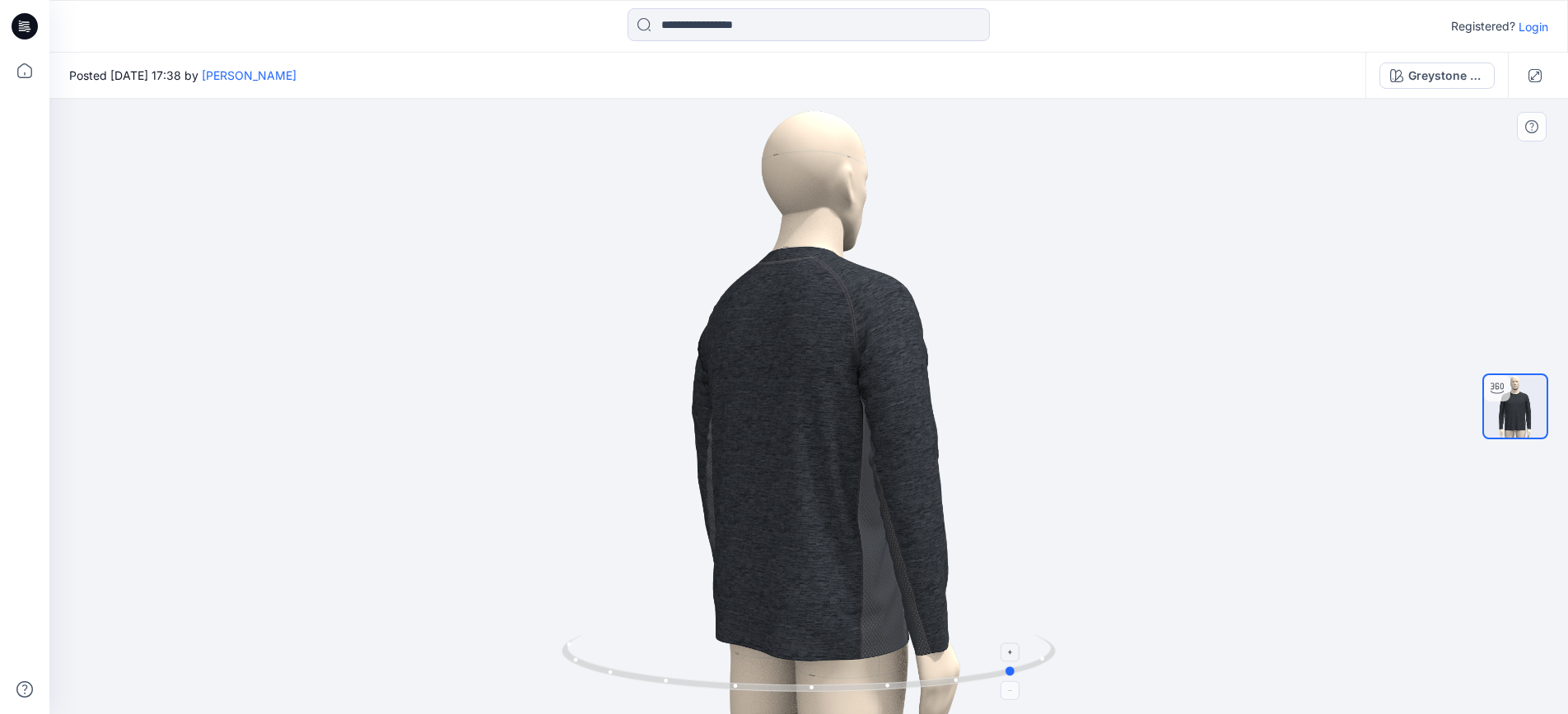
click at [1018, 656] on icon at bounding box center [811, 665] width 498 height 62
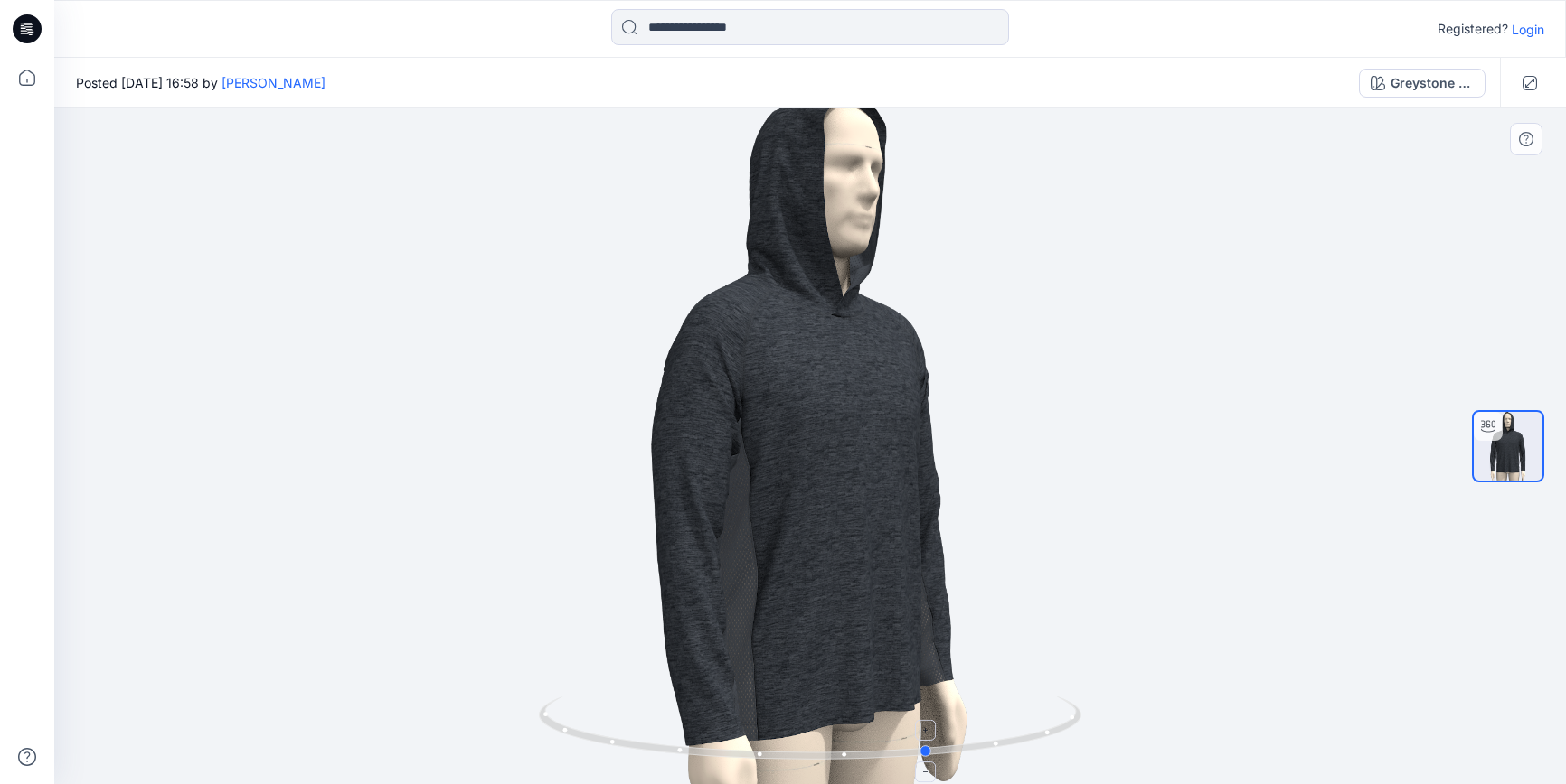
drag, startPoint x: 872, startPoint y: 761, endPoint x: 943, endPoint y: 755, distance: 71.3
click at [945, 756] on icon at bounding box center [812, 731] width 547 height 68
click at [1449, 89] on div "Greystone Heather" at bounding box center [1432, 83] width 83 height 20
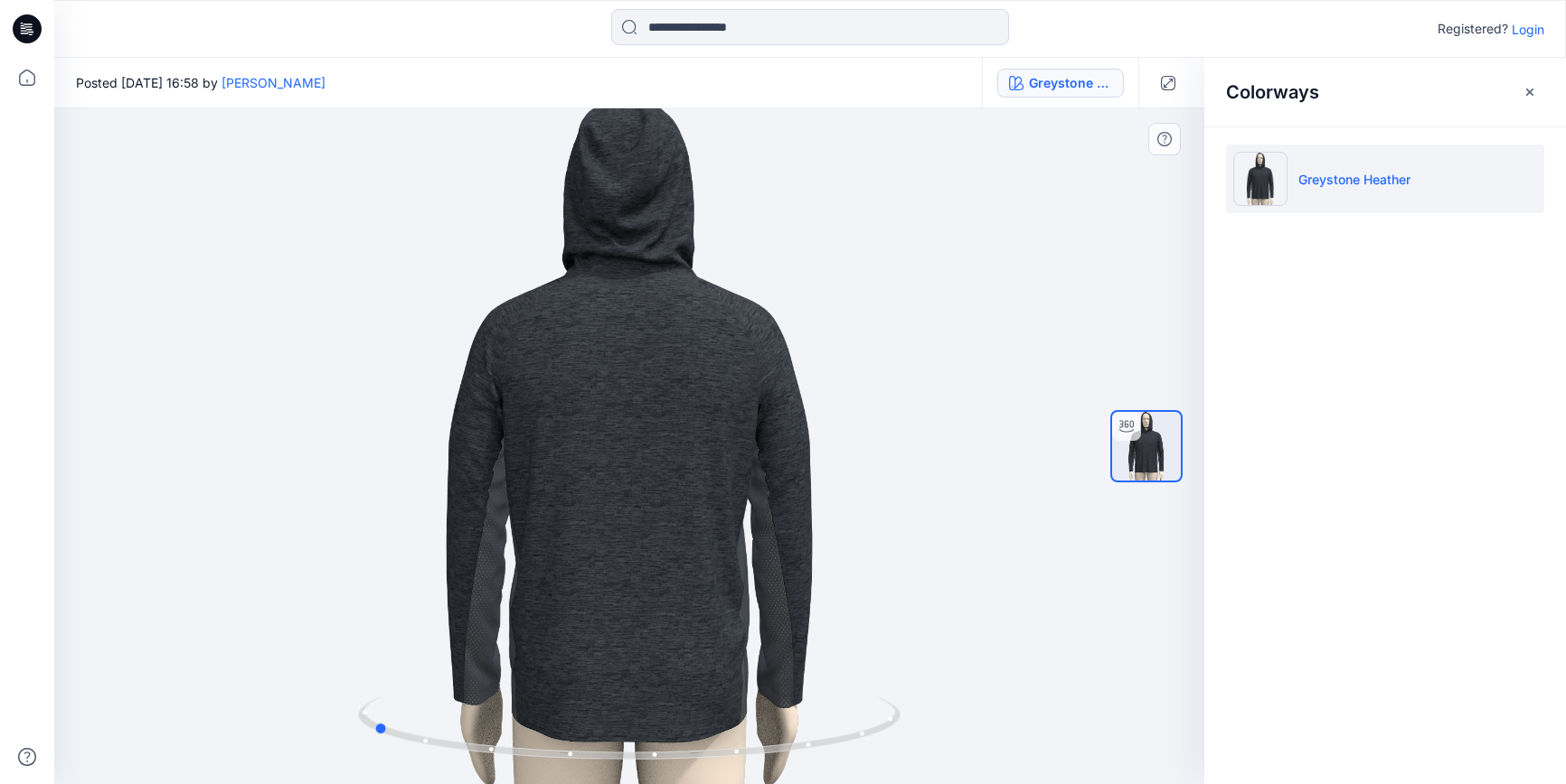
drag, startPoint x: 757, startPoint y: 746, endPoint x: 904, endPoint y: 685, distance: 159.2
click at [904, 685] on div at bounding box center [629, 447] width 1150 height 676
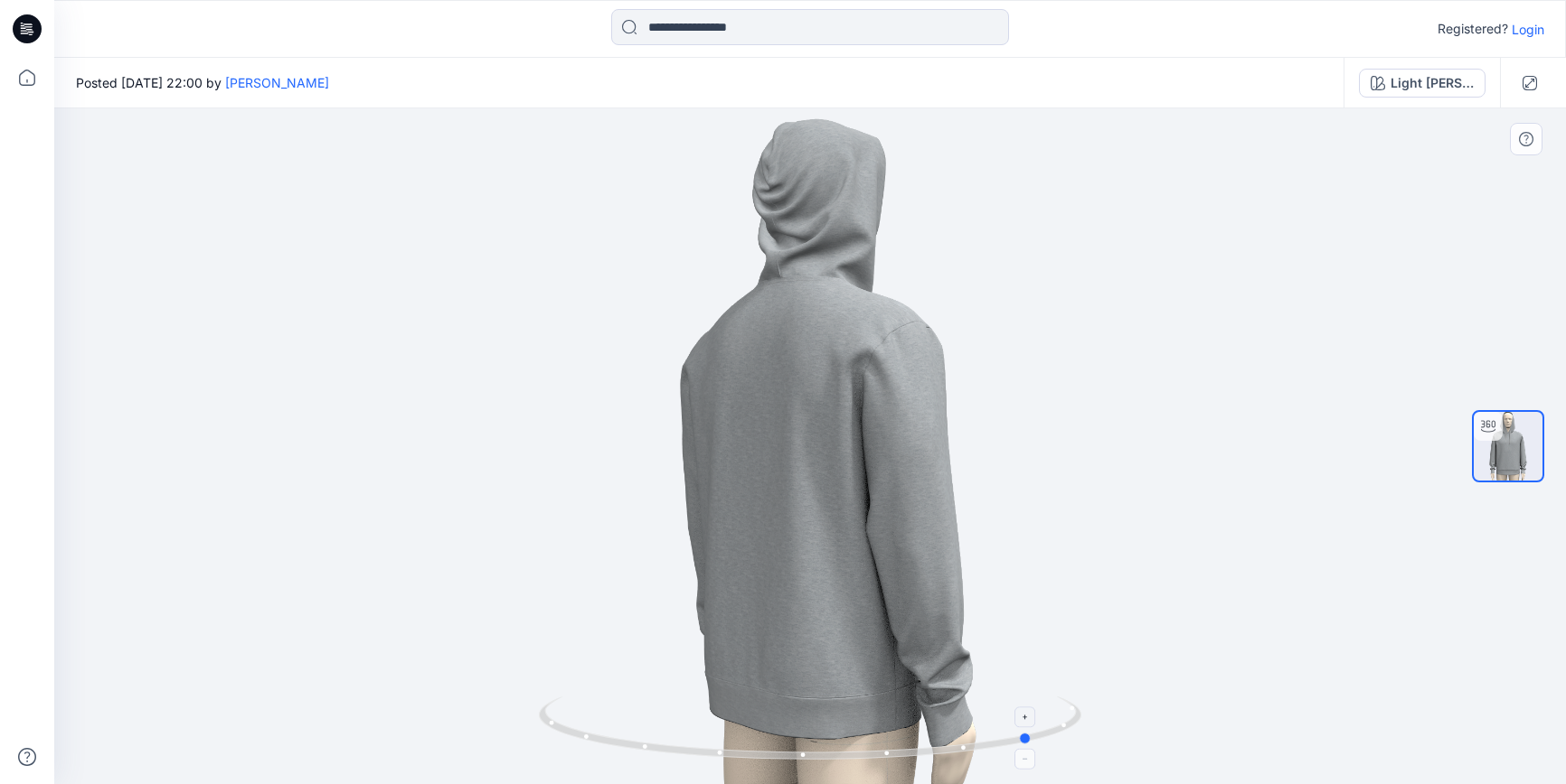
drag, startPoint x: 885, startPoint y: 762, endPoint x: 1046, endPoint y: 741, distance: 162.4
click at [1044, 741] on icon at bounding box center [812, 731] width 547 height 68
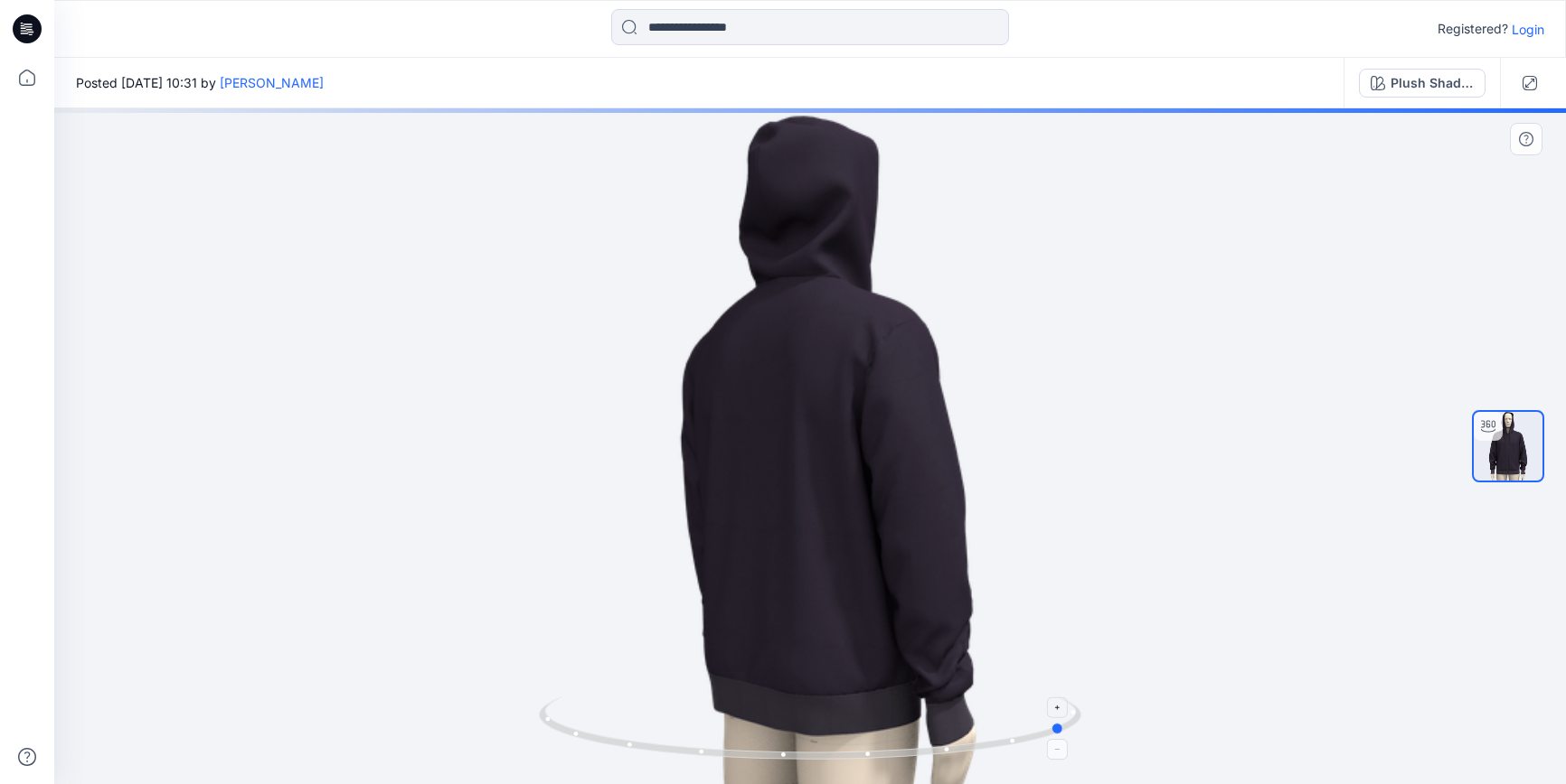
drag, startPoint x: 821, startPoint y: 756, endPoint x: 1078, endPoint y: 720, distance: 259.5
click at [1078, 720] on icon at bounding box center [812, 731] width 547 height 68
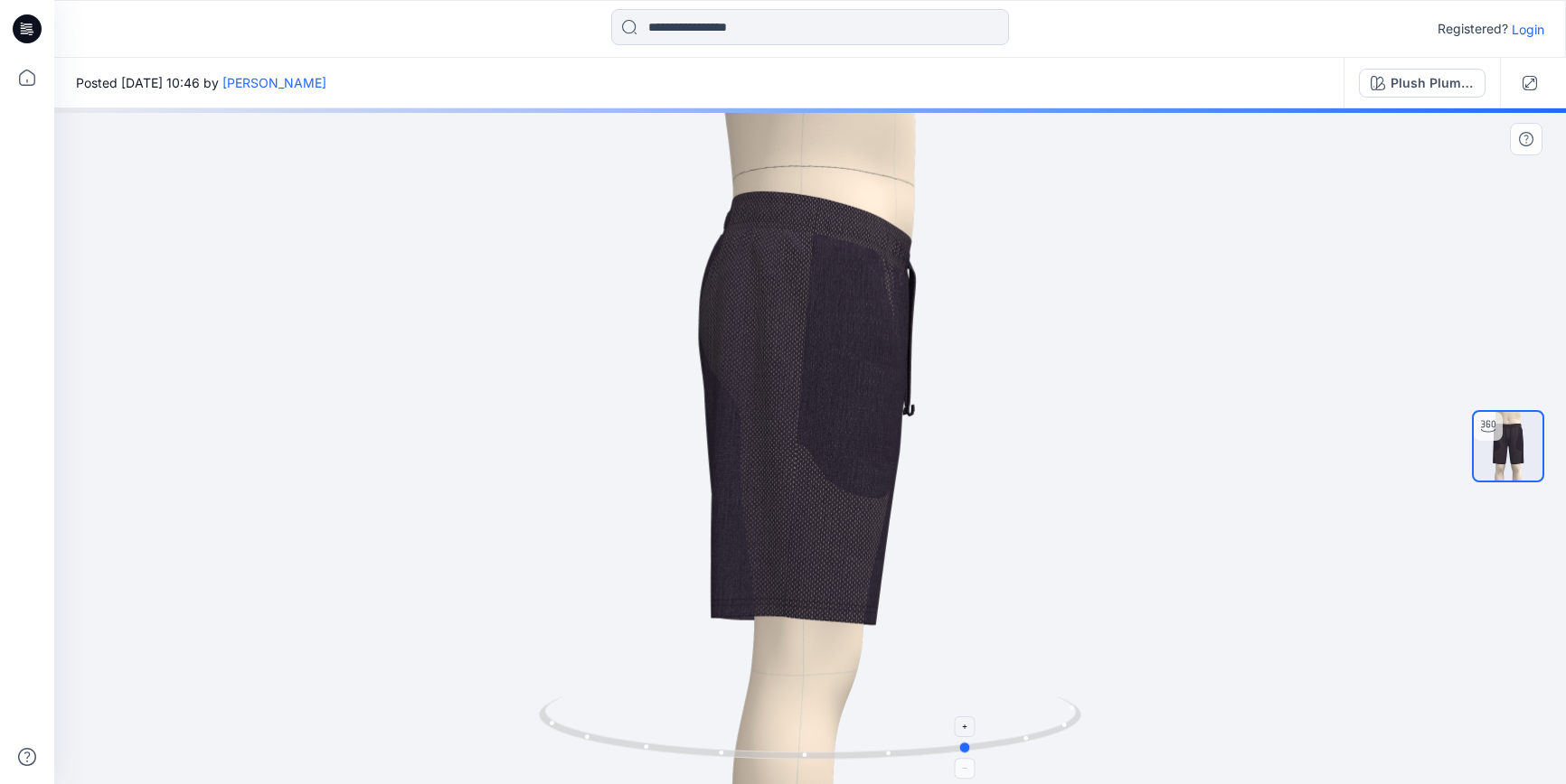
drag, startPoint x: 932, startPoint y: 758, endPoint x: 985, endPoint y: 742, distance: 55.4
click at [985, 742] on icon at bounding box center [812, 731] width 547 height 68
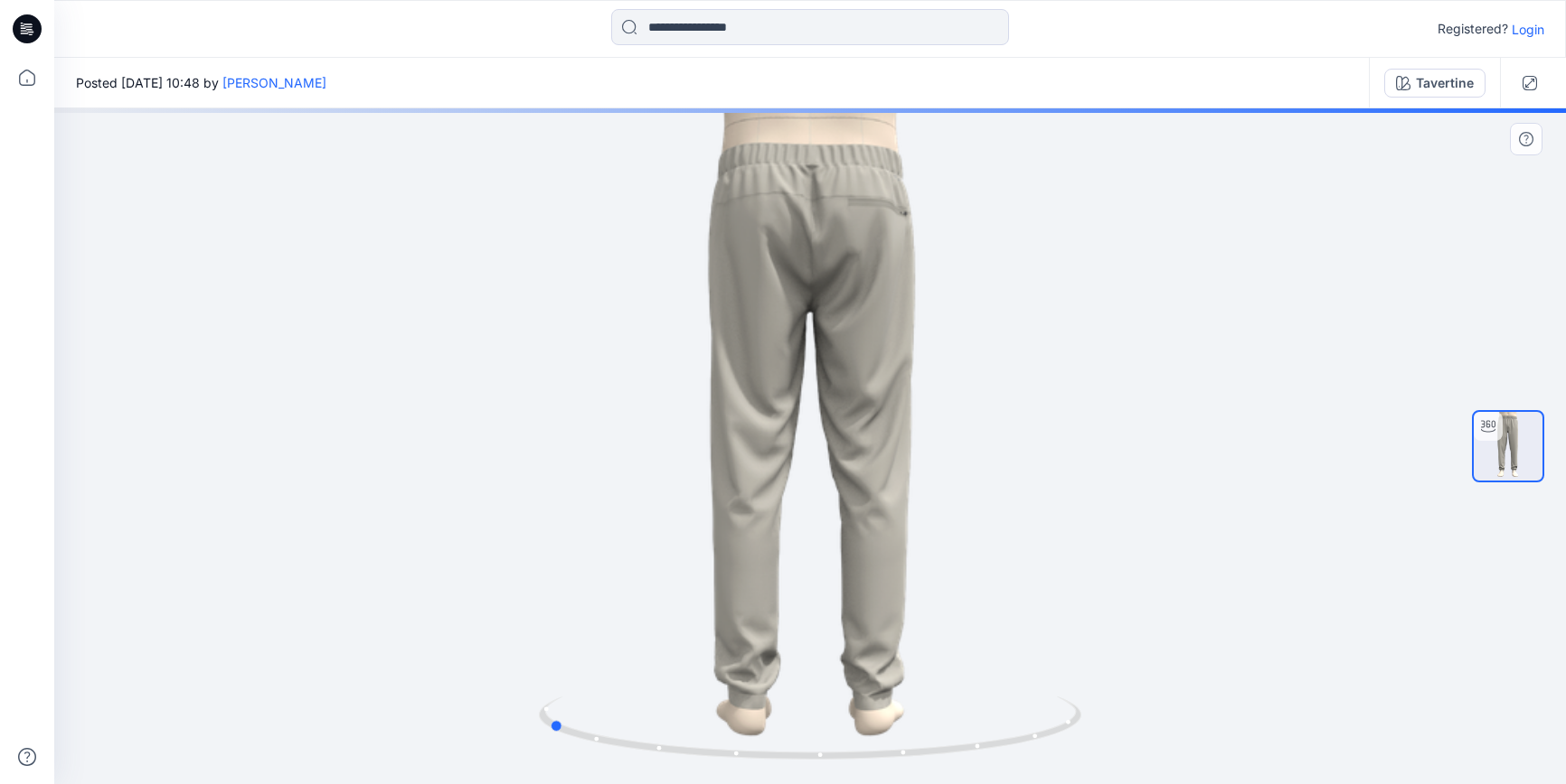
drag, startPoint x: 808, startPoint y: 751, endPoint x: 1088, endPoint y: 729, distance: 280.9
click at [1088, 729] on div at bounding box center [810, 447] width 1512 height 676
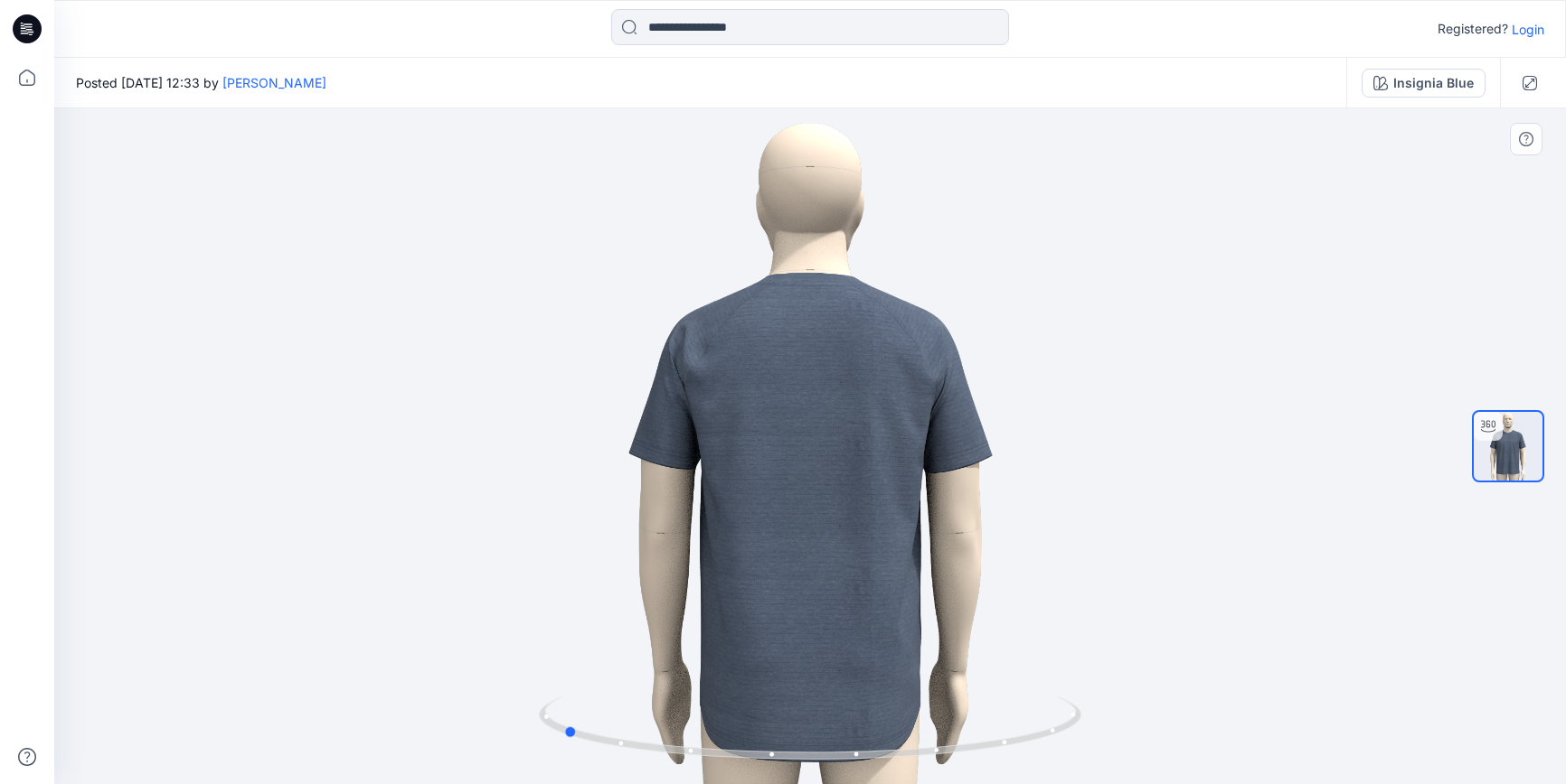
drag, startPoint x: 839, startPoint y: 758, endPoint x: 1114, endPoint y: 707, distance: 279.7
click at [1114, 706] on div at bounding box center [810, 447] width 1512 height 676
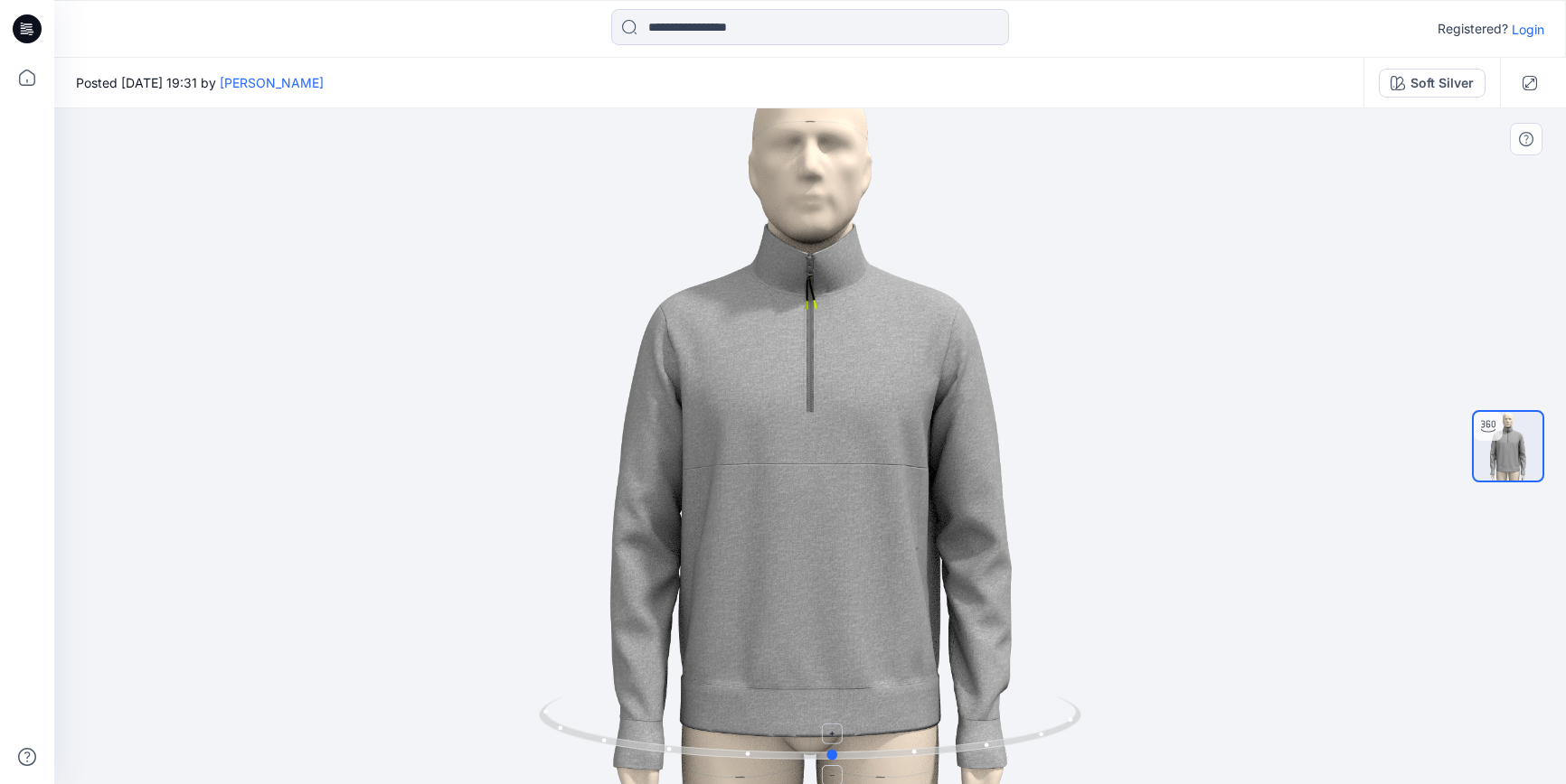
click at [837, 758] on circle at bounding box center [833, 755] width 11 height 11
click at [830, 750] on icon at bounding box center [812, 731] width 547 height 68
